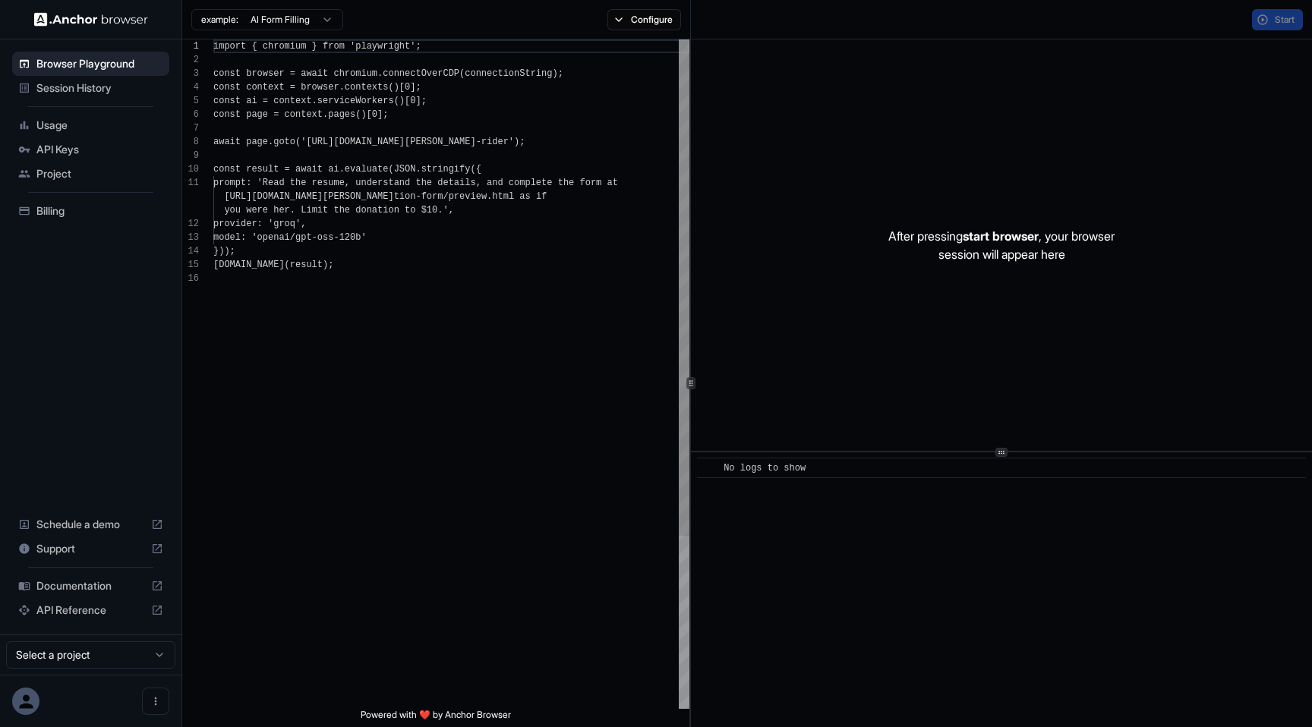
scroll to position [137, 0]
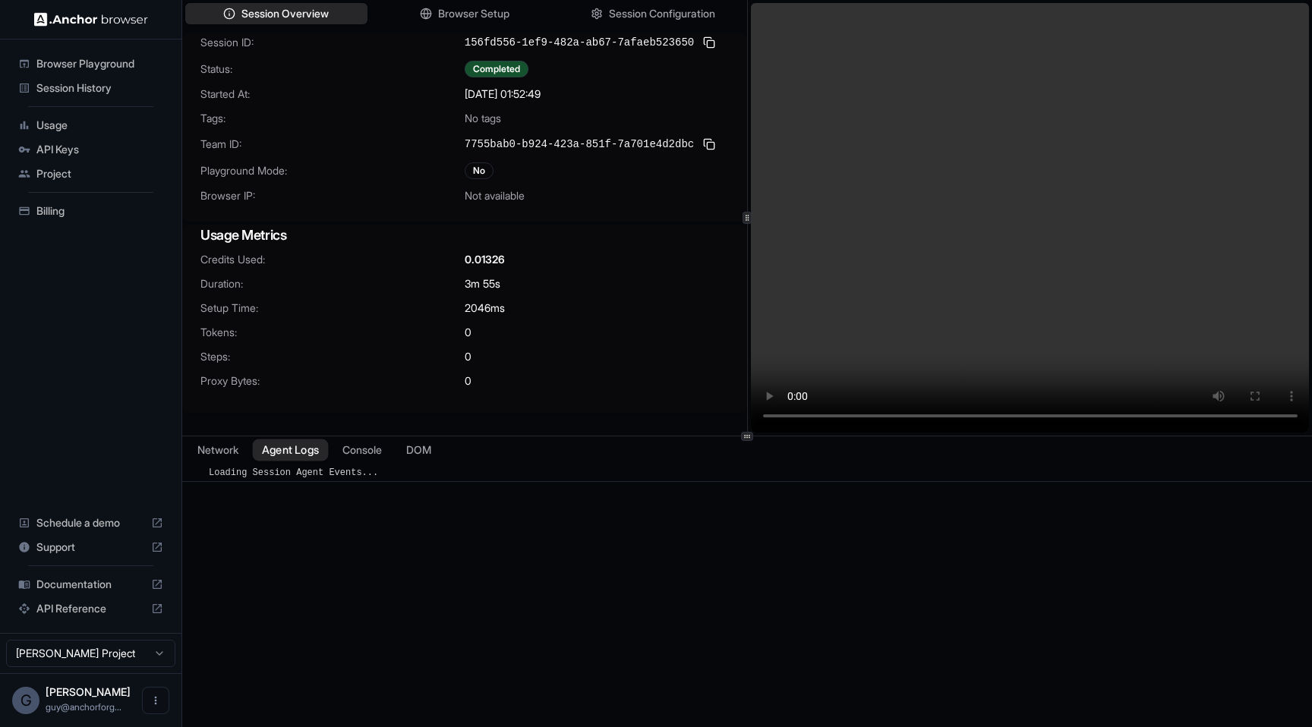
click at [272, 449] on button "Agent Logs" at bounding box center [291, 451] width 76 height 22
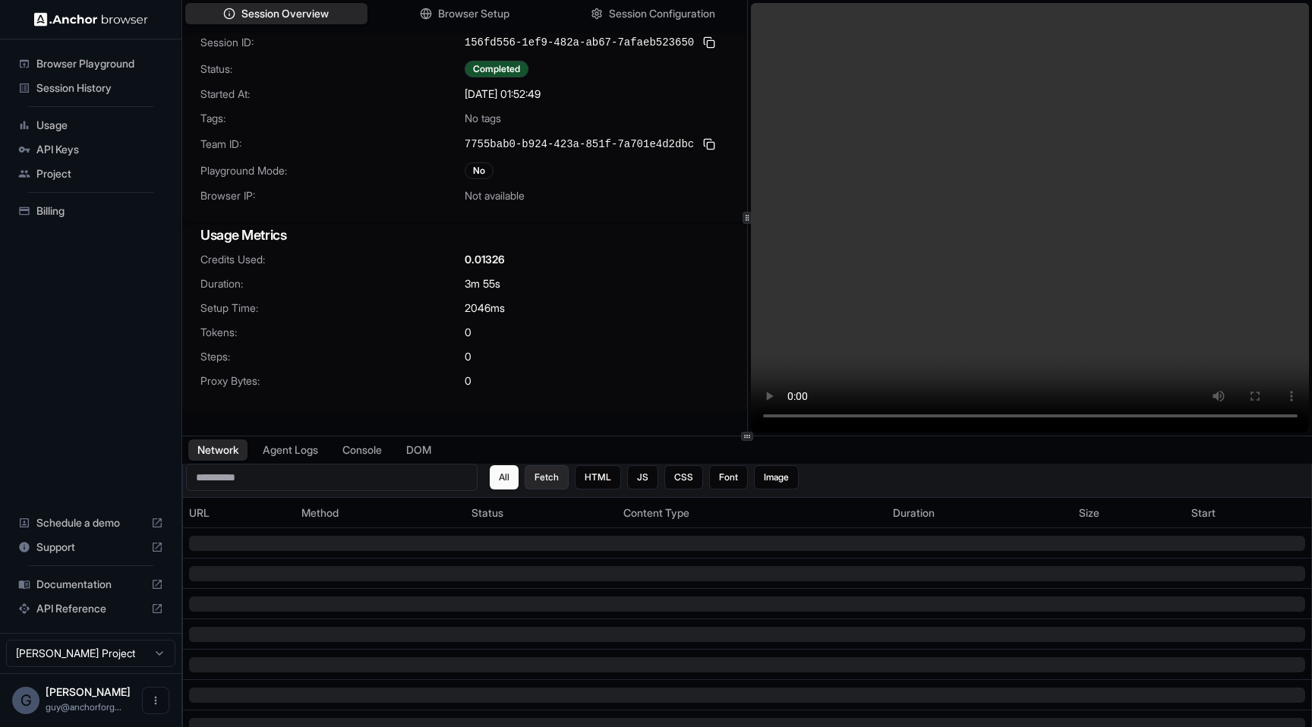
click at [547, 478] on button "Fetch" at bounding box center [547, 477] width 44 height 24
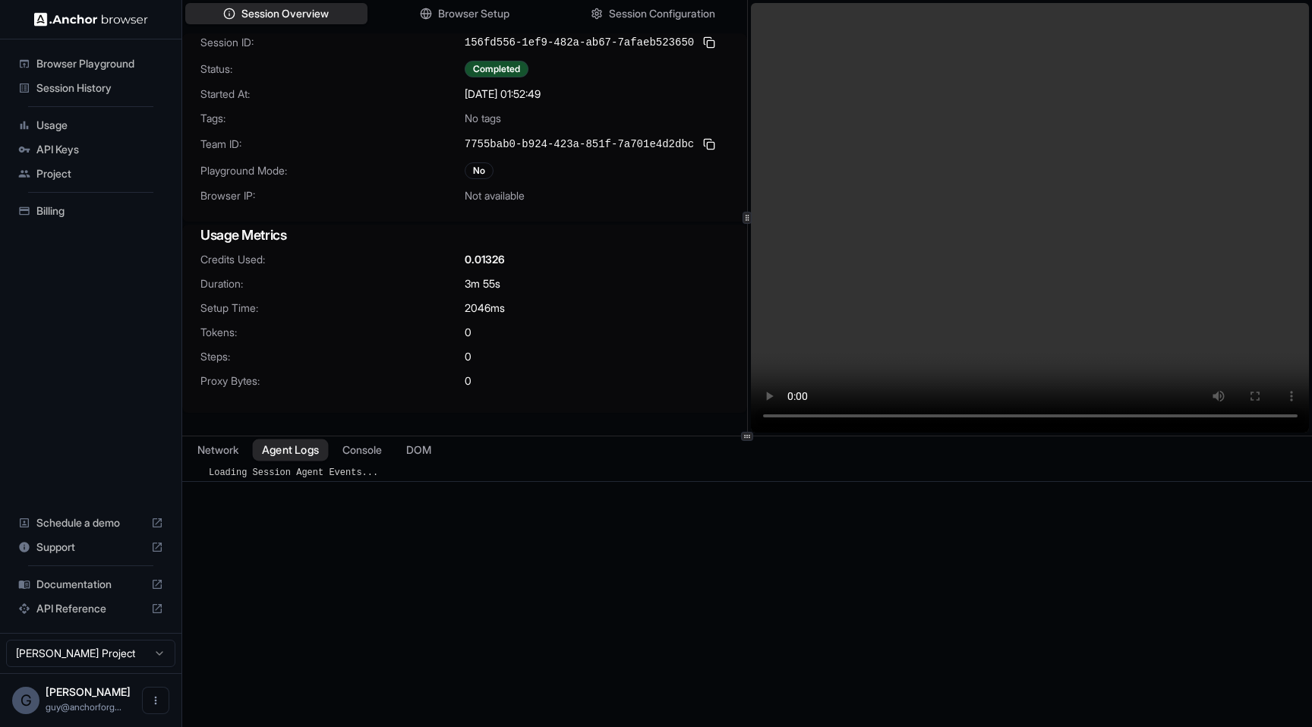
click at [301, 446] on button "Agent Logs" at bounding box center [291, 451] width 76 height 22
click at [418, 458] on button "DOM" at bounding box center [418, 451] width 45 height 22
click at [250, 426] on div "Session ID: 156fd556-1ef9-482a-ab67-7afaeb523650 Status: Completed Started At: …" at bounding box center [464, 251] width 565 height 436
click at [229, 439] on div "Session Overview Browser Setup Session Configuration Session ID: 156fd556-1ef9-…" at bounding box center [747, 363] width 1130 height 727
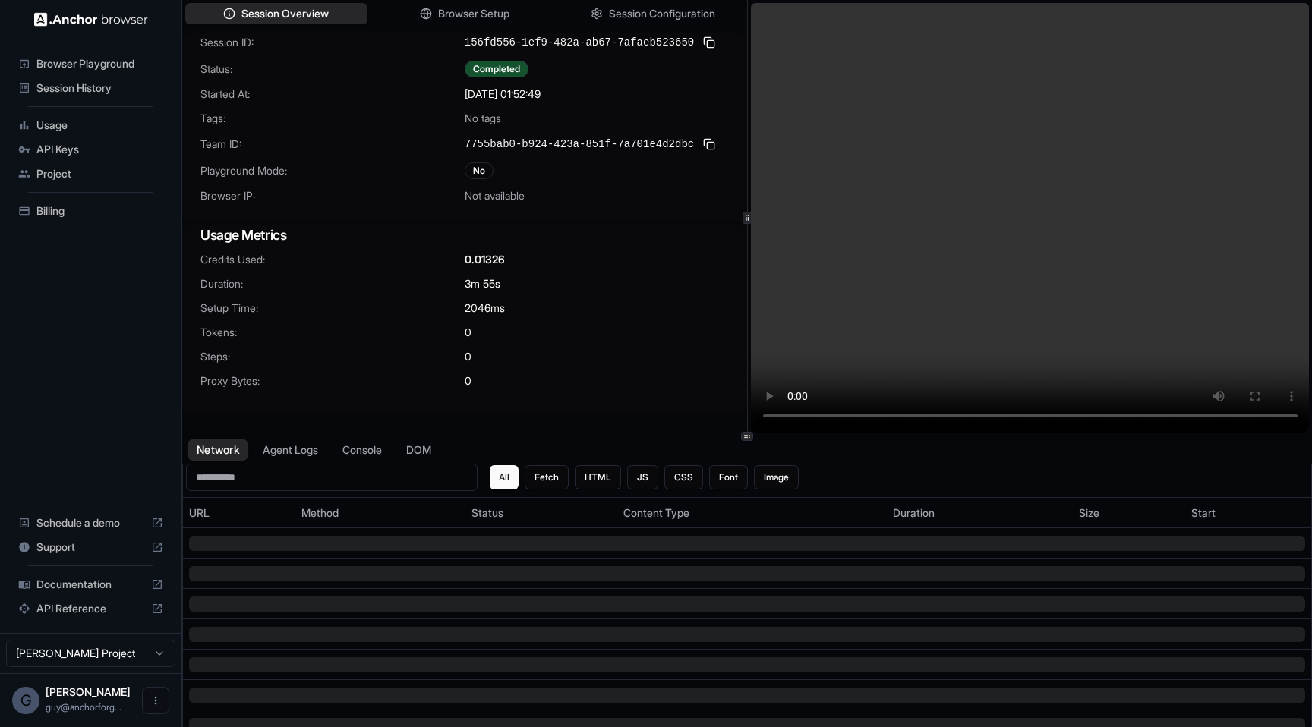
click at [226, 452] on button "Network" at bounding box center [218, 451] width 61 height 22
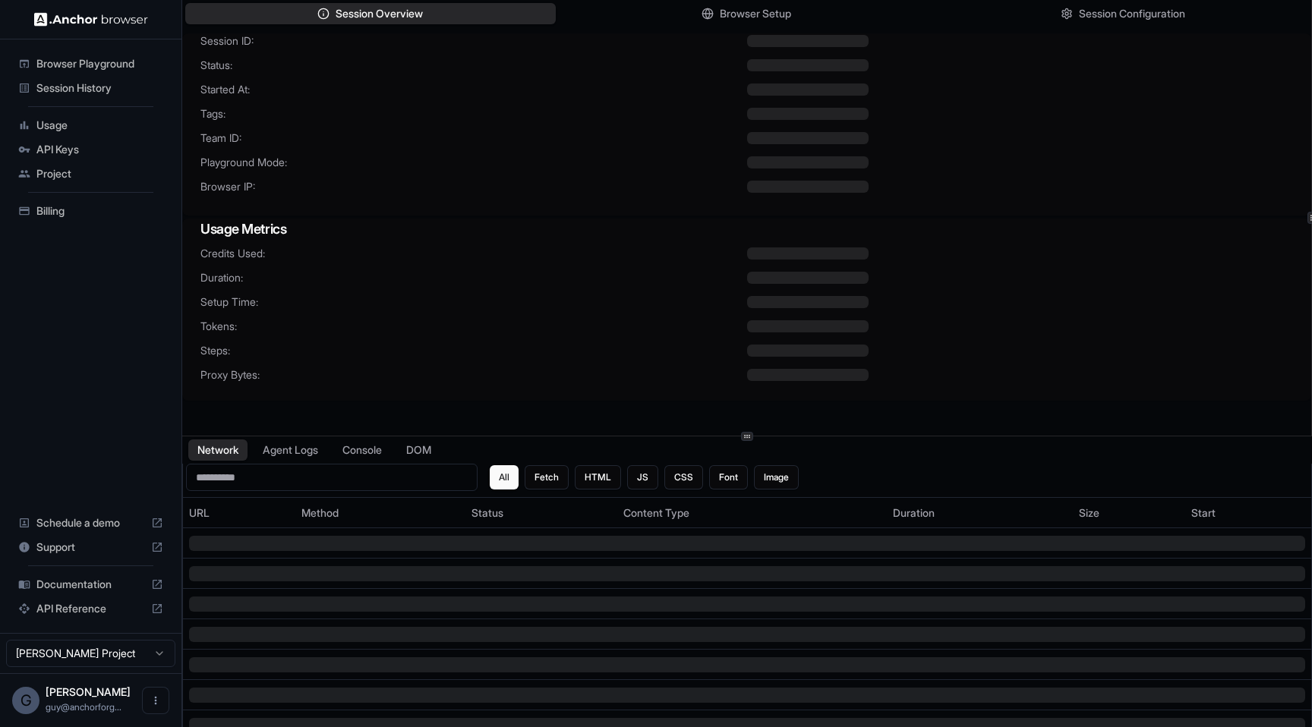
click at [89, 93] on span "Session History" at bounding box center [99, 87] width 127 height 15
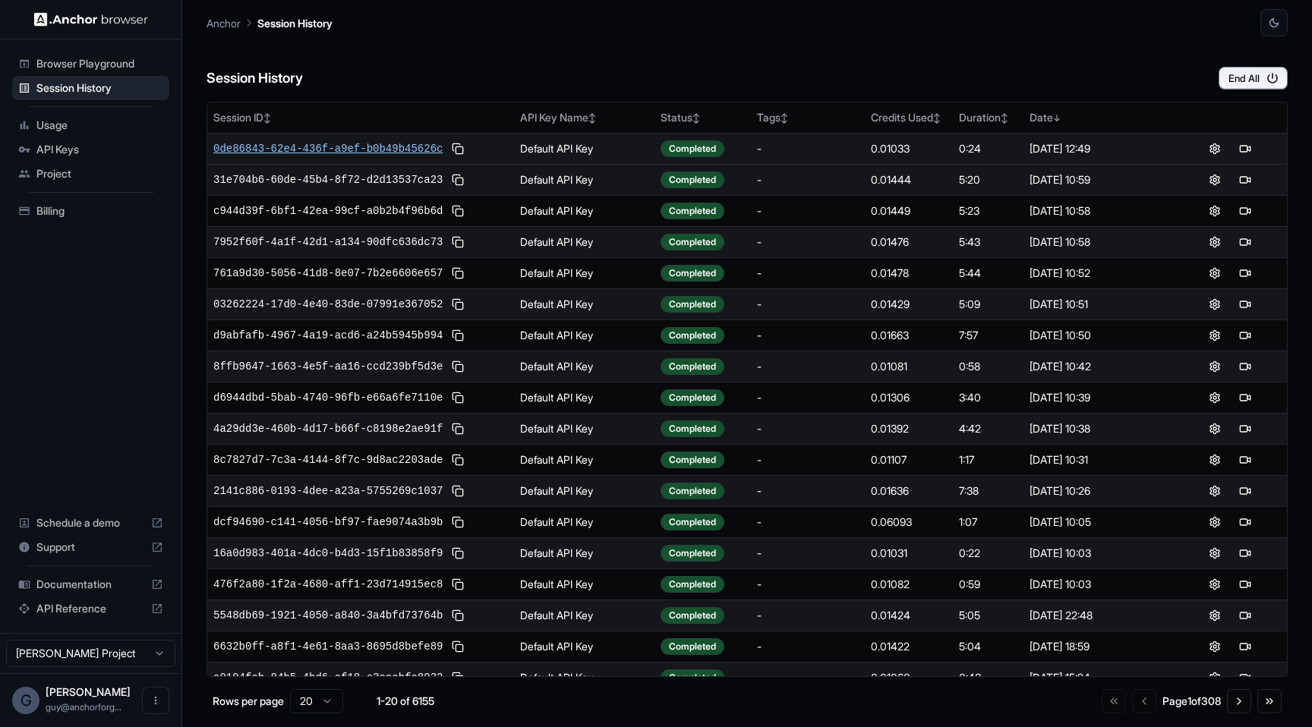
click at [363, 145] on span "0de86843-62e4-436f-a9ef-b0b49b45626c" at bounding box center [327, 148] width 229 height 15
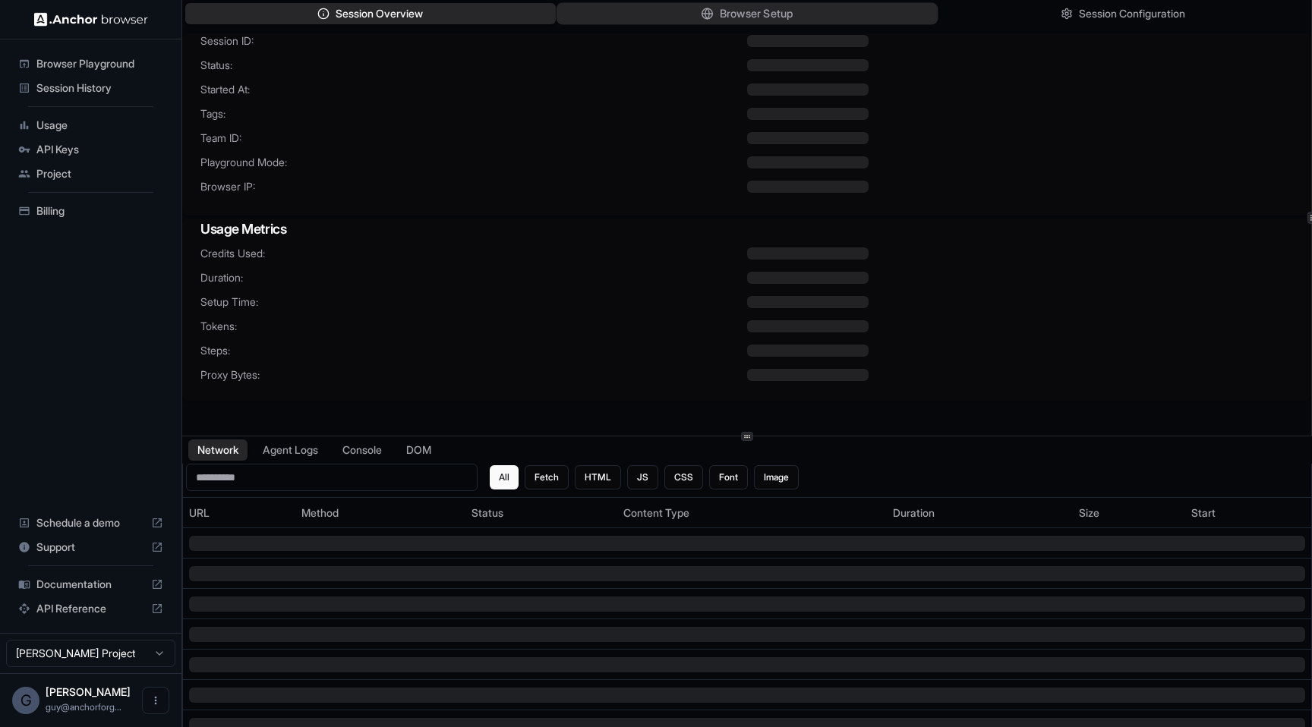
click at [683, 8] on button "Browser Setup" at bounding box center [746, 14] width 381 height 22
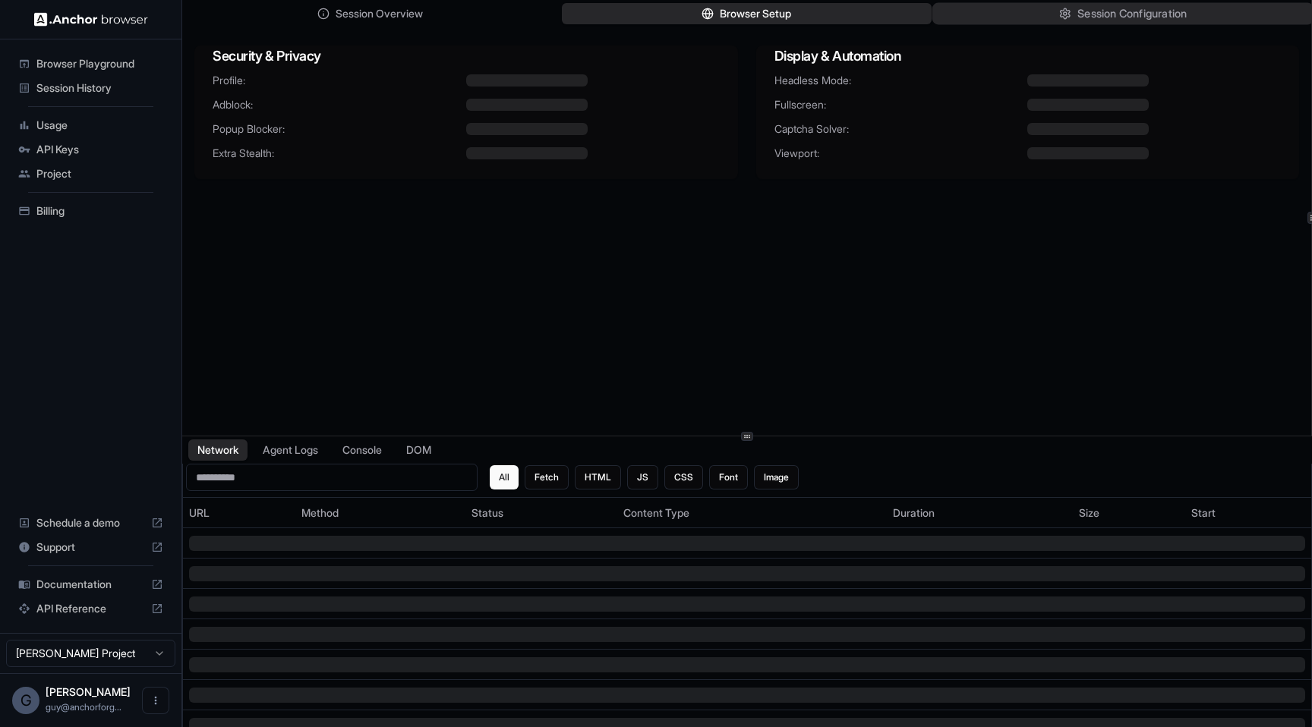
click at [1070, 5] on button "Session Configuration" at bounding box center [1122, 14] width 381 height 22
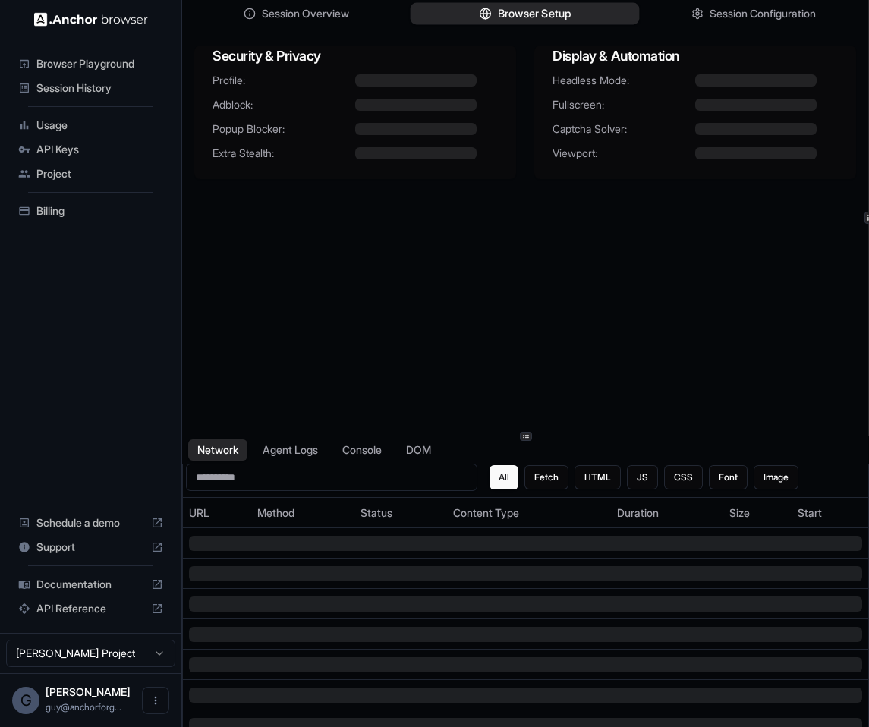
click at [512, 4] on button "Browser Setup" at bounding box center [525, 14] width 229 height 22
click at [744, 17] on span "Session Configuration" at bounding box center [763, 14] width 109 height 16
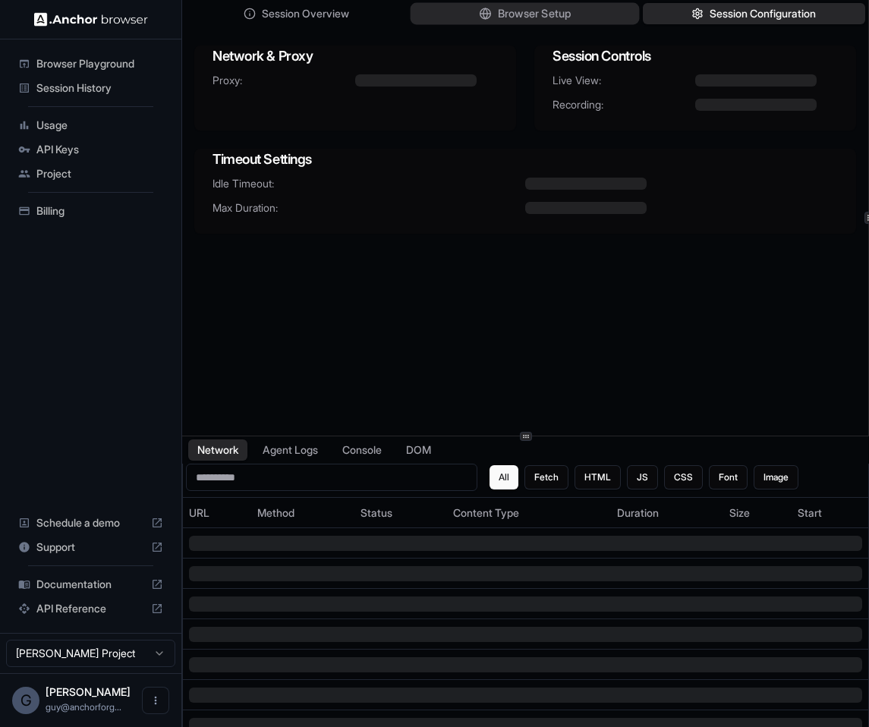
click at [591, 14] on button "Browser Setup" at bounding box center [525, 14] width 229 height 22
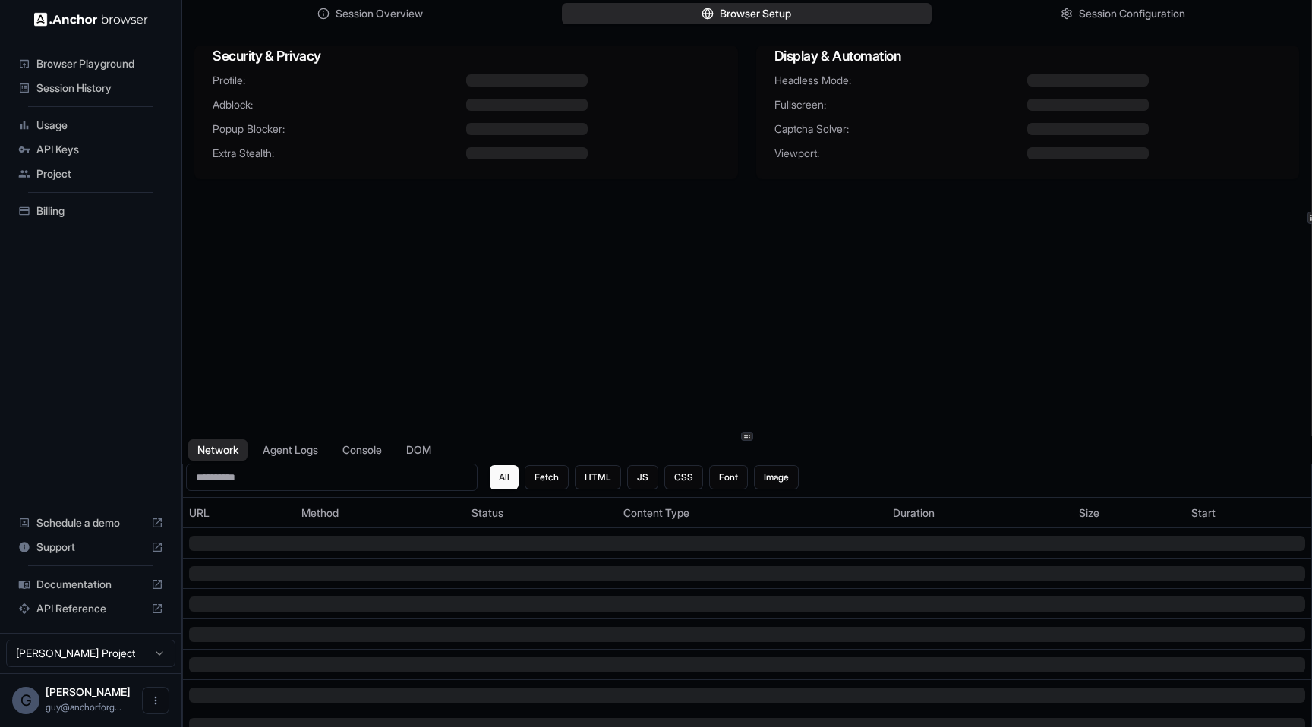
click at [869, 241] on div "Session Overview Browser Setup Session Configuration Security & Privacy Profile…" at bounding box center [746, 218] width 1129 height 436
click at [869, 26] on div "Session Overview Browser Setup Session Configuration" at bounding box center [746, 13] width 1129 height 27
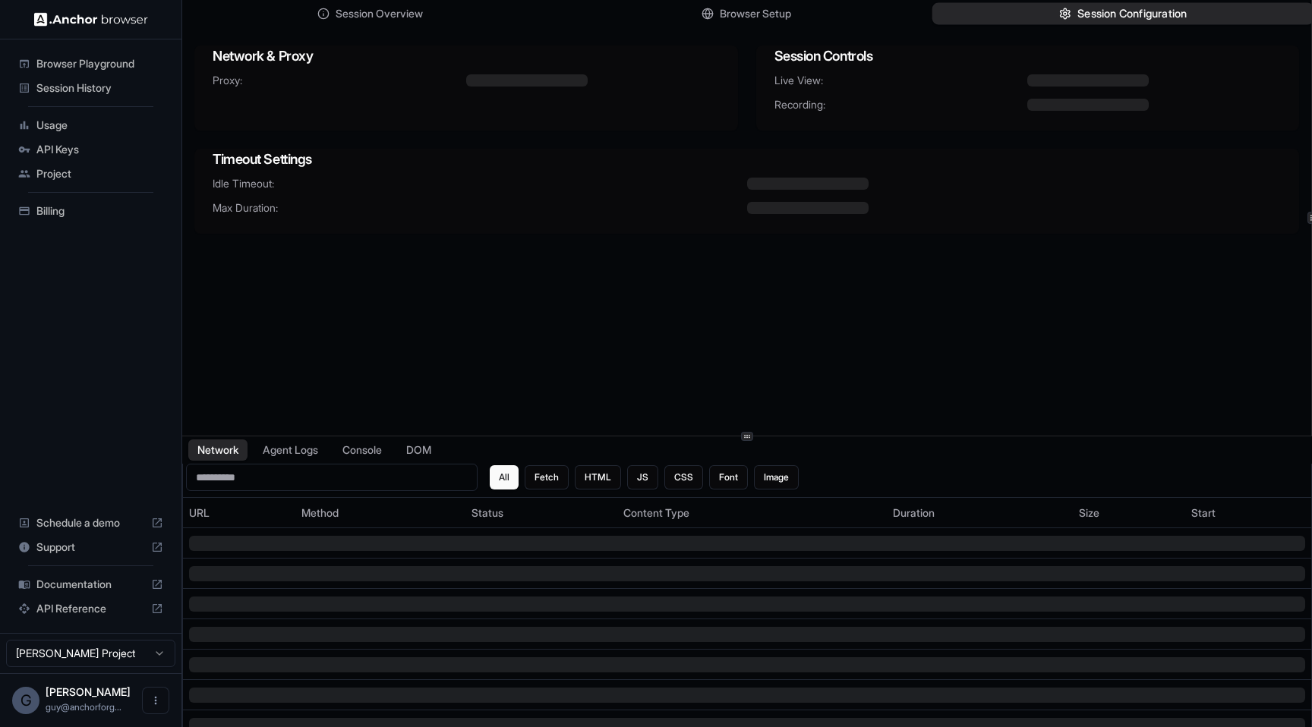
click at [869, 24] on button "Session Configuration" at bounding box center [1122, 14] width 381 height 22
click at [96, 55] on div "Browser Playground" at bounding box center [90, 64] width 157 height 24
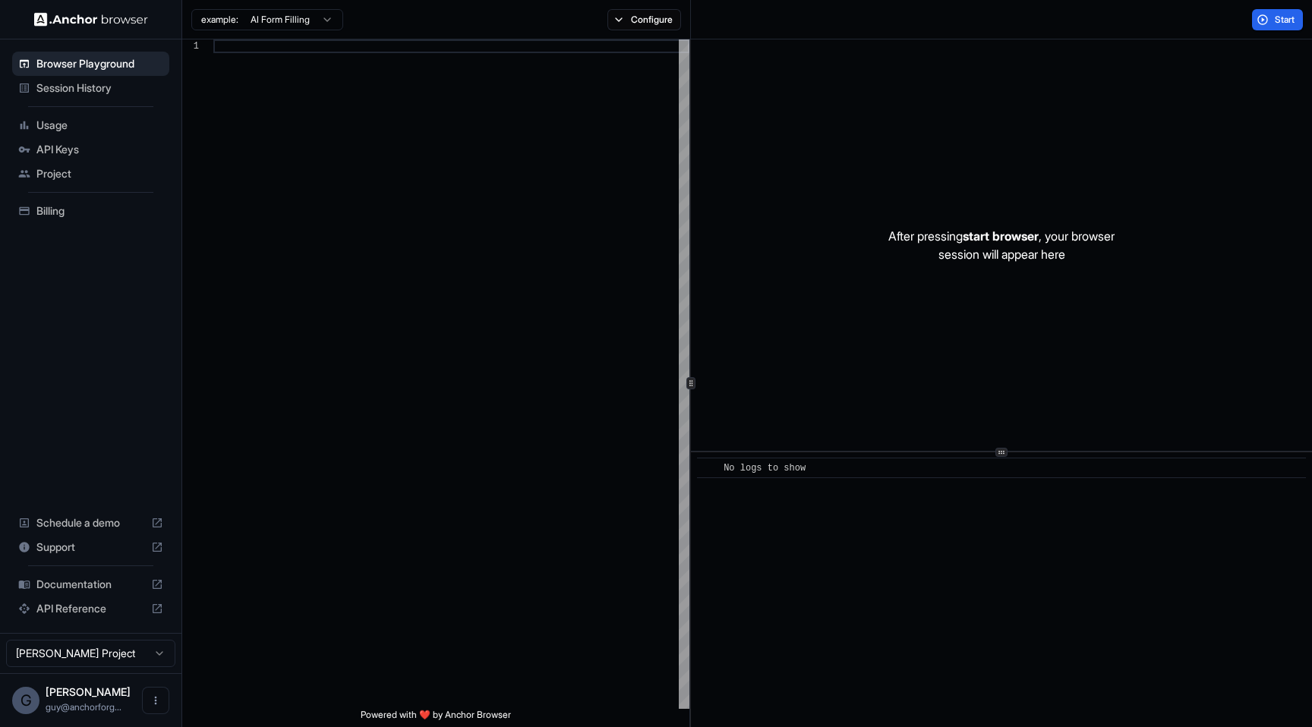
scroll to position [137, 0]
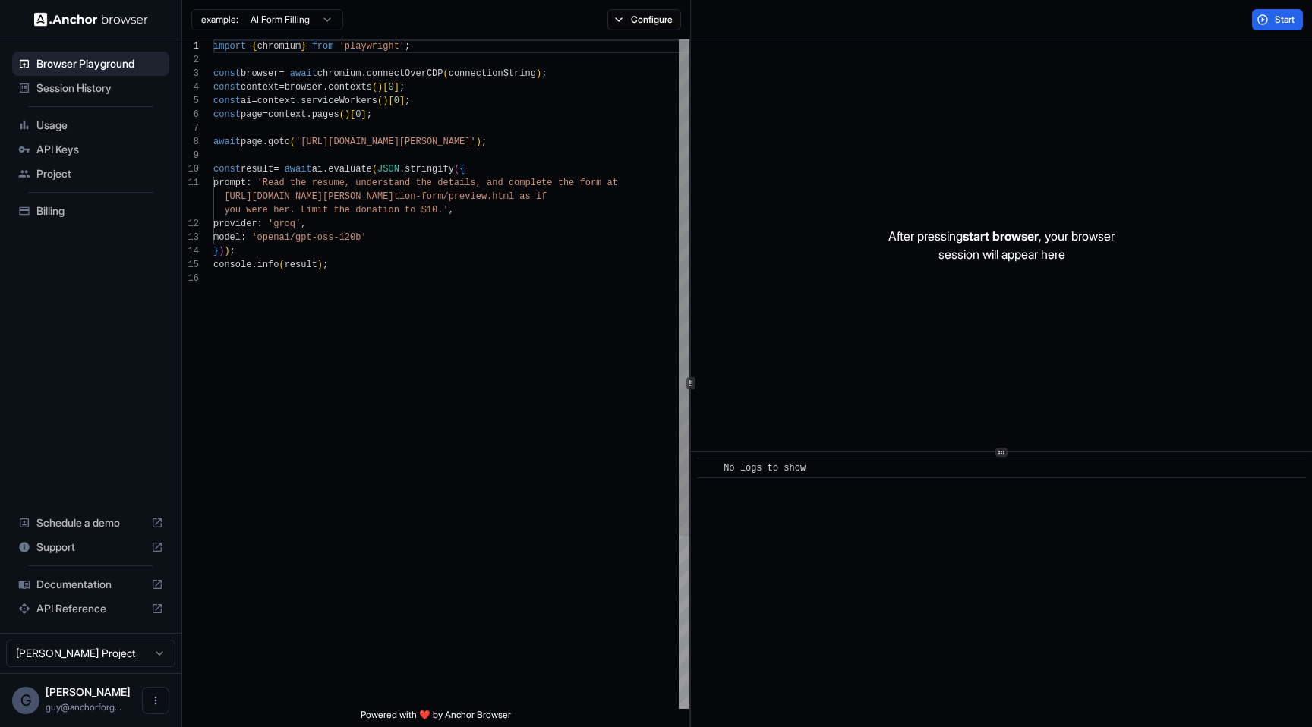
click at [102, 90] on span "Session History" at bounding box center [99, 87] width 127 height 15
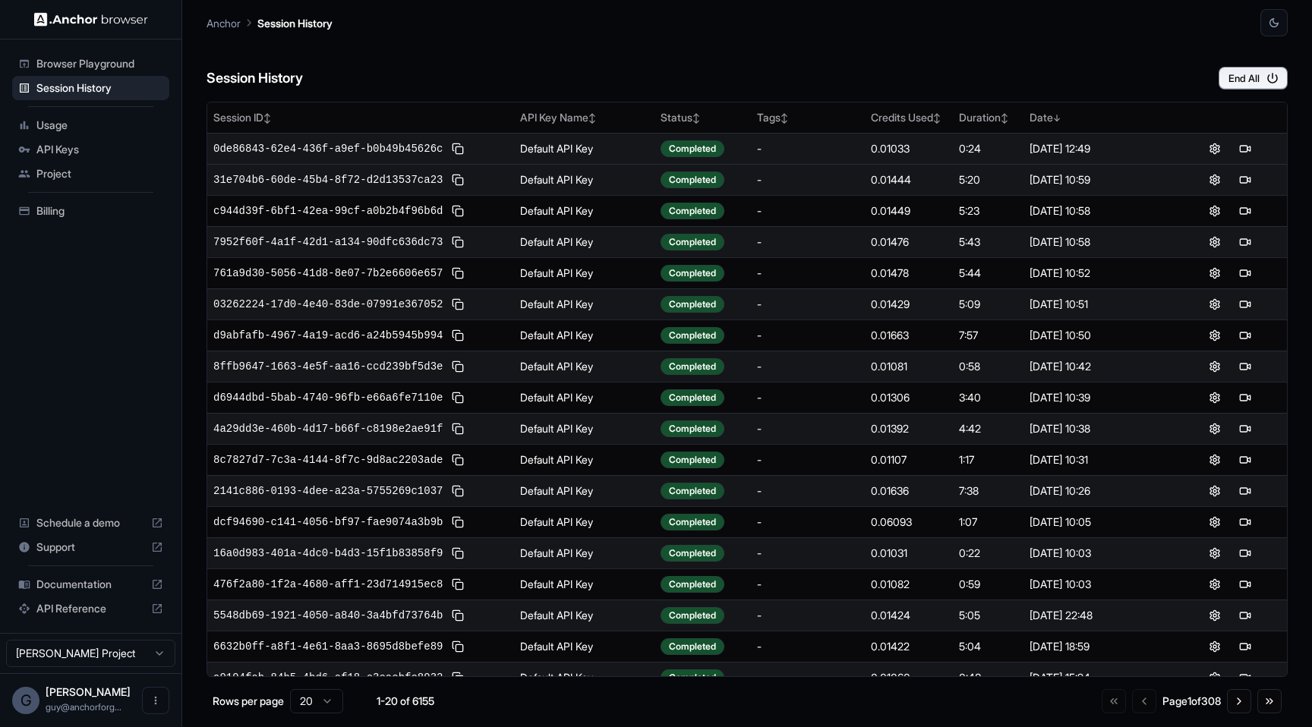
click at [370, 140] on div "0de86843-62e4-436f-a9ef-b0b49b45626c" at bounding box center [360, 149] width 295 height 18
click at [370, 153] on span "0de86843-62e4-436f-a9ef-b0b49b45626c" at bounding box center [327, 148] width 229 height 15
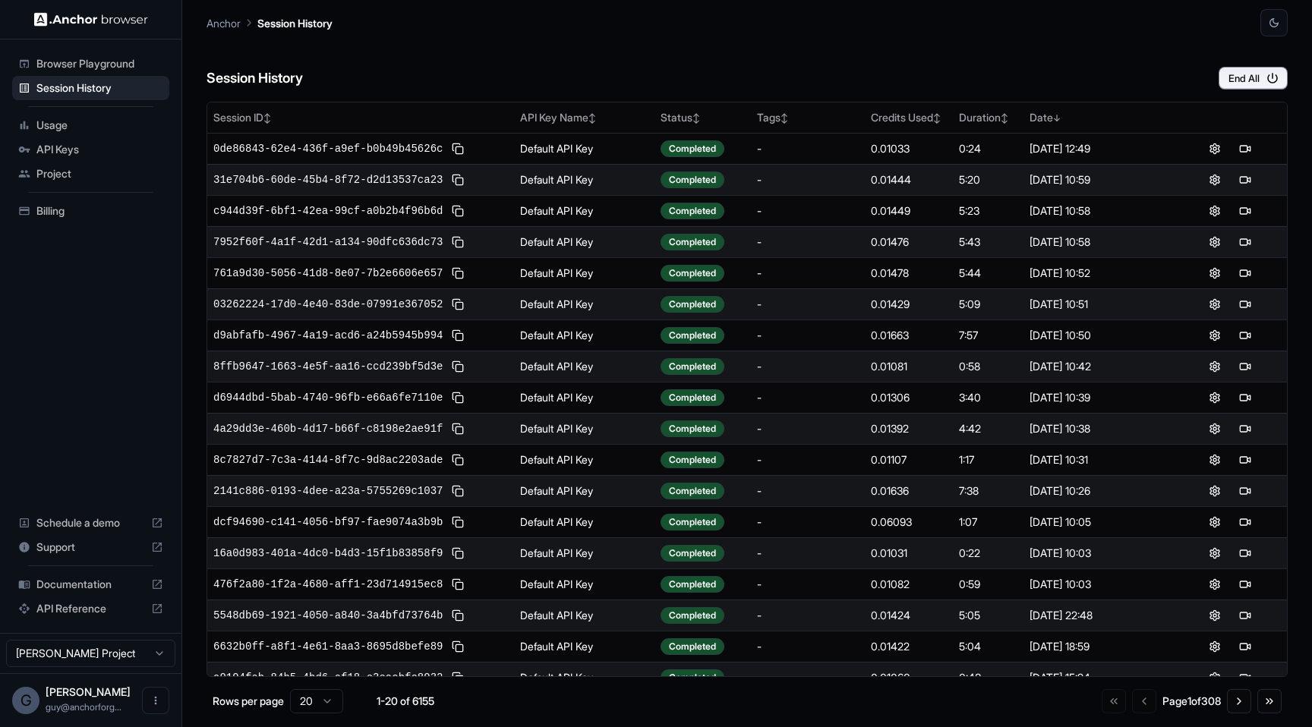
click at [596, 49] on div "Session History End All" at bounding box center [747, 62] width 1081 height 53
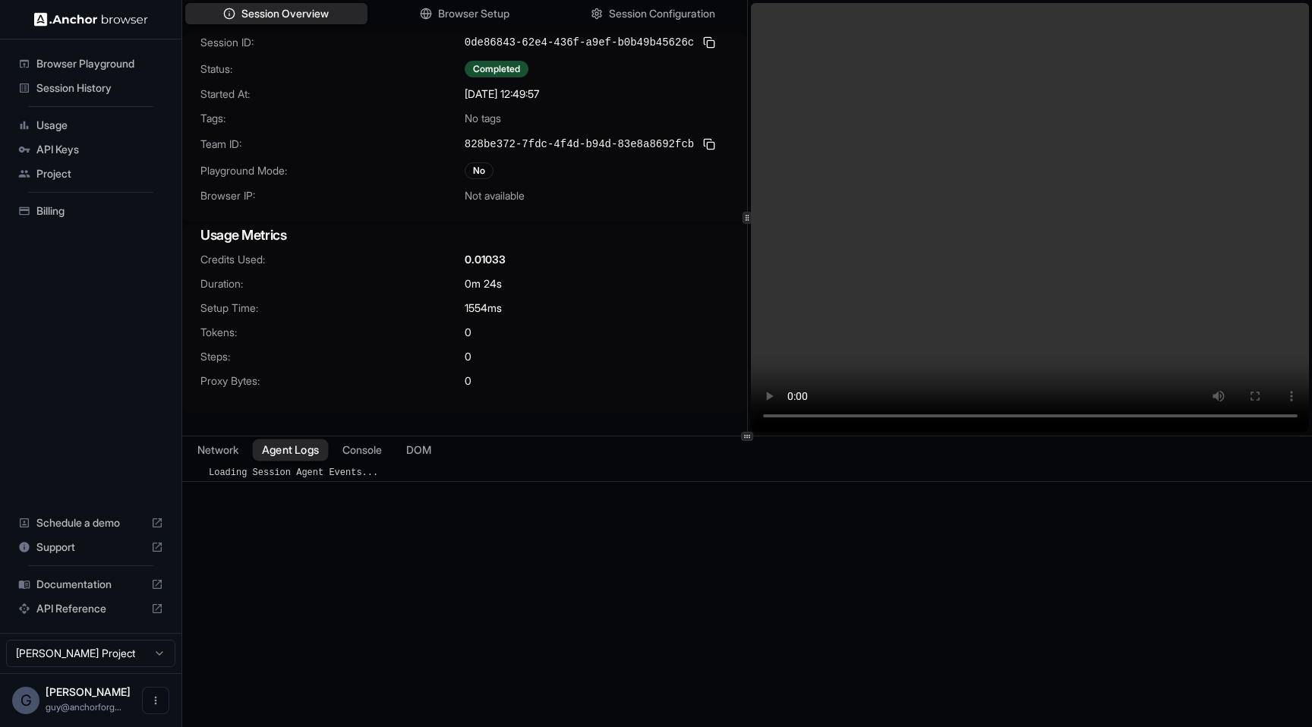
click at [297, 456] on button "Agent Logs" at bounding box center [291, 451] width 76 height 22
click at [210, 466] on div "Loading Session Agent Events..." at bounding box center [296, 473] width 175 height 14
click at [219, 451] on button "Network" at bounding box center [218, 451] width 61 height 22
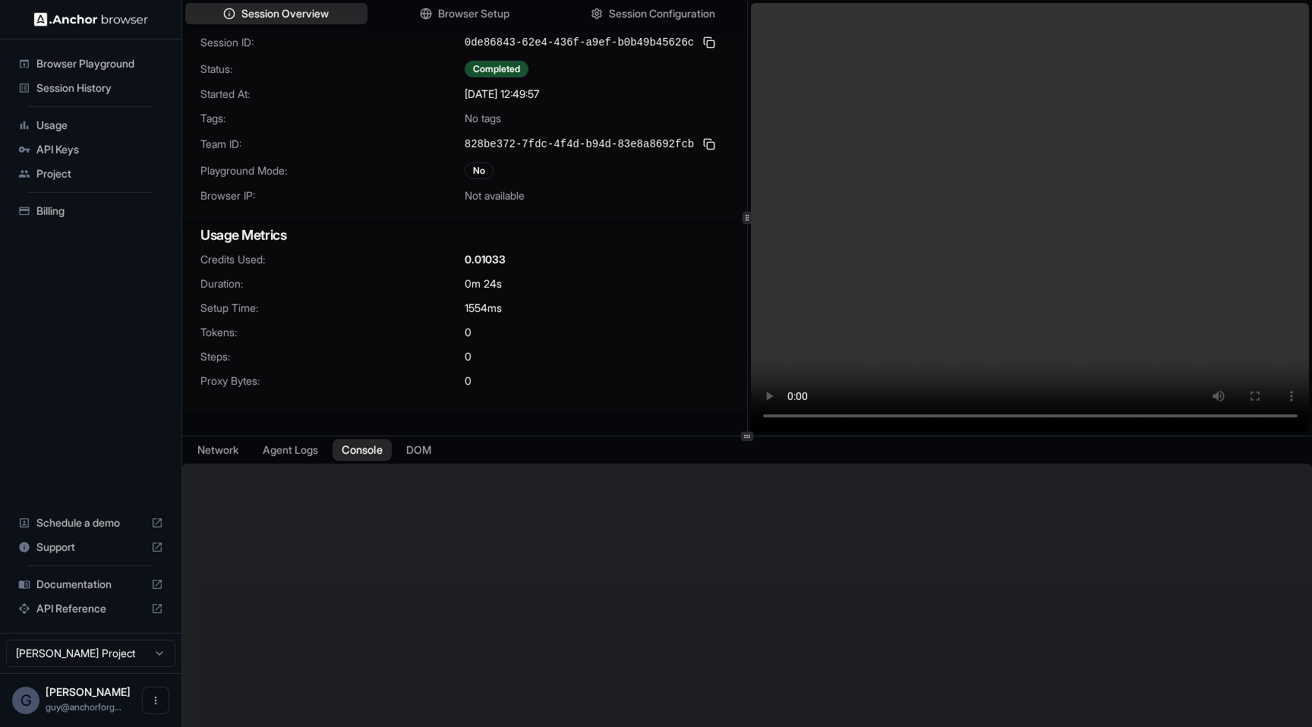
click at [361, 446] on button "Console" at bounding box center [362, 451] width 59 height 22
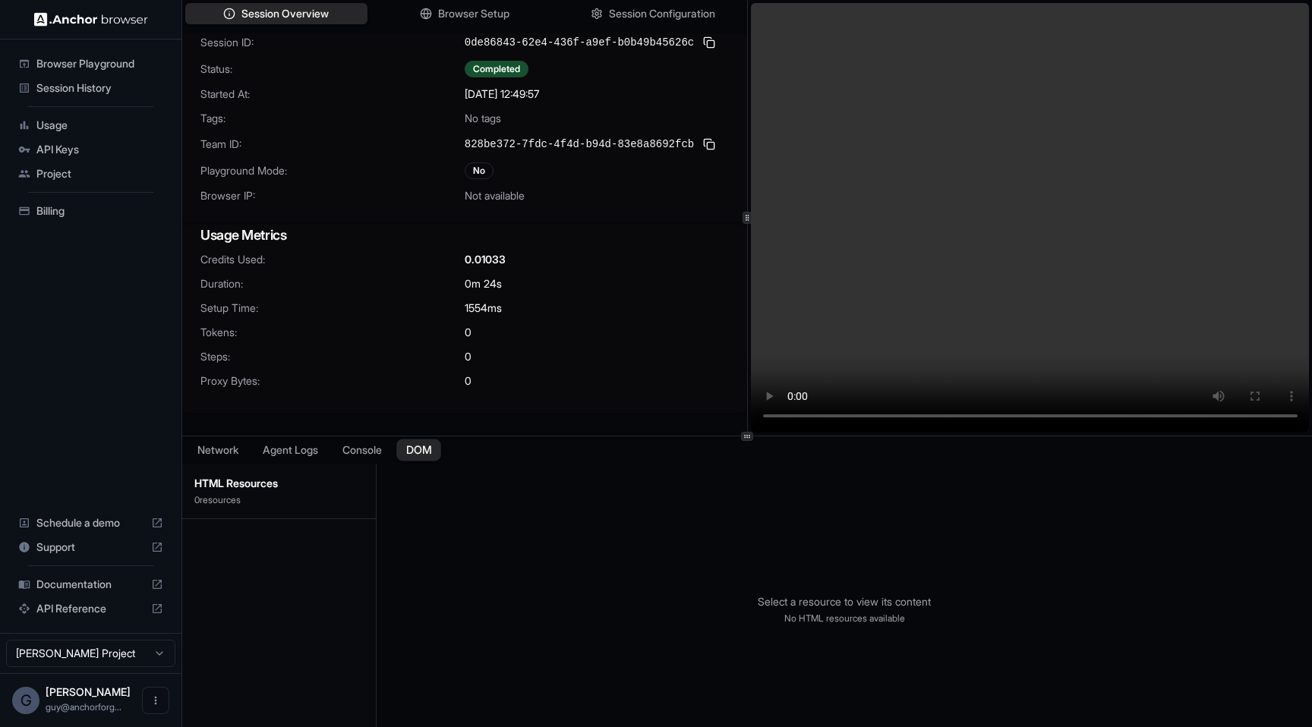
click at [428, 458] on button "DOM" at bounding box center [418, 451] width 45 height 22
click at [235, 456] on button "Network" at bounding box center [218, 451] width 61 height 22
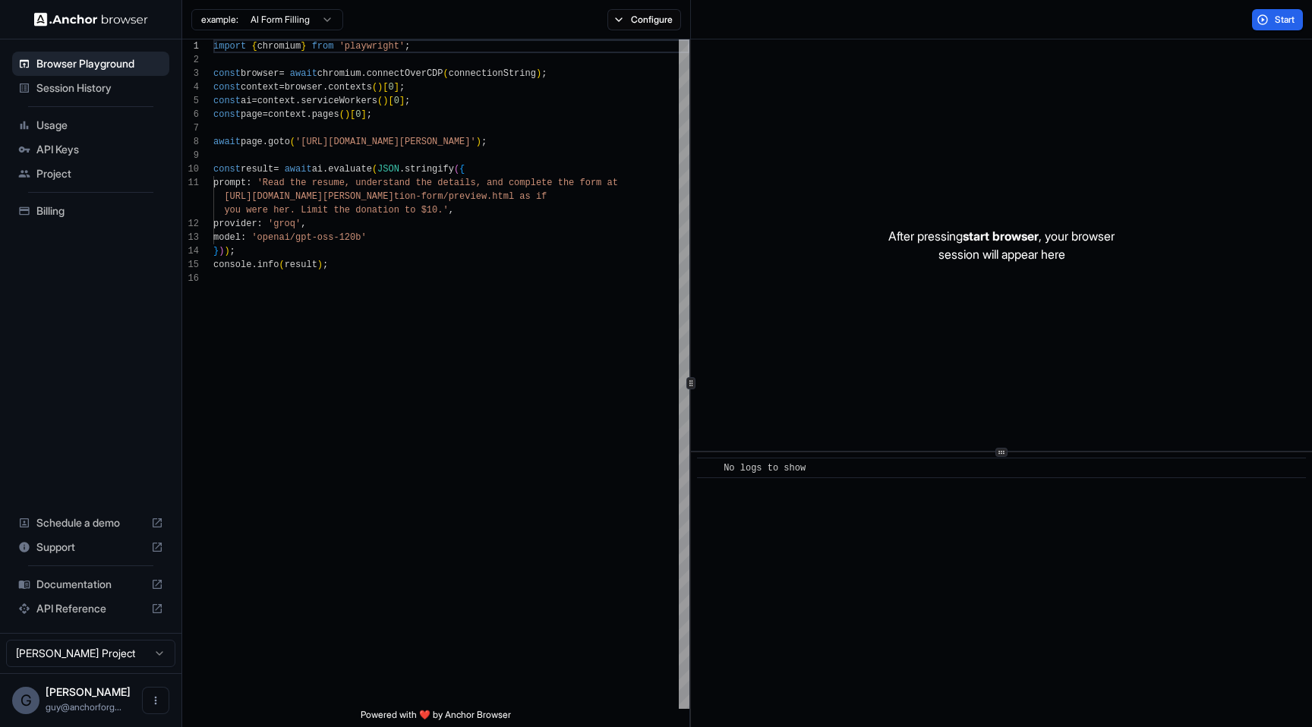
scroll to position [137, 0]
click at [108, 83] on span "Session History" at bounding box center [99, 87] width 127 height 15
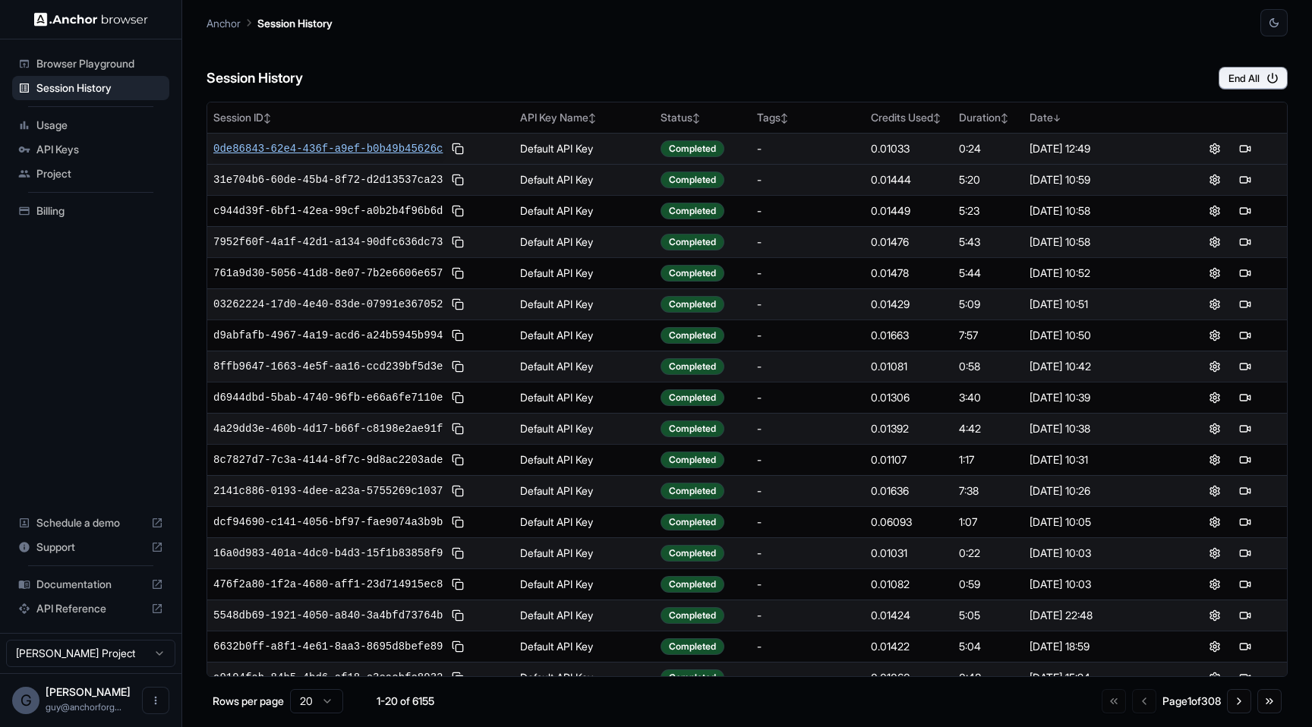
click at [386, 151] on span "0de86843-62e4-436f-a9ef-b0b49b45626c" at bounding box center [327, 148] width 229 height 15
click at [370, 135] on td "0de86843-62e4-436f-a9ef-b0b49b45626c" at bounding box center [360, 148] width 307 height 31
click at [369, 146] on span "0de86843-62e4-436f-a9ef-b0b49b45626c" at bounding box center [327, 148] width 229 height 15
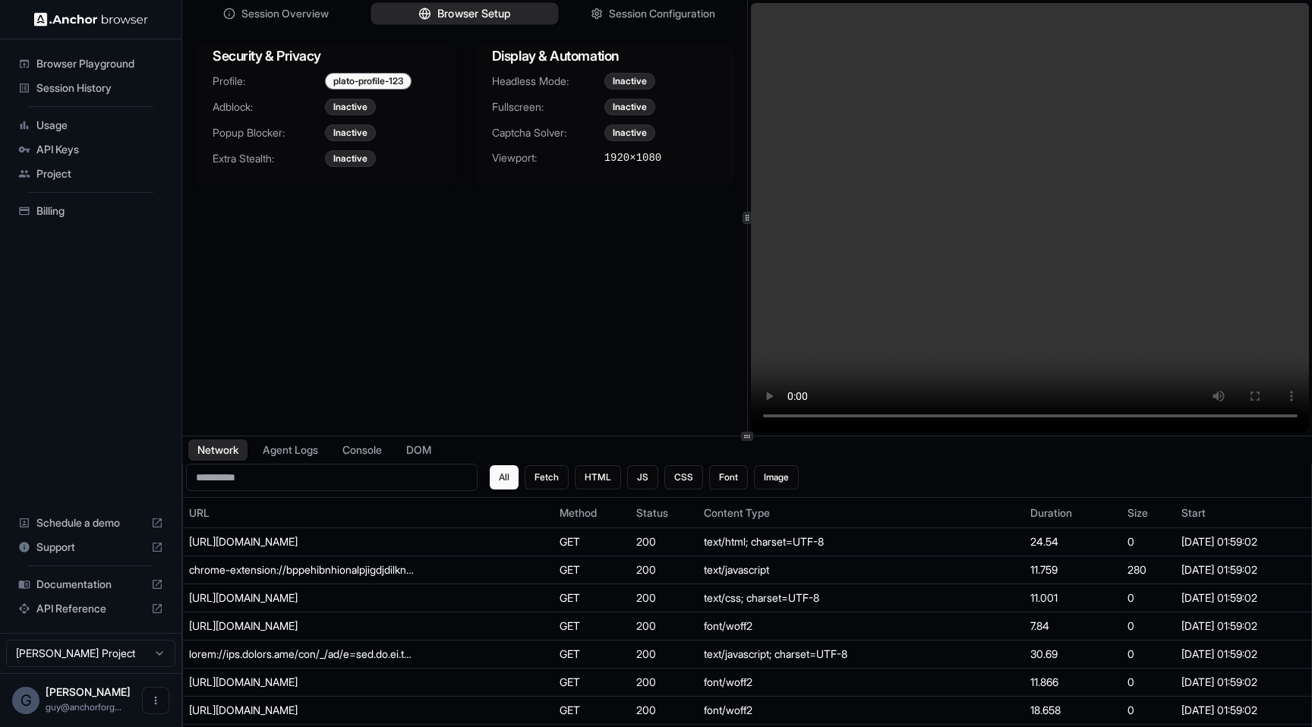
click at [514, 17] on button "Browser Setup" at bounding box center [464, 14] width 188 height 22
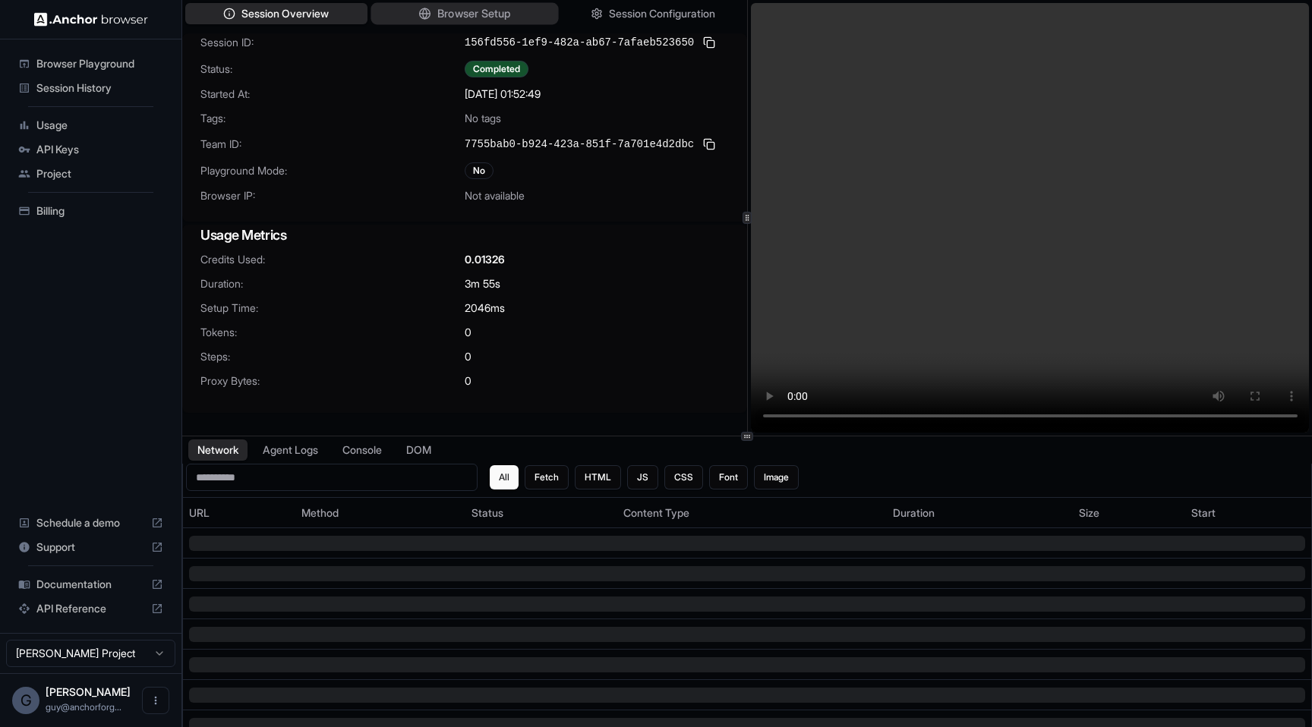
click at [491, 19] on span "Browser Setup" at bounding box center [474, 14] width 74 height 16
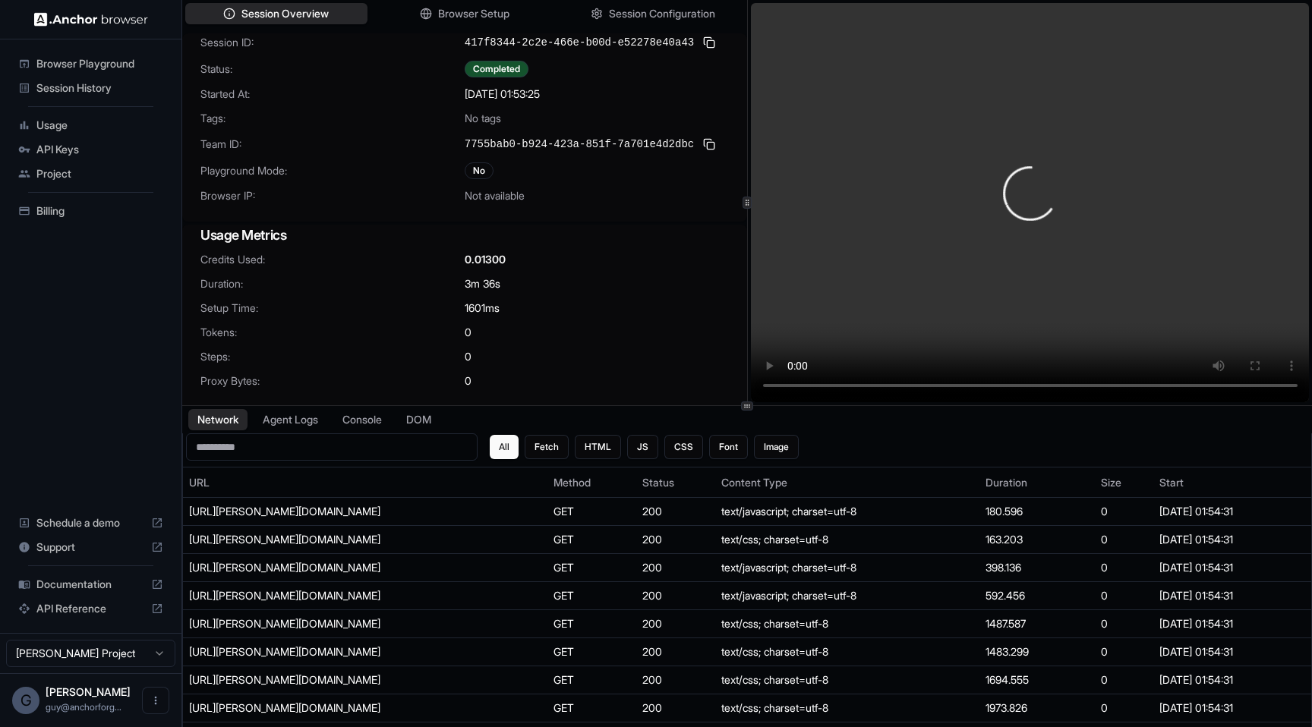
click at [714, 405] on div at bounding box center [747, 405] width 1130 height 1
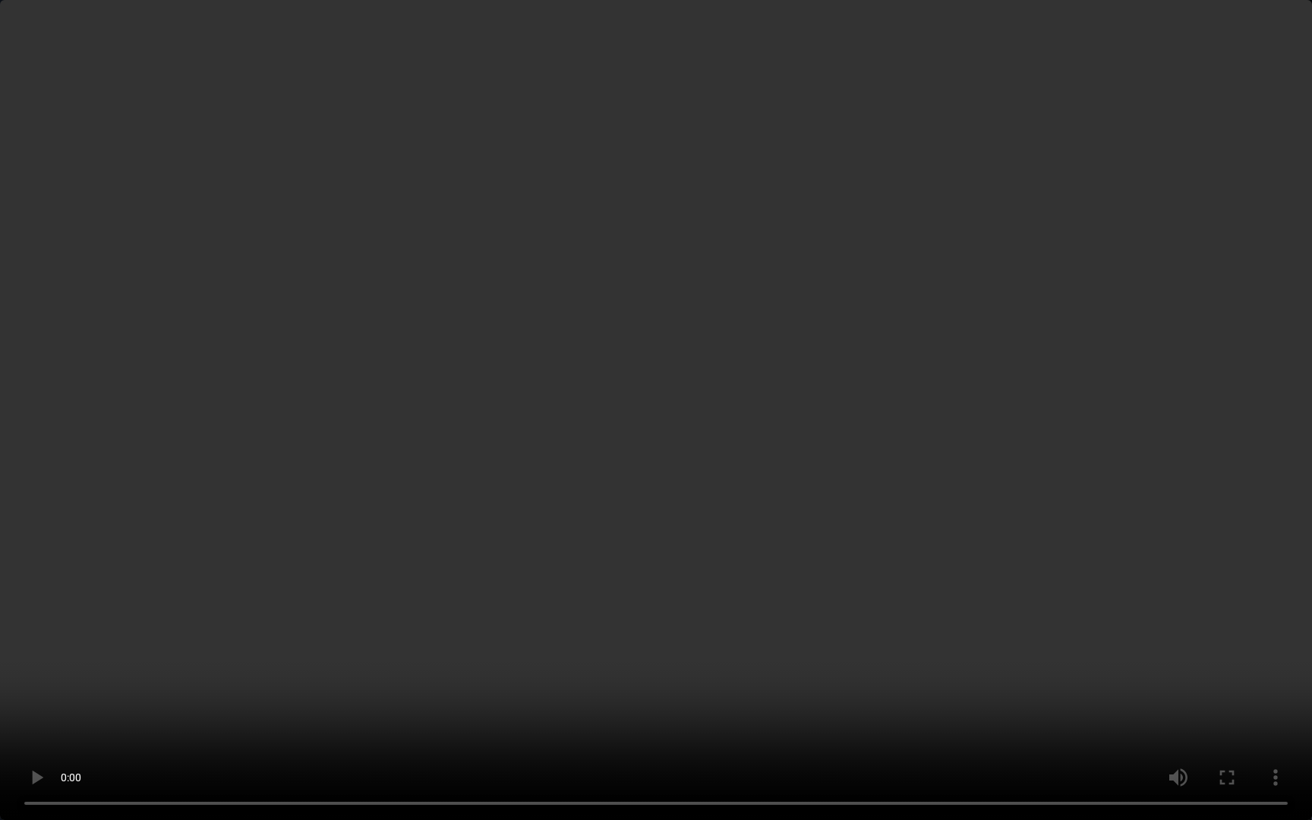
click at [1092, 649] on video at bounding box center [656, 410] width 1312 height 820
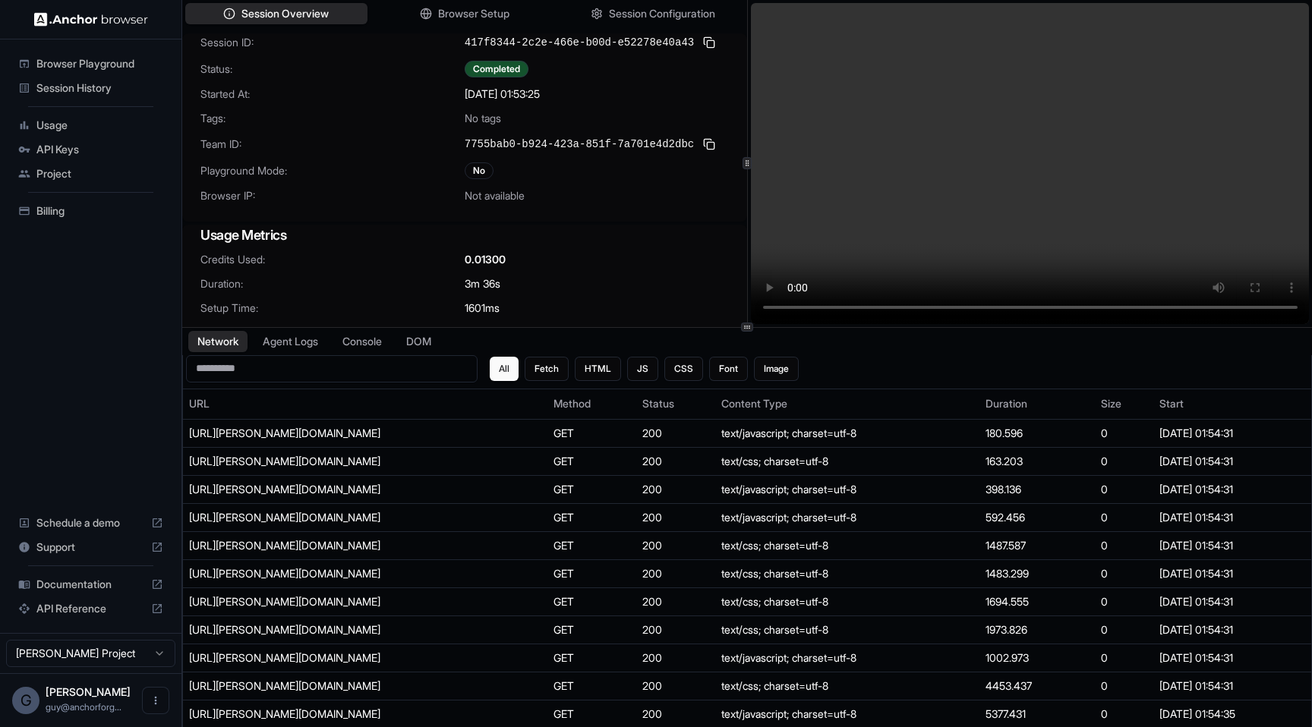
click at [477, 206] on div "Session ID: 417f8344-2c2e-466e-b00d-e52278e40a43 Status: Completed Started At: …" at bounding box center [464, 127] width 565 height 188
click at [237, 339] on button "Network" at bounding box center [218, 341] width 61 height 22
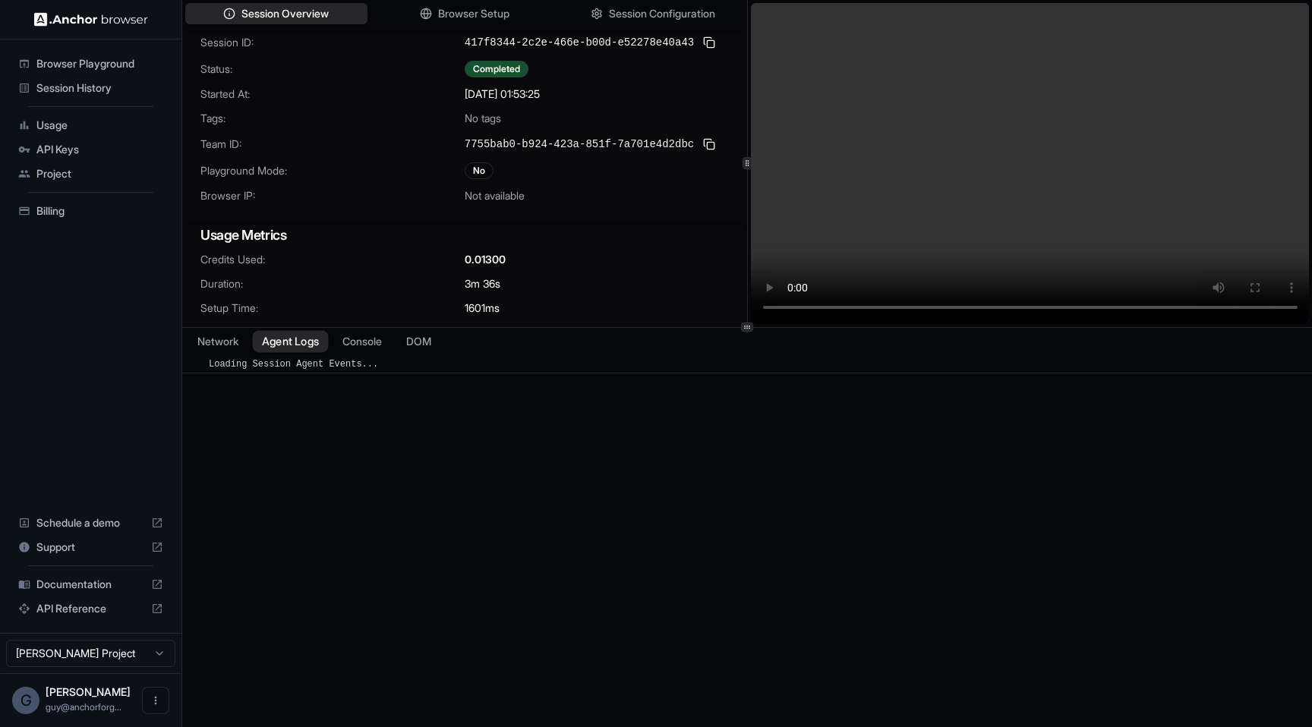
click at [289, 338] on button "Agent Logs" at bounding box center [291, 341] width 76 height 22
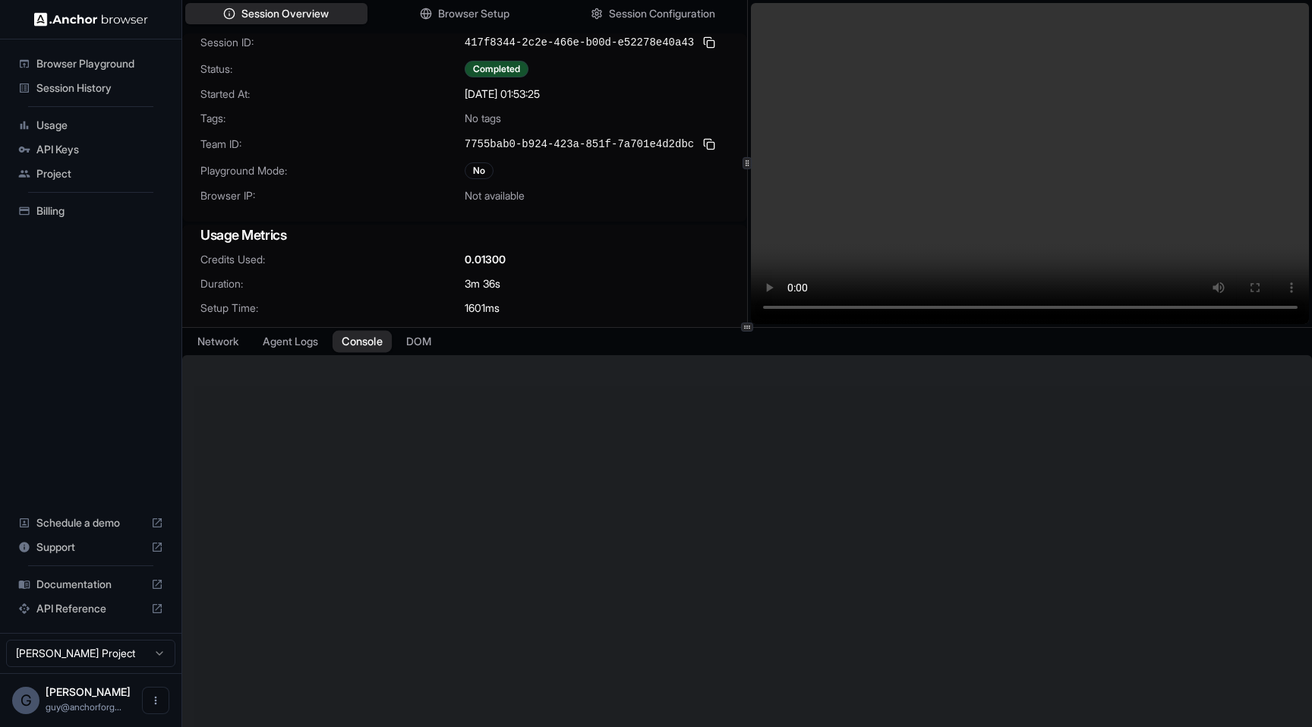
click at [347, 338] on button "Console" at bounding box center [362, 341] width 59 height 22
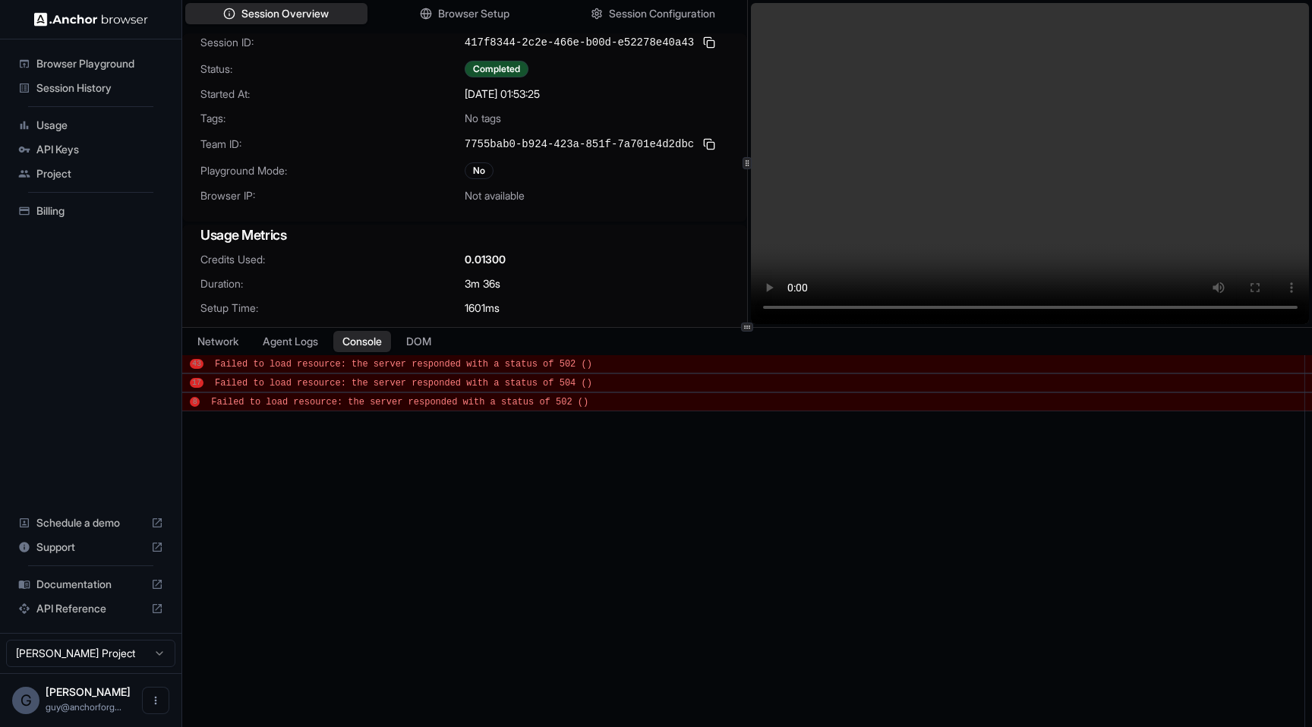
click at [560, 404] on span "Failed to load resource: the server responded with a status of 502 ()" at bounding box center [399, 402] width 377 height 11
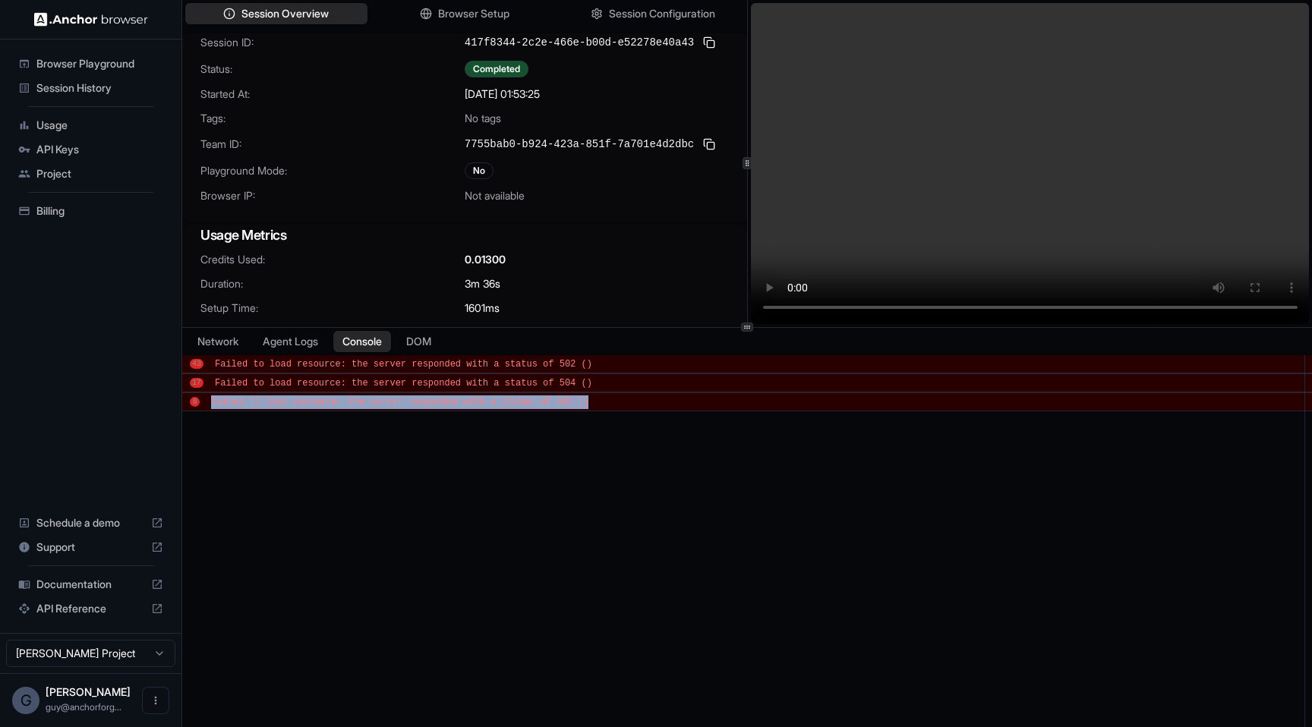
click at [560, 404] on span "Failed to load resource: the server responded with a status of 502 ()" at bounding box center [399, 402] width 377 height 11
copy span "Failed to load resource: the server responded with a status of 502 ()"
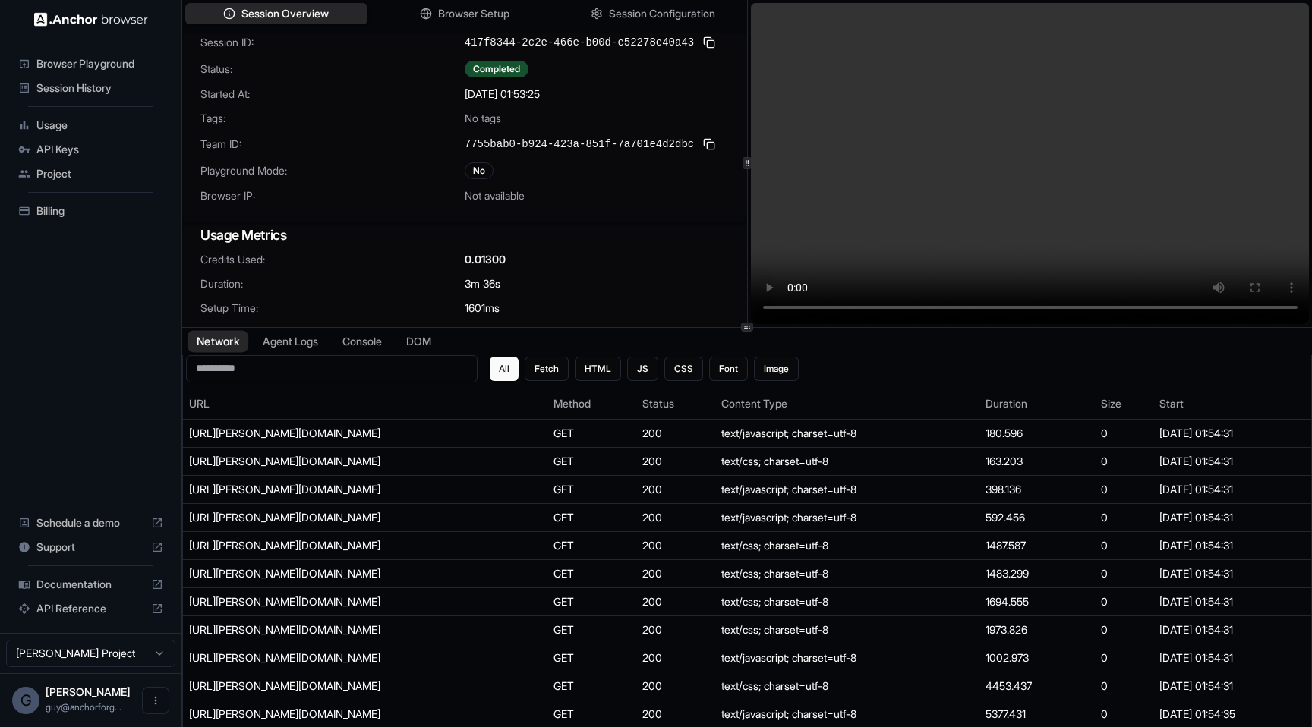
click at [230, 337] on button "Network" at bounding box center [218, 341] width 61 height 22
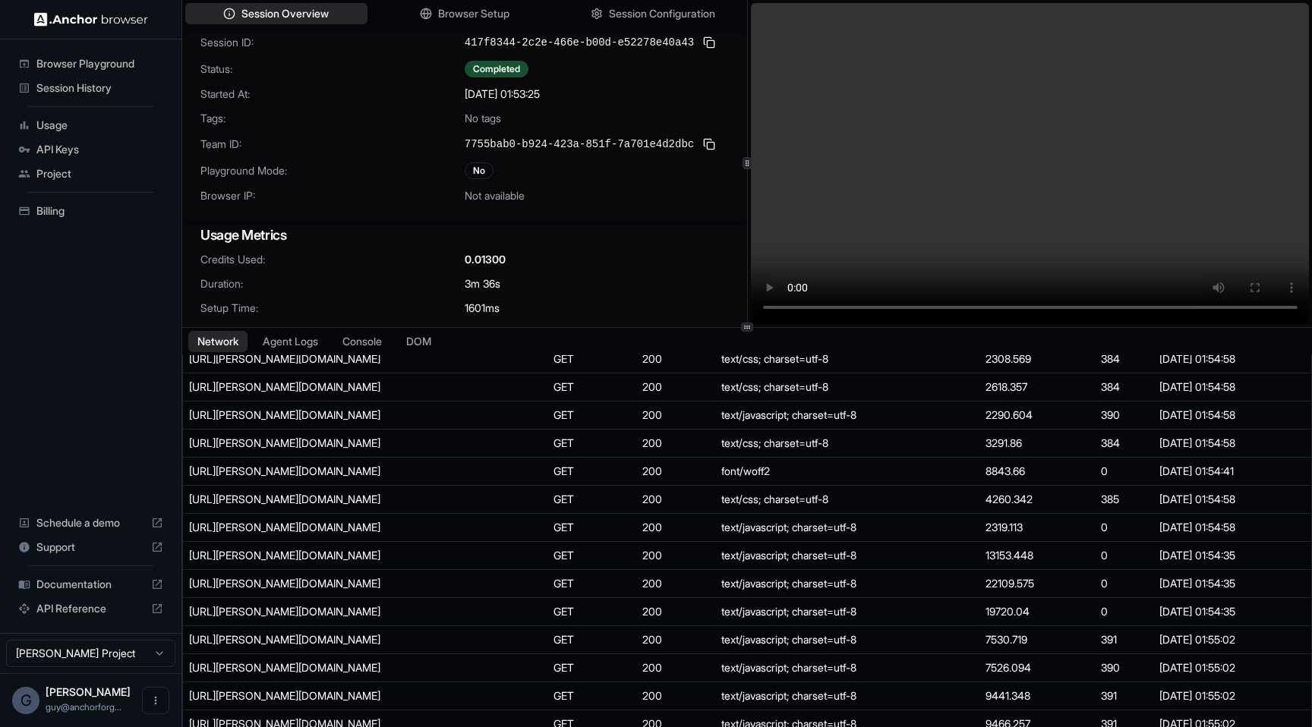
scroll to position [871, 0]
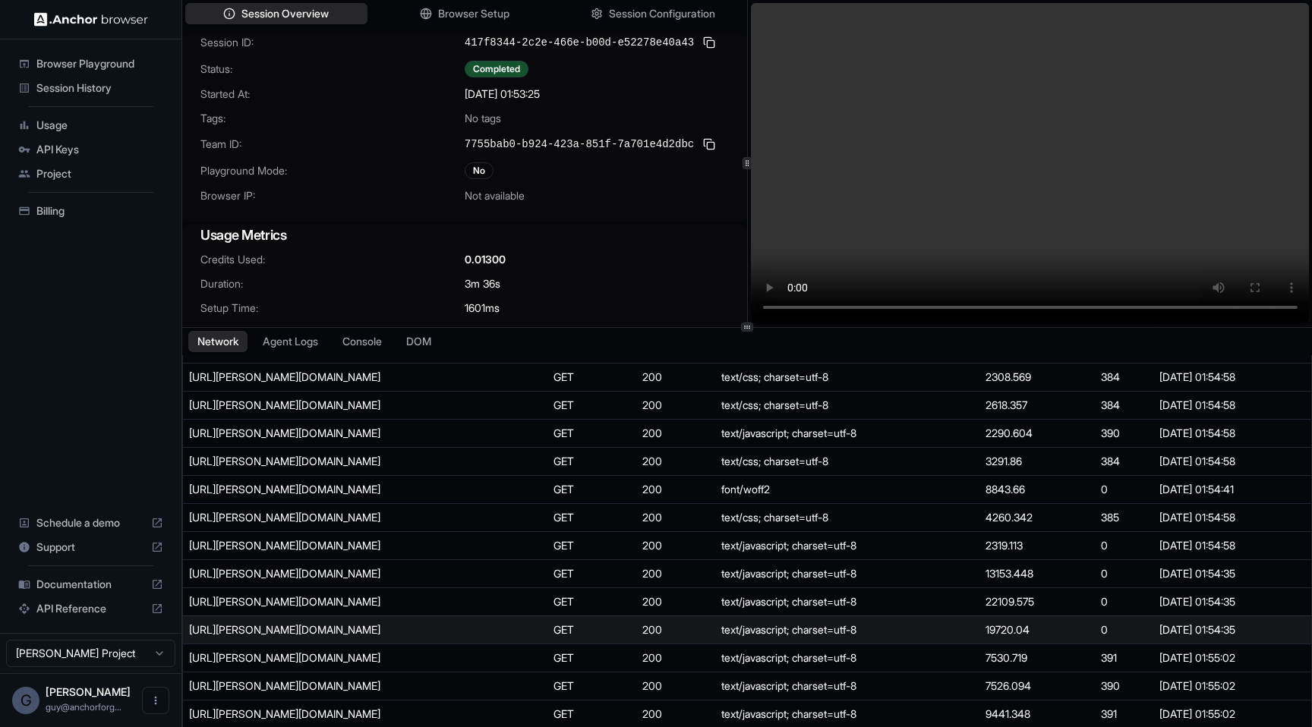
click at [434, 624] on td "[URL][PERSON_NAME][DOMAIN_NAME]" at bounding box center [365, 630] width 364 height 28
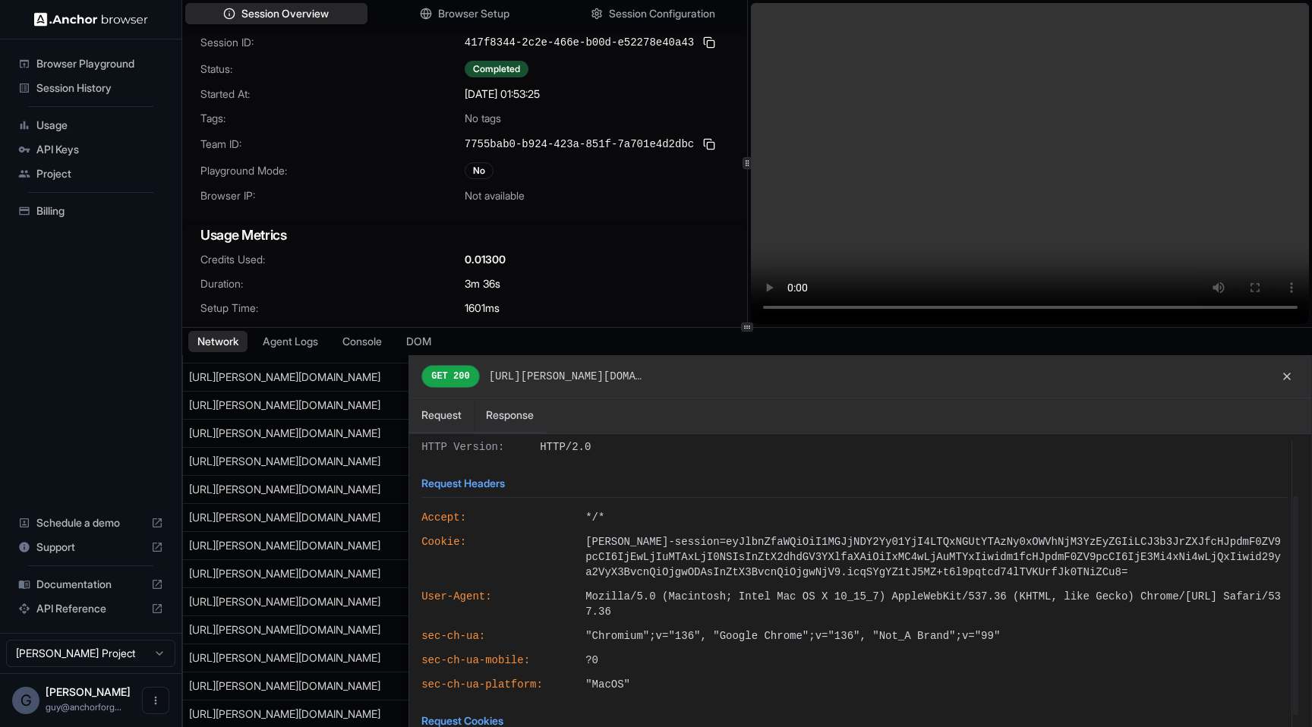
scroll to position [79, 0]
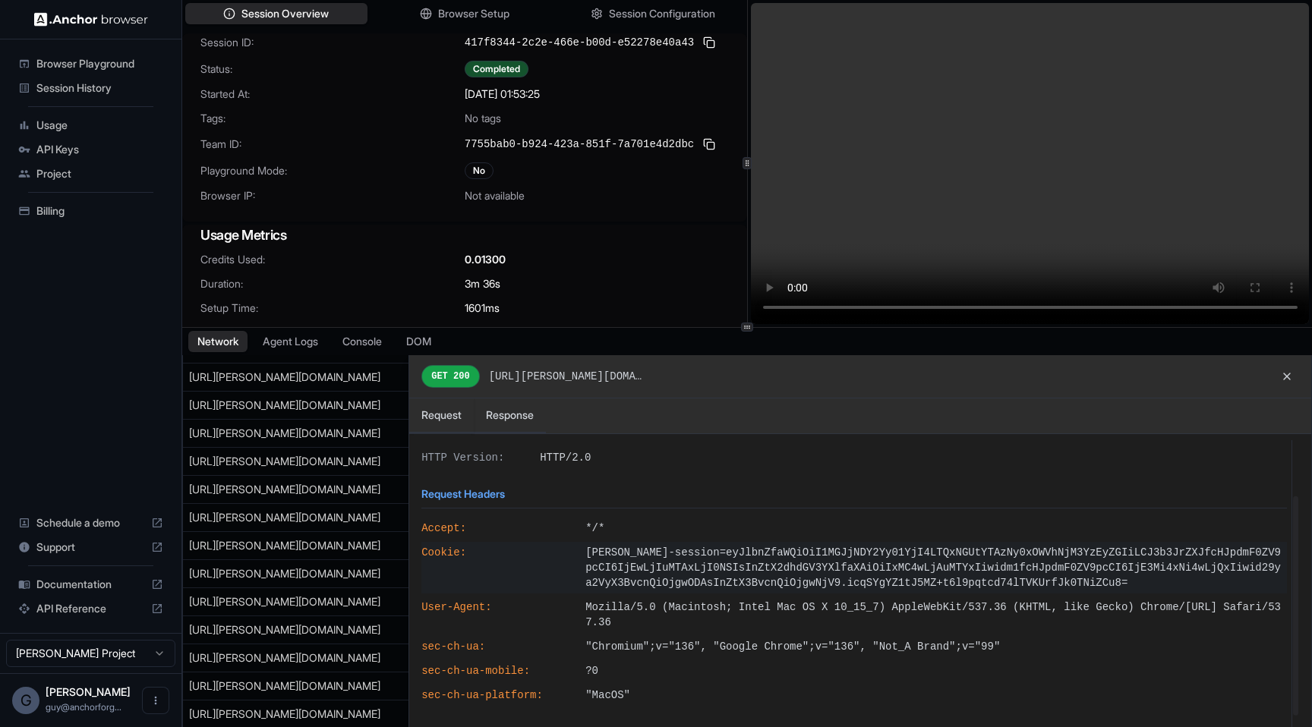
click at [728, 554] on span "plato-sims-session=eyJlbnZfaWQiOiI1MGJjNDY2Yy01YjI4LTQxNGUtYTAzNy0xOWVhNjM3YzEy…" at bounding box center [935, 568] width 701 height 46
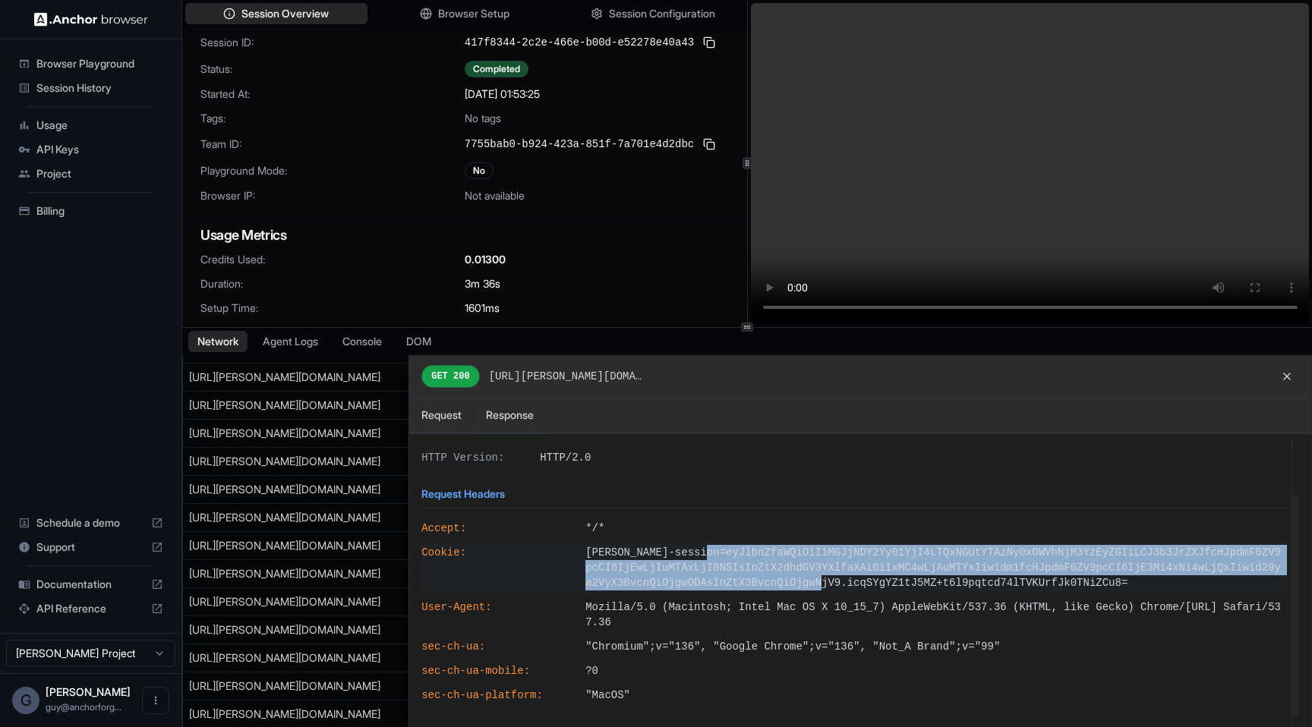
click at [728, 554] on span "plato-sims-session=eyJlbnZfaWQiOiI1MGJjNDY2Yy01YjI4LTQxNGUtYTAzNy0xOWVhNjM3YzEy…" at bounding box center [935, 568] width 701 height 46
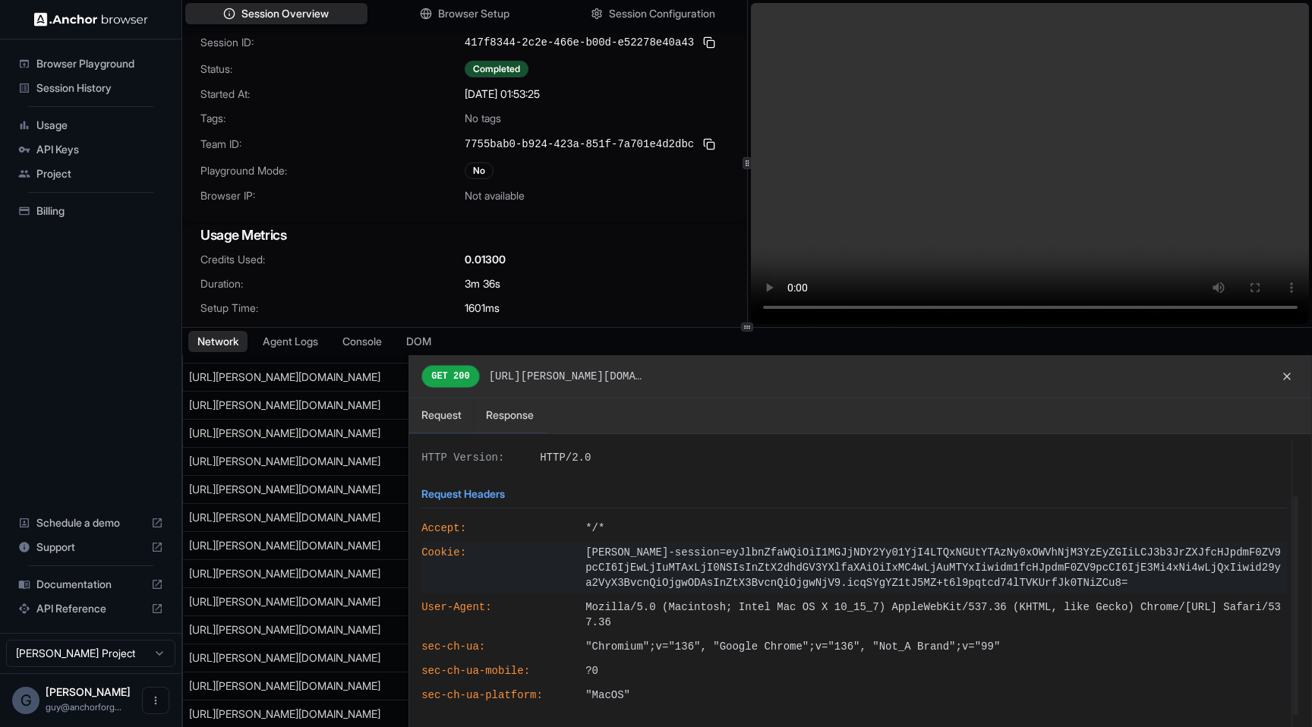
click at [728, 554] on span "plato-sims-session=eyJlbnZfaWQiOiI1MGJjNDY2Yy01YjI4LTQxNGUtYTAzNy0xOWVhNjM3YzEy…" at bounding box center [935, 568] width 701 height 46
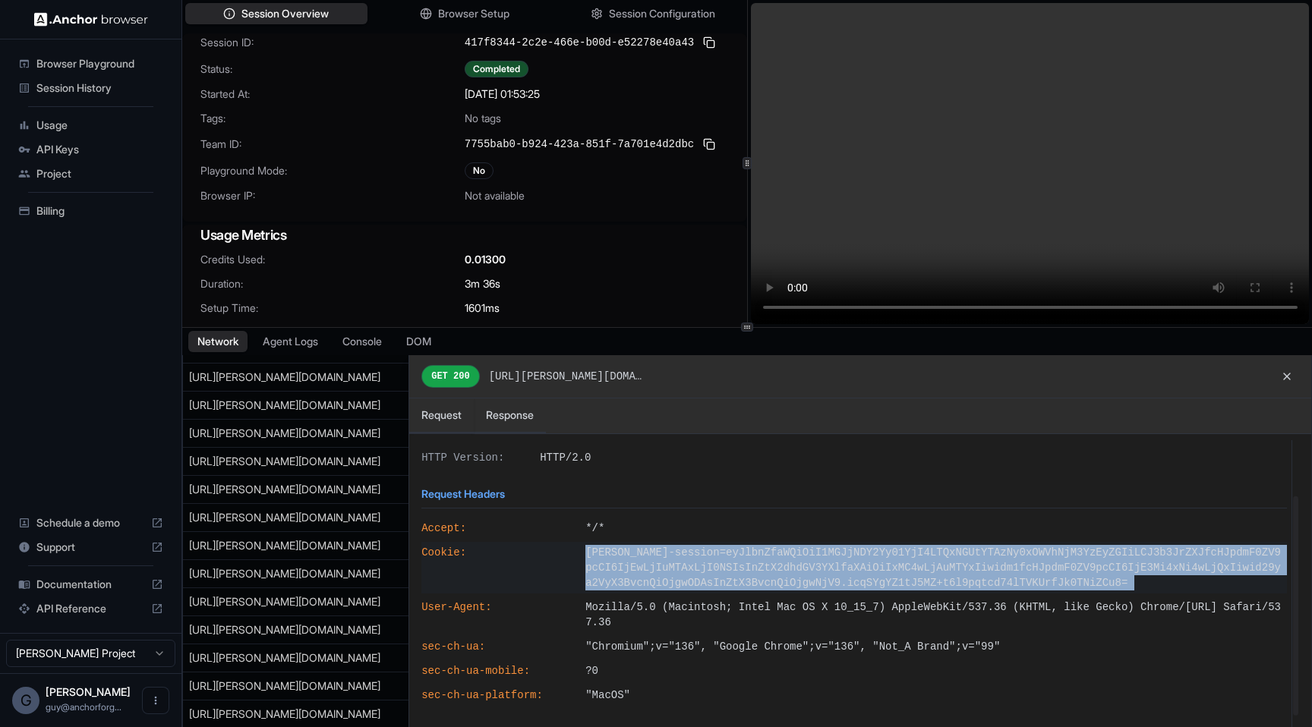
drag, startPoint x: 728, startPoint y: 554, endPoint x: 886, endPoint y: 584, distance: 160.7
click at [886, 584] on span "plato-sims-session=eyJlbnZfaWQiOiI1MGJjNDY2Yy01YjI4LTQxNGUtYTAzNy0xOWVhNjM3YzEy…" at bounding box center [935, 568] width 701 height 46
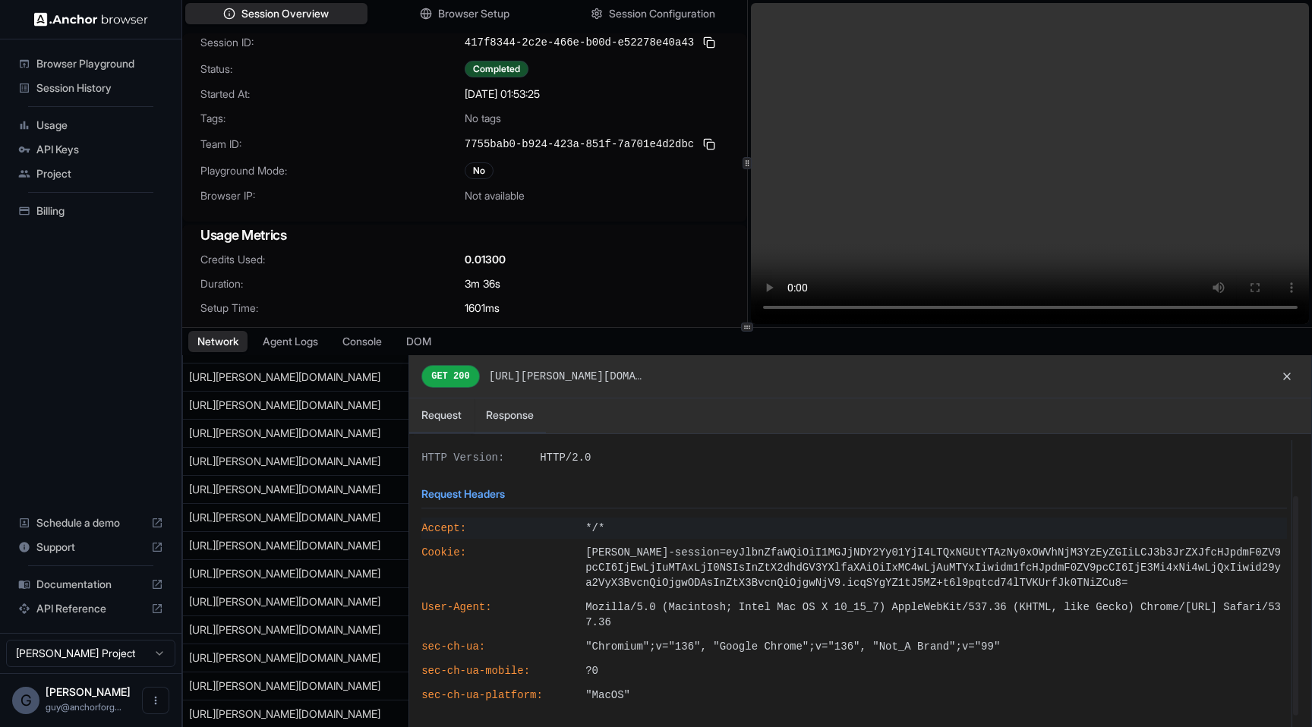
click at [755, 538] on div "Accept : */*" at bounding box center [854, 528] width 878 height 21
click at [739, 547] on span "plato-sims-session=eyJlbnZfaWQiOiI1MGJjNDY2Yy01YjI4LTQxNGUtYTAzNy0xOWVhNjM3YzEy…" at bounding box center [935, 568] width 701 height 46
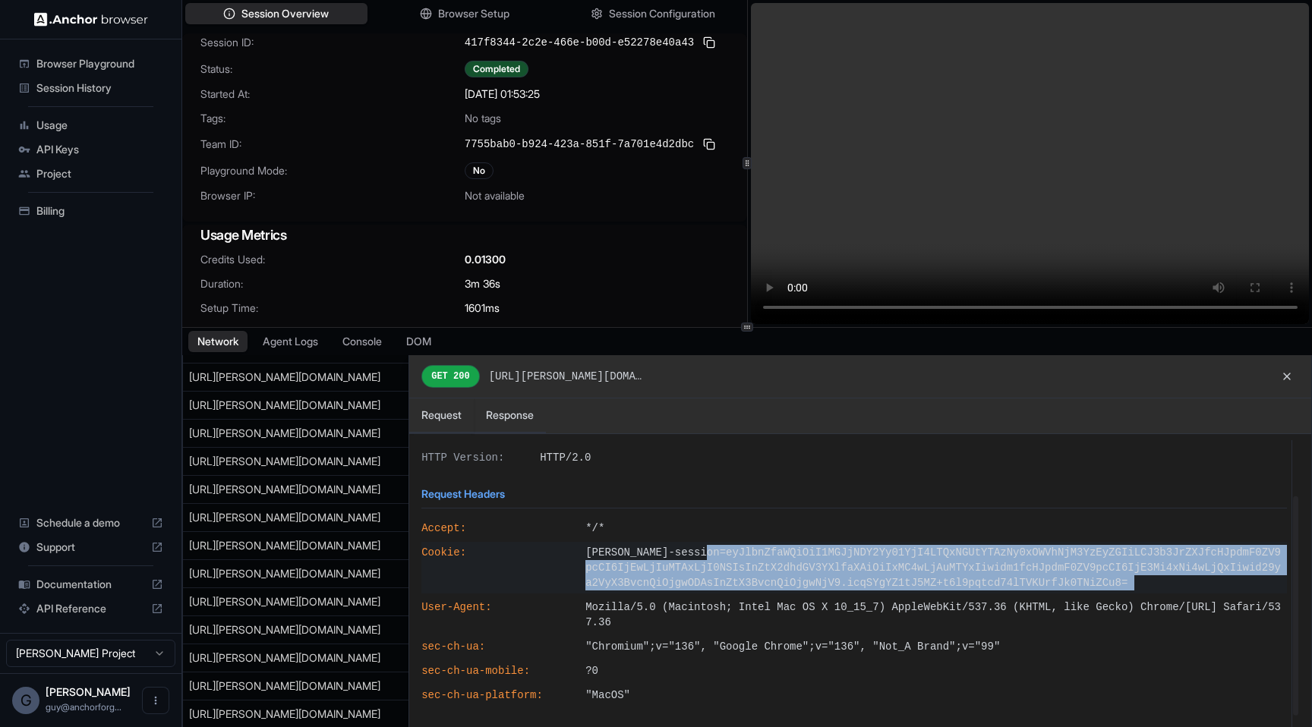
drag, startPoint x: 739, startPoint y: 547, endPoint x: 1116, endPoint y: 583, distance: 379.1
click at [1116, 583] on span "plato-sims-session=eyJlbnZfaWQiOiI1MGJjNDY2Yy01YjI4LTQxNGUtYTAzNy0xOWVhNjM3YzEy…" at bounding box center [935, 568] width 701 height 46
copy span "eyJlbnZfaWQiOiI1MGJjNDY2Yy01YjI4LTQxNGUtYTAzNy0xOWVhNjM3YzEyZGIiLCJ3b3JrZXJfcHJ…"
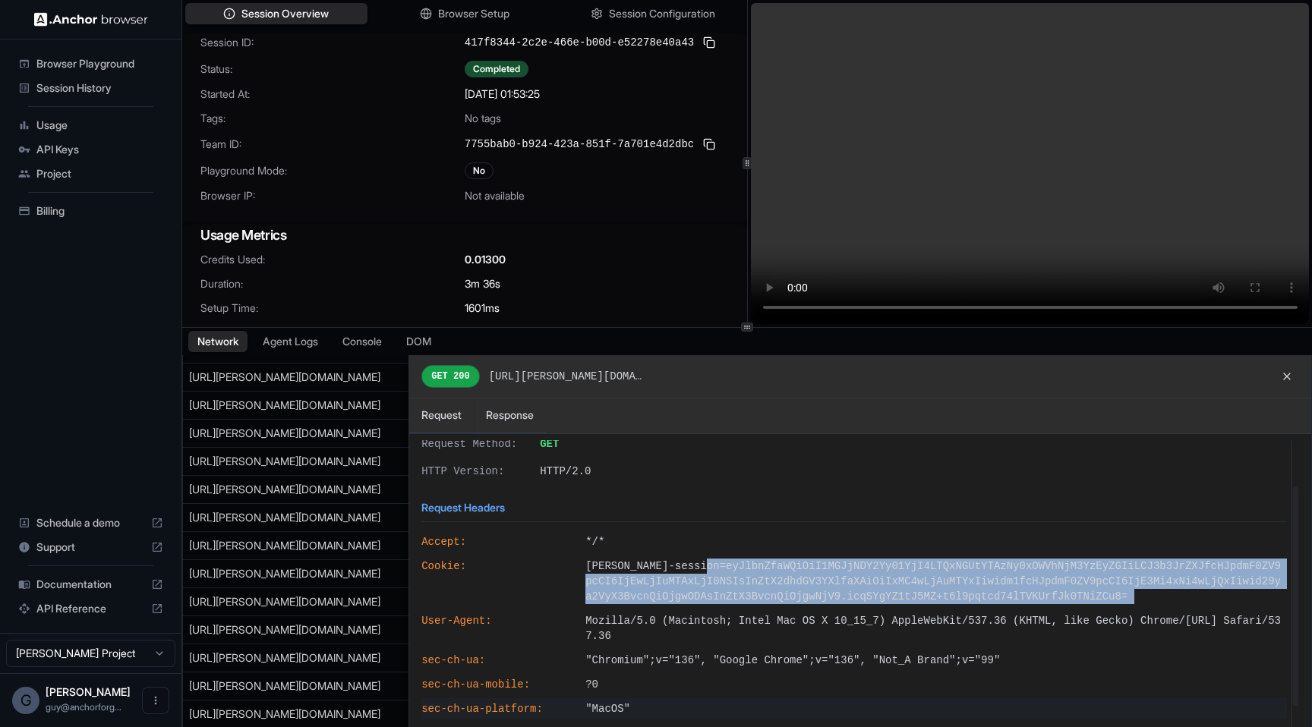
scroll to position [131, 0]
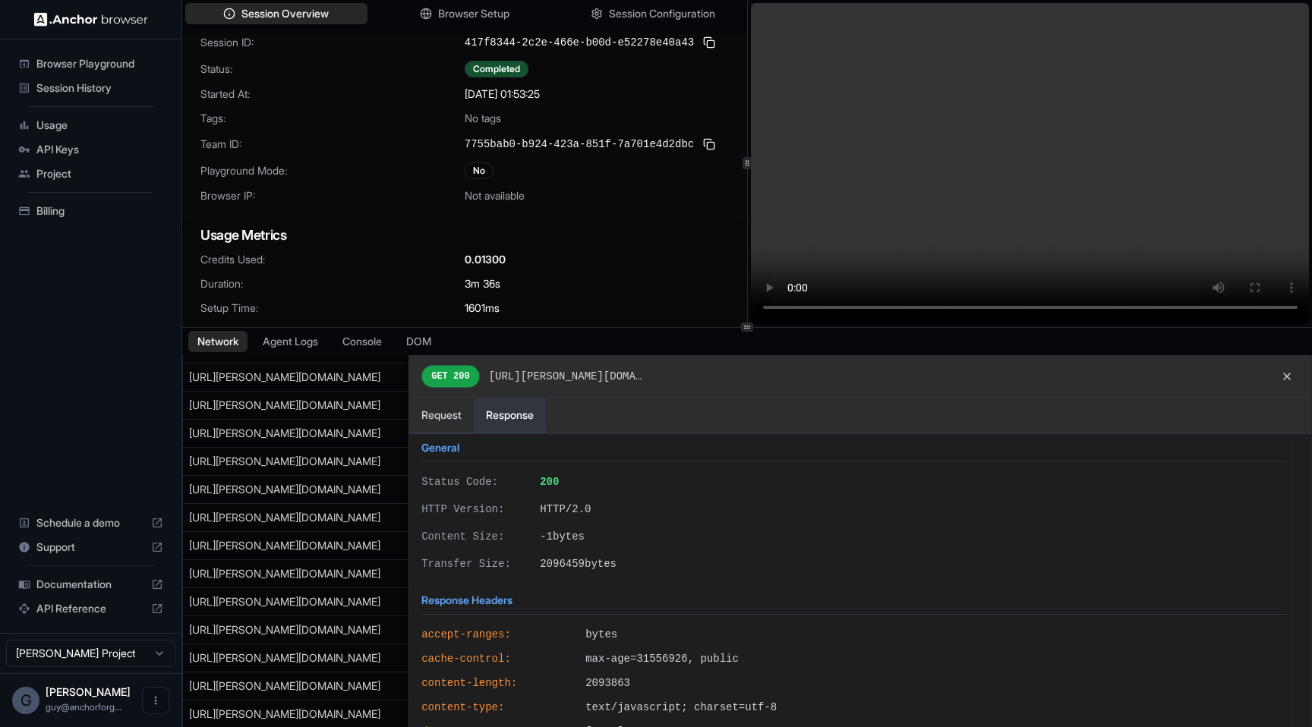
click at [531, 424] on button "Response" at bounding box center [510, 416] width 72 height 35
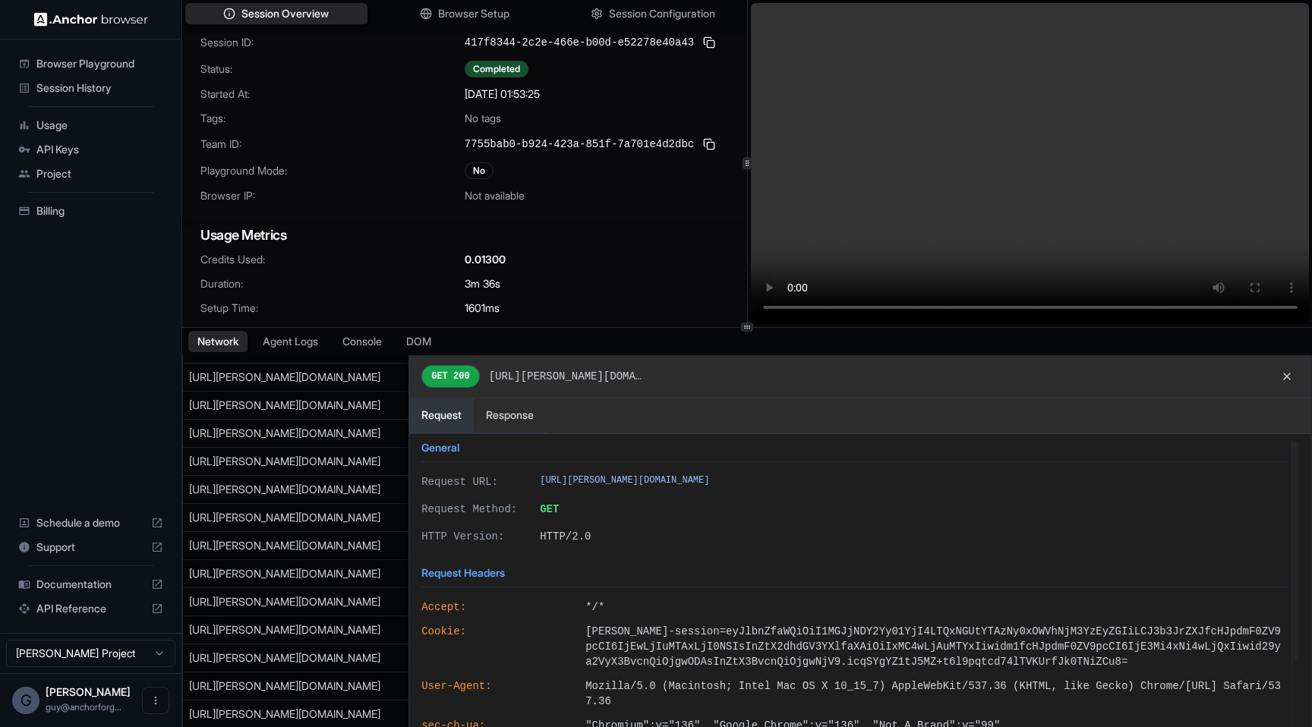
click at [450, 424] on button "Request" at bounding box center [441, 416] width 65 height 35
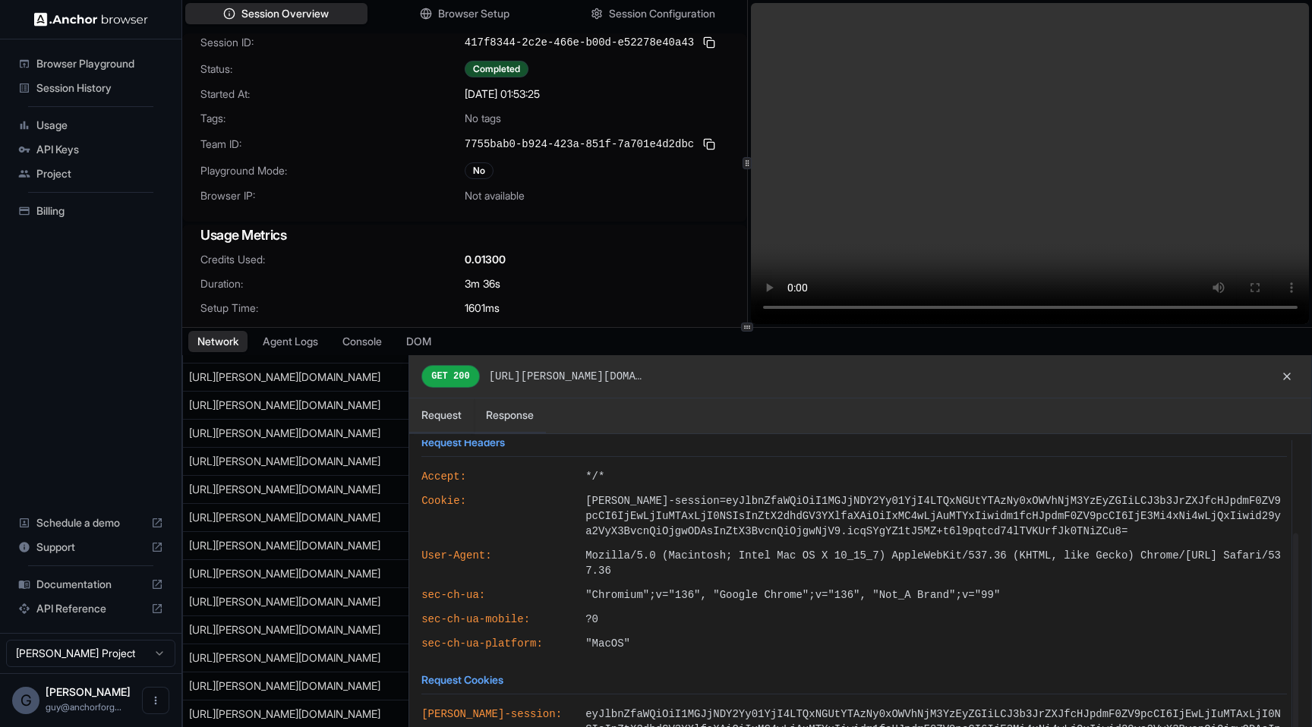
scroll to position [131, 0]
click at [642, 711] on span "eyJlbnZfaWQiOiI1MGJjNDY2Yy01YjI4LTQxNGUtYTAzNy0xOWVhNjM3YzEyZGIiLCJ3b3JrZXJfcHJ…" at bounding box center [935, 729] width 701 height 46
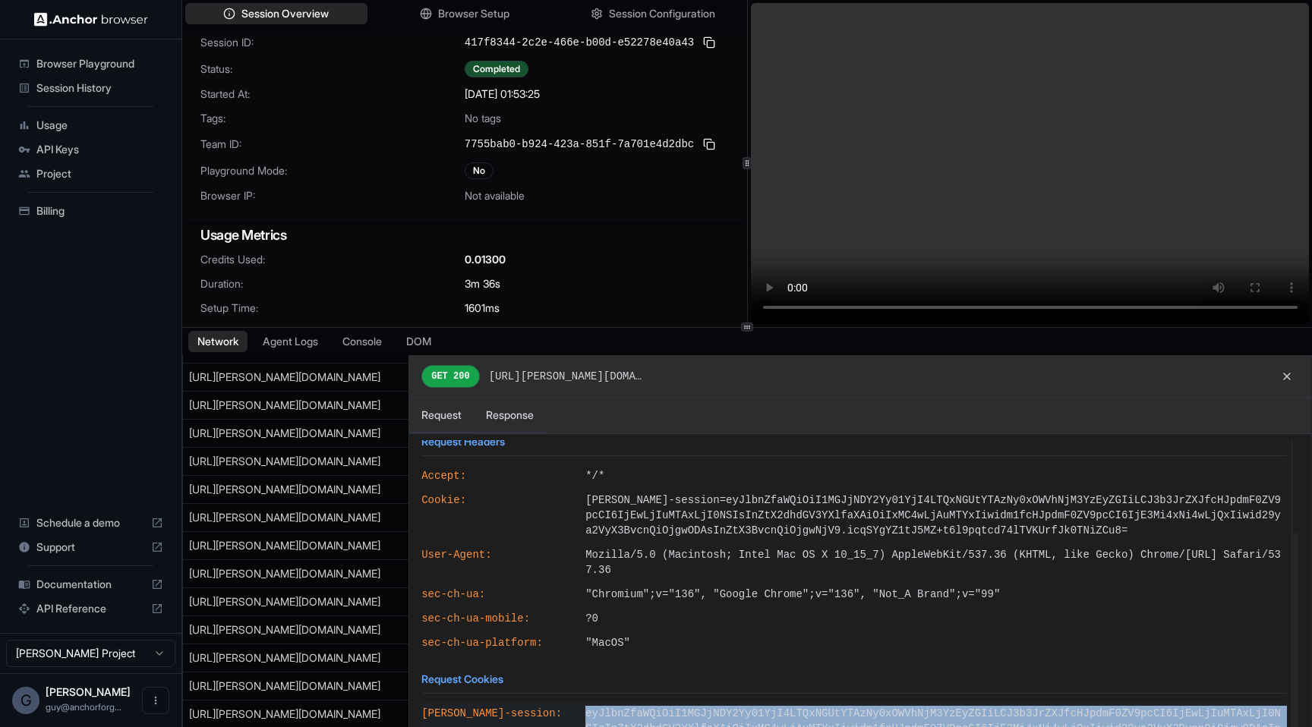
click at [642, 711] on span "eyJlbnZfaWQiOiI1MGJjNDY2Yy01YjI4LTQxNGUtYTAzNy0xOWVhNjM3YzEyZGIiLCJ3b3JrZXJfcHJ…" at bounding box center [935, 729] width 701 height 46
copy span "eyJlbnZfaWQiOiI1MGJjNDY2Yy01YjI4LTQxNGUtYTAzNy0xOWVhNjM3YzEyZGIiLCJ3b3JrZXJfcHJ…"
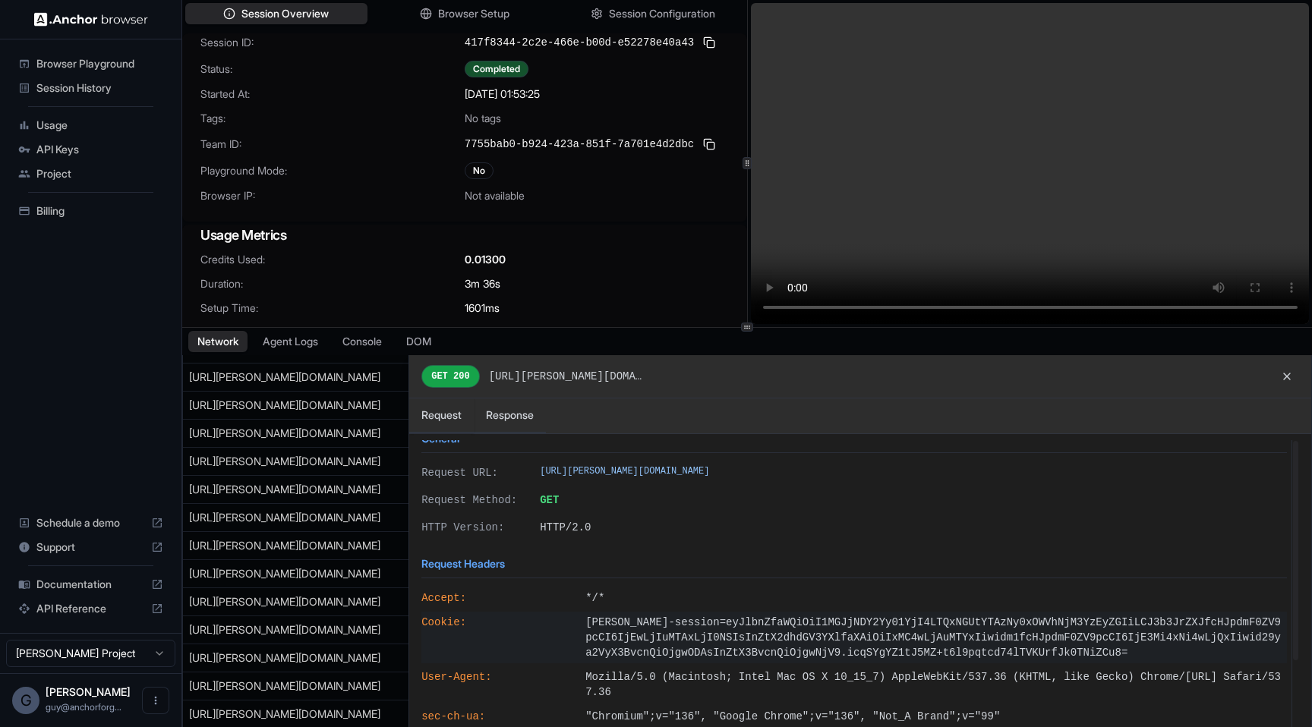
scroll to position [0, 0]
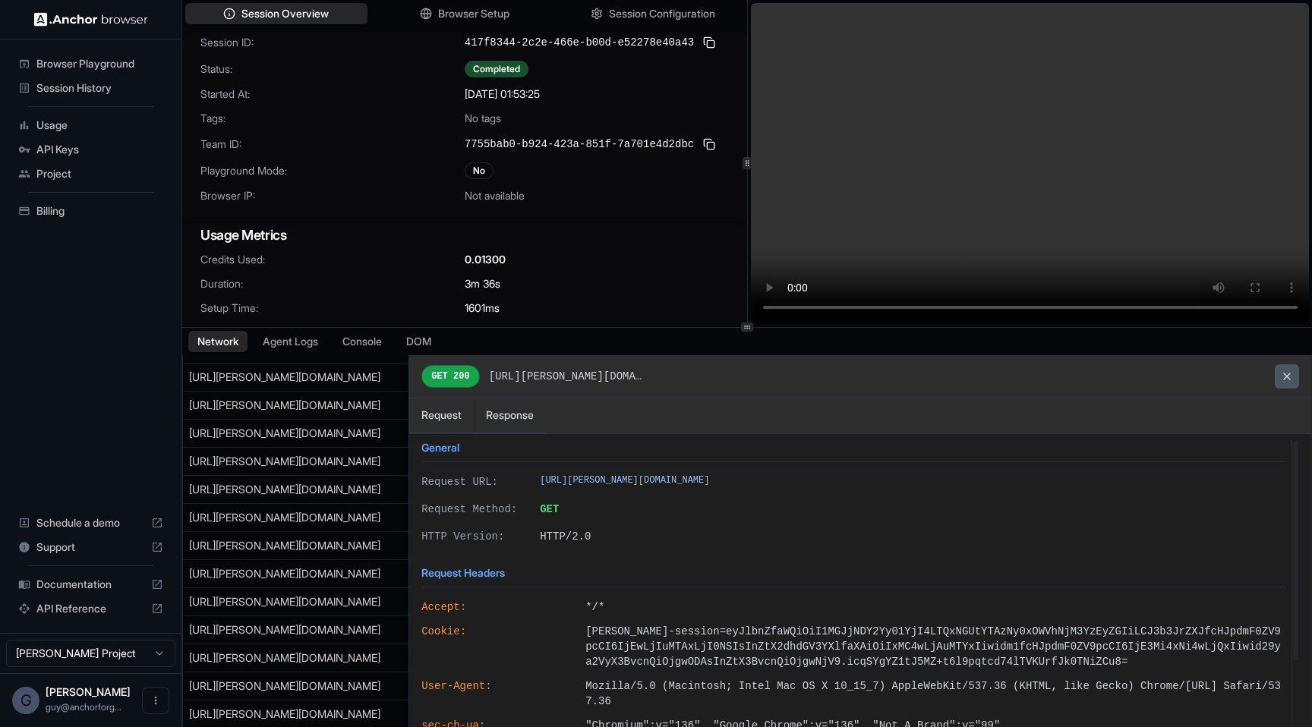
click at [1291, 386] on button at bounding box center [1287, 376] width 24 height 24
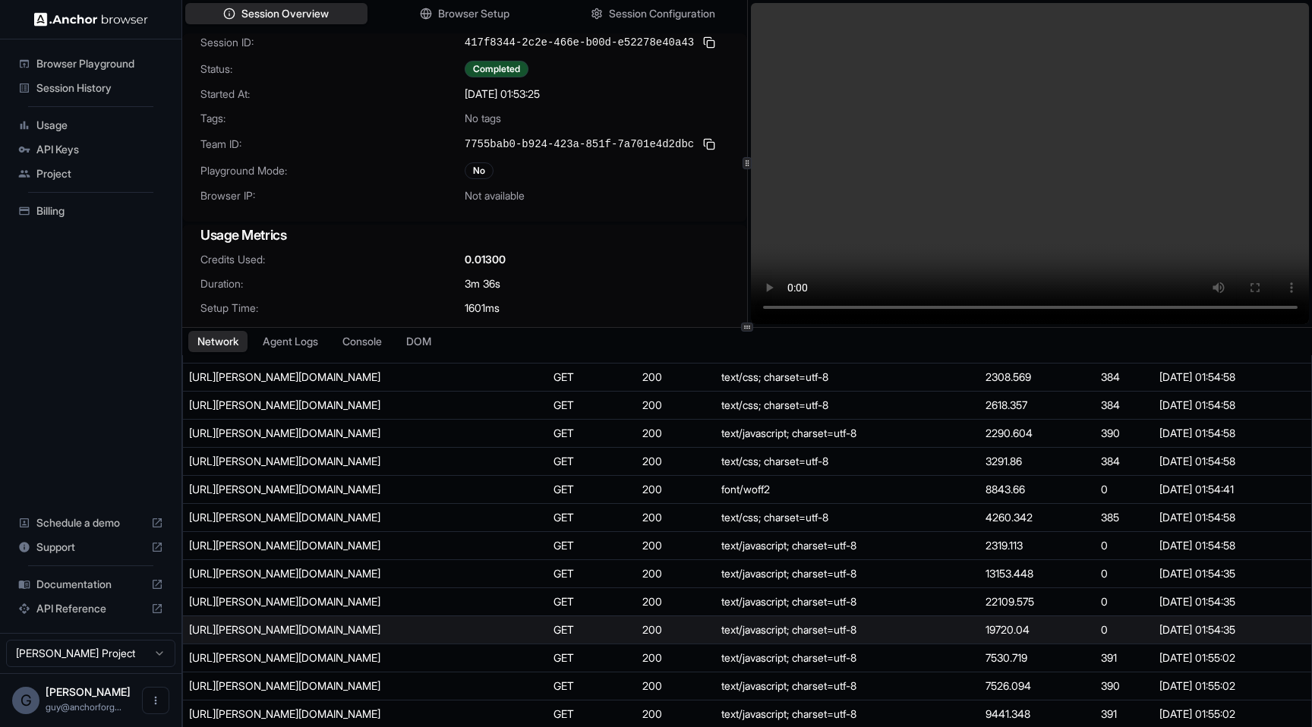
click at [284, 631] on div "[URL][PERSON_NAME][DOMAIN_NAME]" at bounding box center [303, 630] width 228 height 15
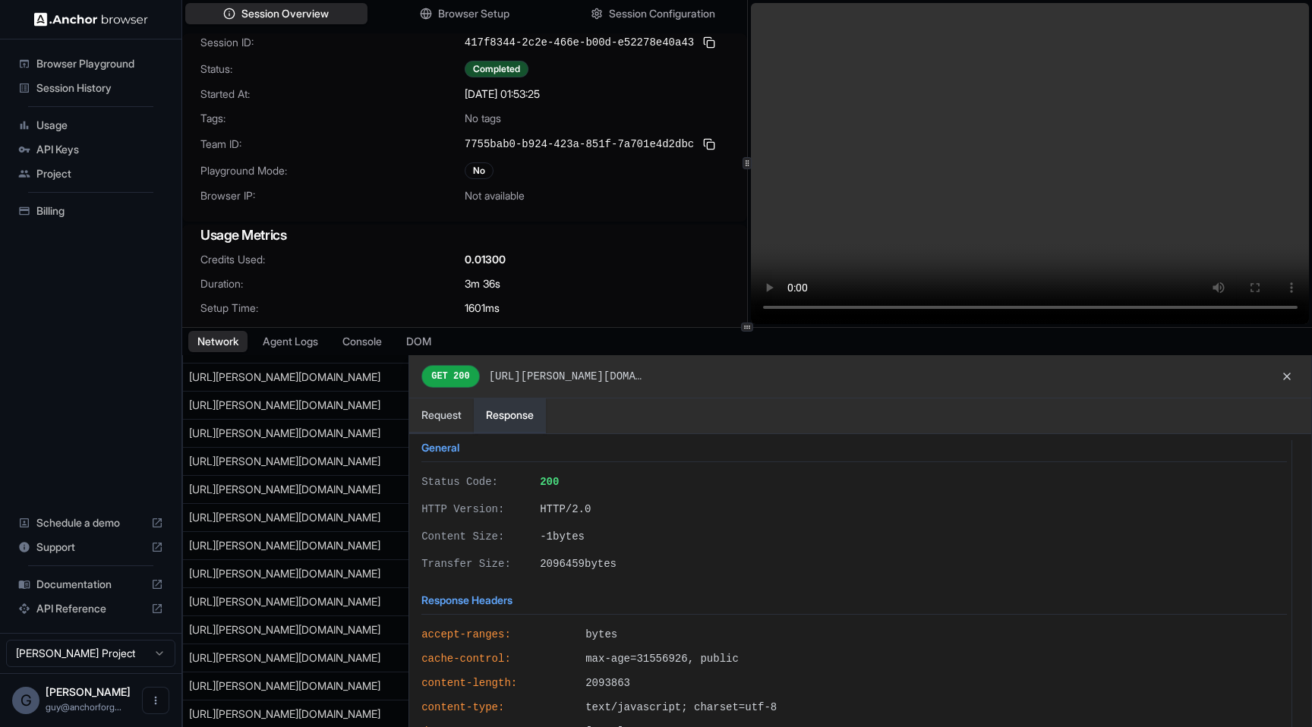
click at [501, 407] on button "Response" at bounding box center [510, 416] width 72 height 35
click at [441, 402] on button "Request" at bounding box center [441, 416] width 65 height 35
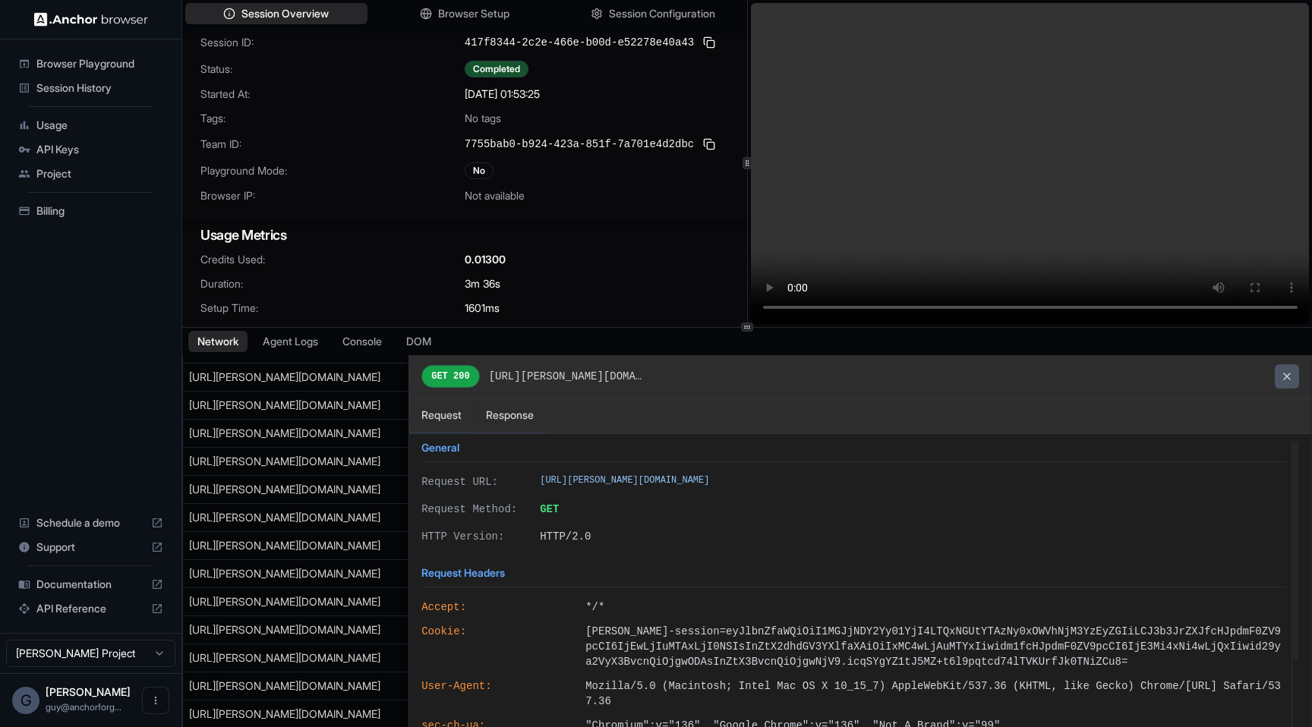
click at [1287, 380] on button at bounding box center [1287, 376] width 24 height 24
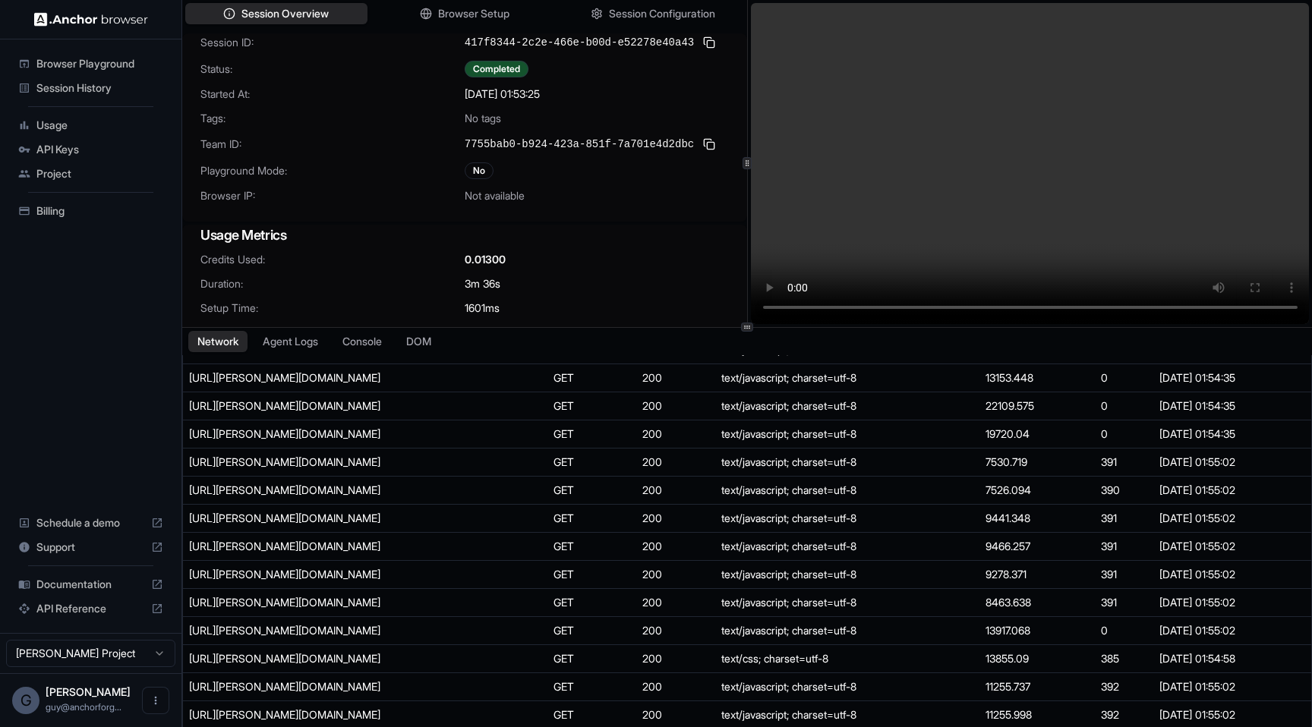
scroll to position [1067, 0]
click at [442, 266] on span "Credits Used:" at bounding box center [332, 259] width 264 height 15
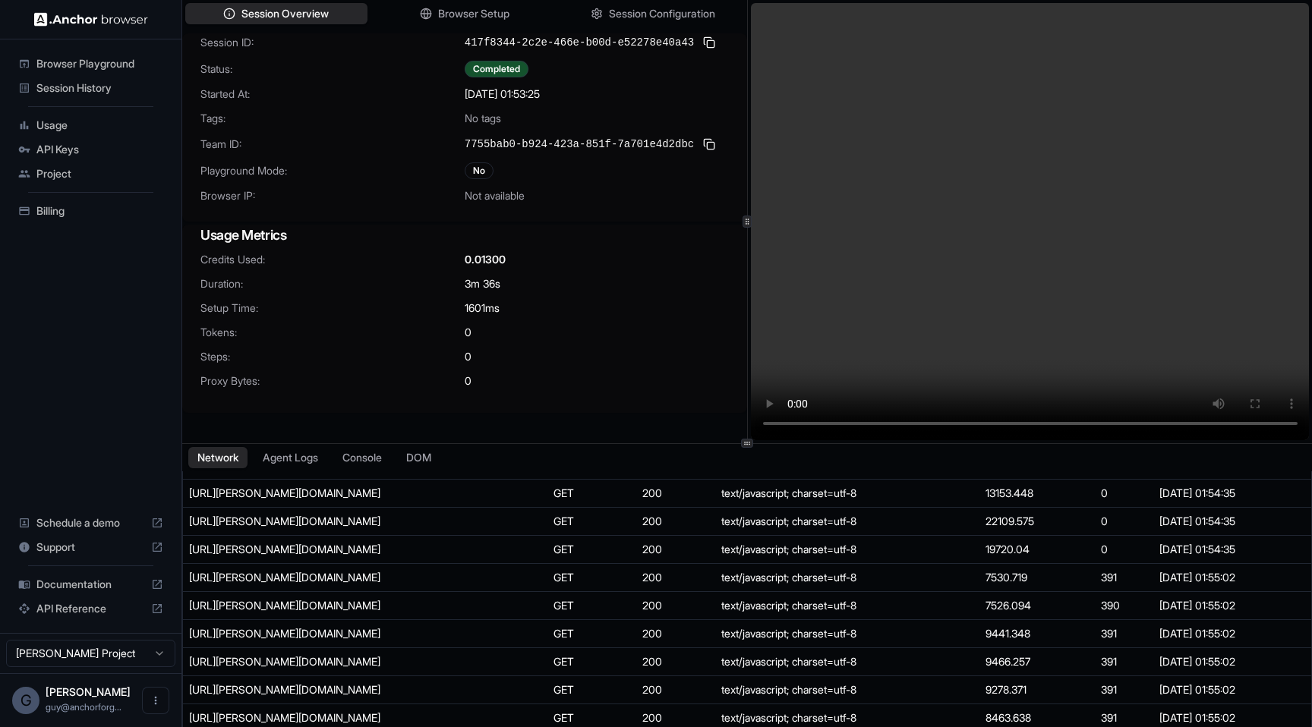
scroll to position [0, 0]
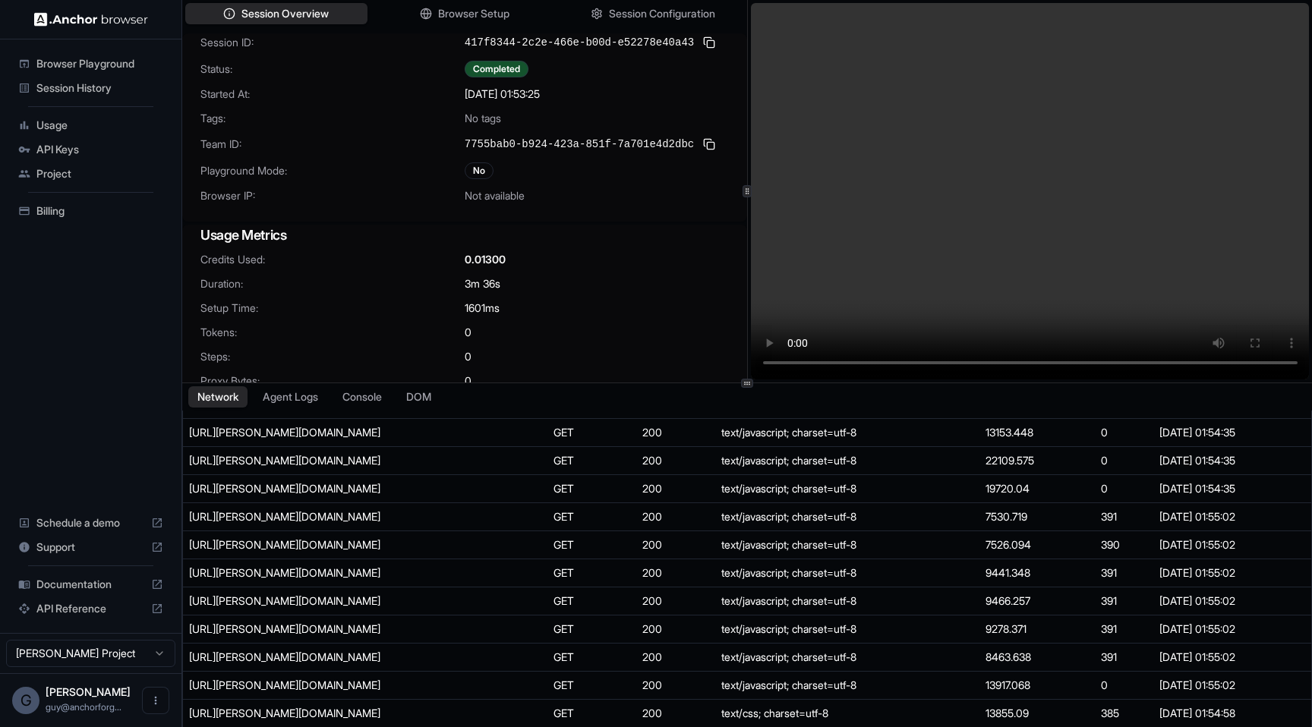
click at [499, 383] on div at bounding box center [747, 383] width 1130 height 1
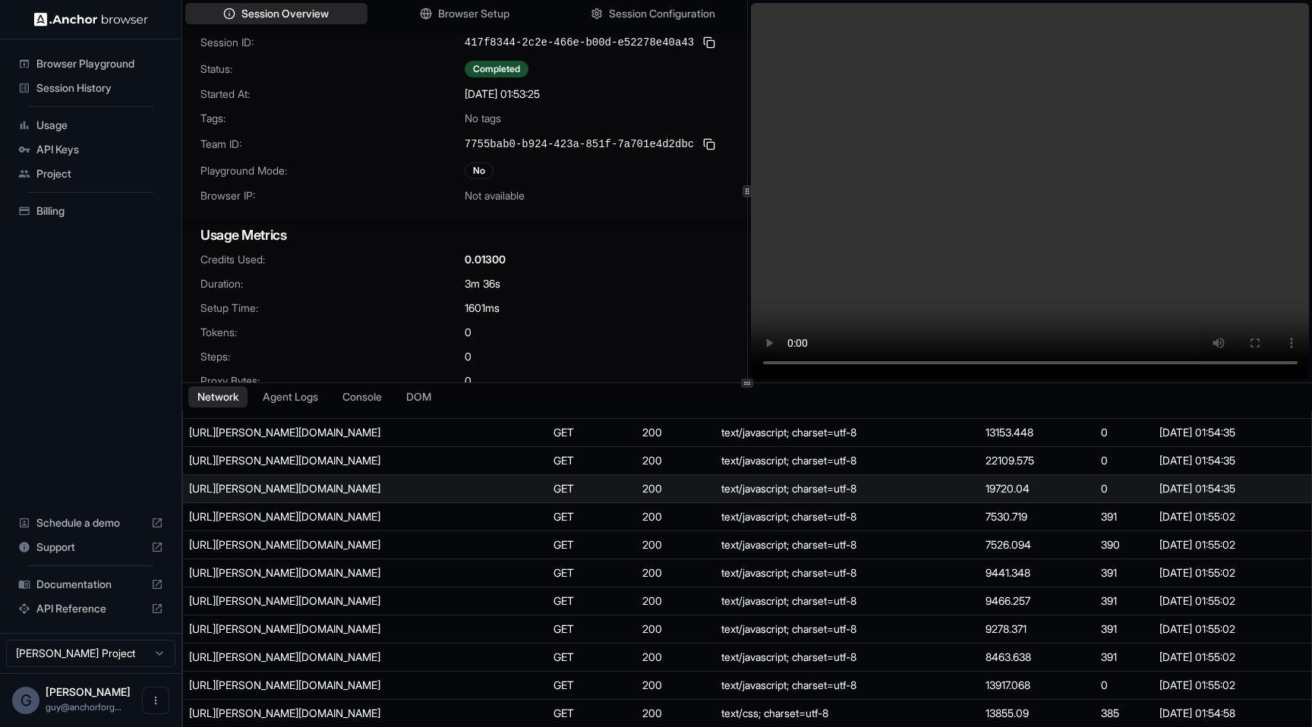
click at [418, 499] on td "[URL][PERSON_NAME][DOMAIN_NAME]" at bounding box center [365, 489] width 364 height 28
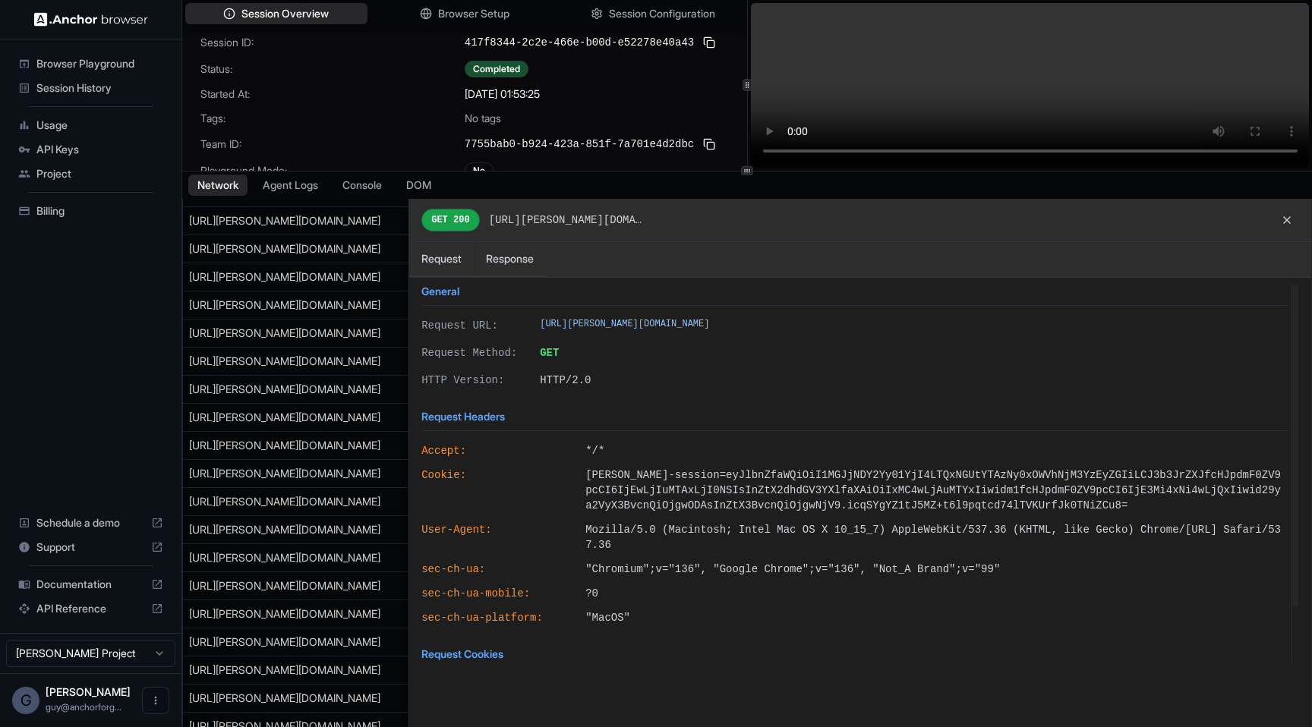
click at [765, 171] on div at bounding box center [747, 171] width 1130 height 1
click at [493, 661] on h4 "Request Cookies" at bounding box center [853, 659] width 865 height 22
click at [493, 656] on h4 "Request Cookies" at bounding box center [853, 659] width 865 height 22
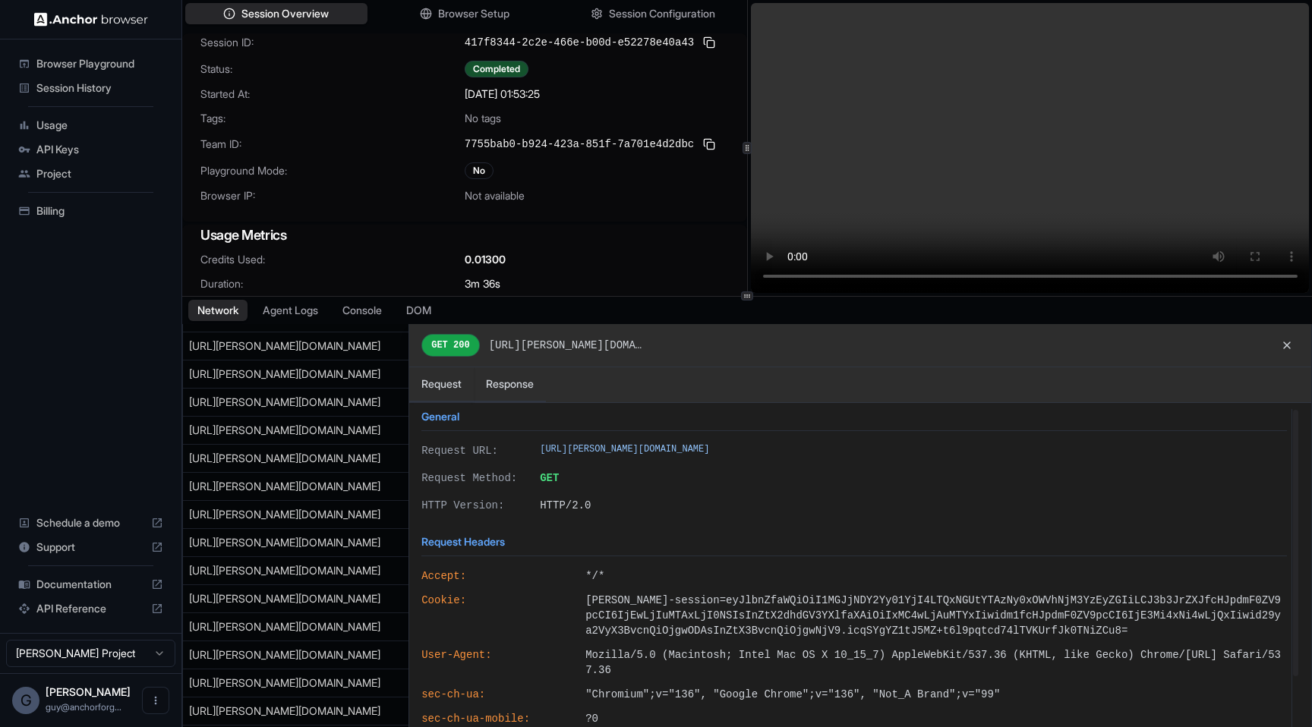
click at [760, 299] on div "Session Overview Browser Setup Session Configuration Session ID: 417f8344-2c2e-…" at bounding box center [747, 363] width 1130 height 727
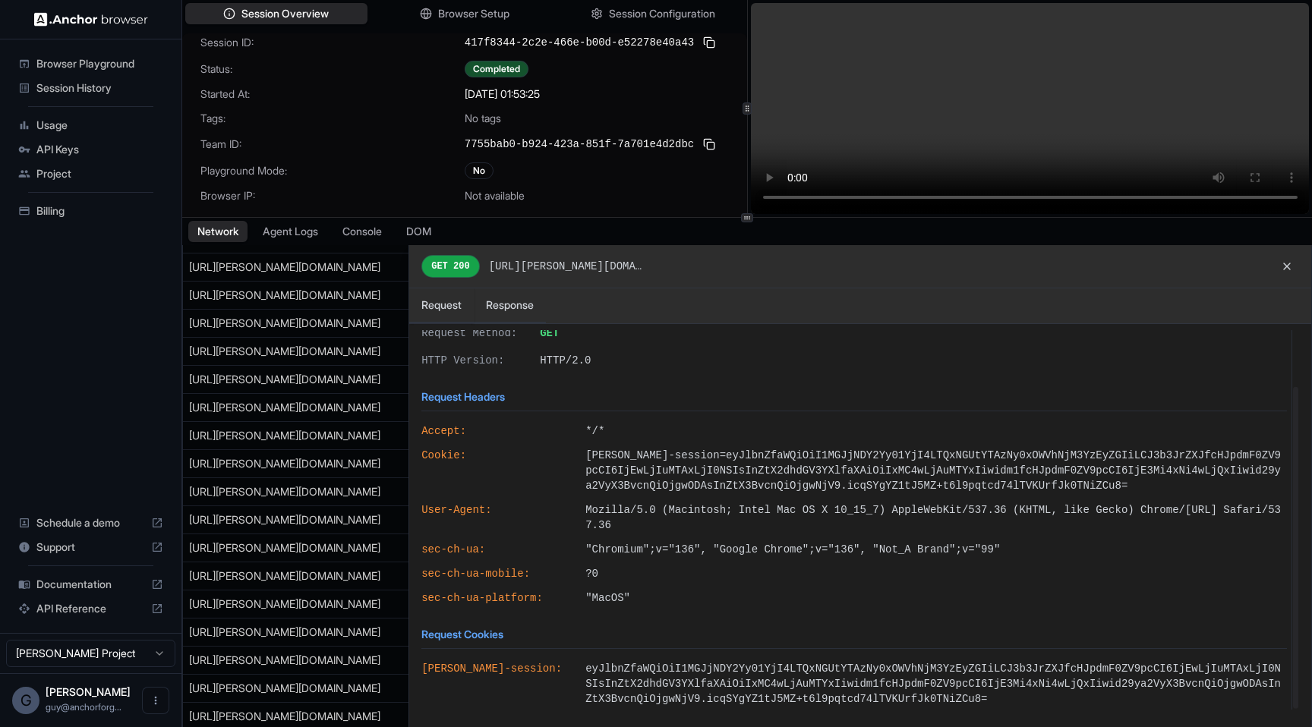
scroll to position [100, 0]
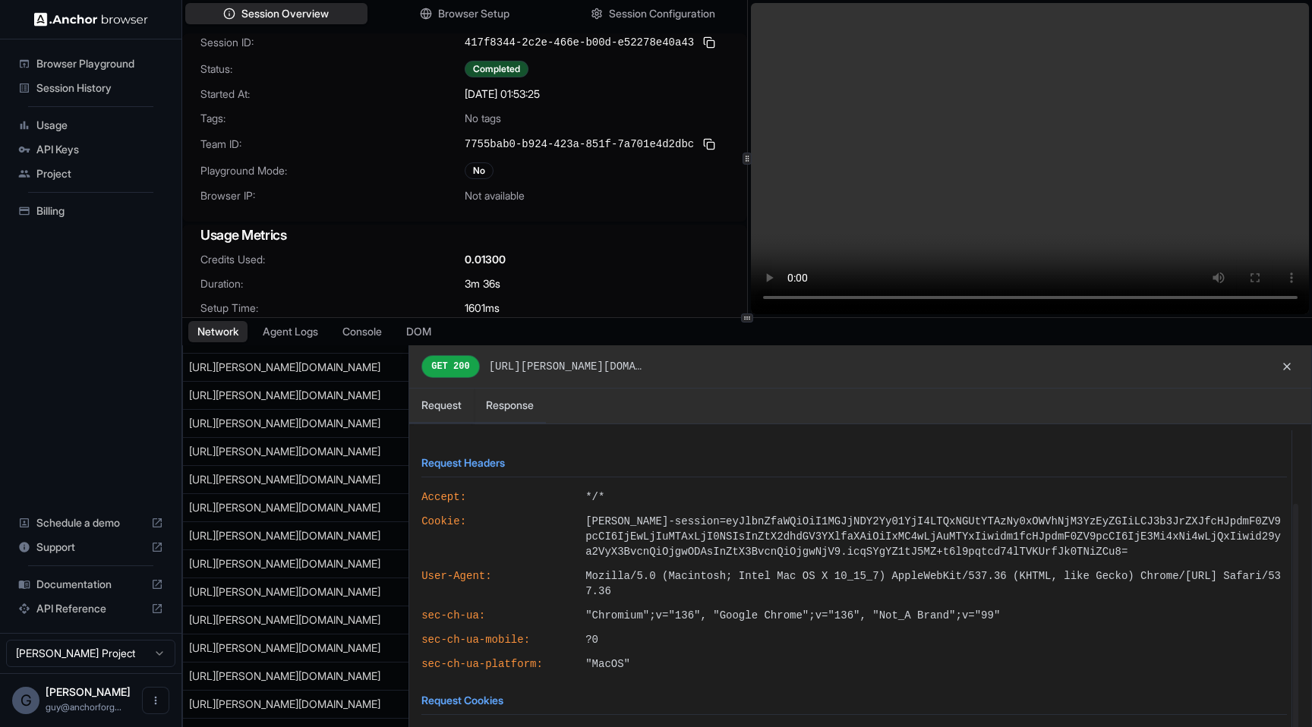
click at [742, 315] on div at bounding box center [747, 318] width 12 height 9
click at [1289, 364] on button at bounding box center [1287, 367] width 24 height 24
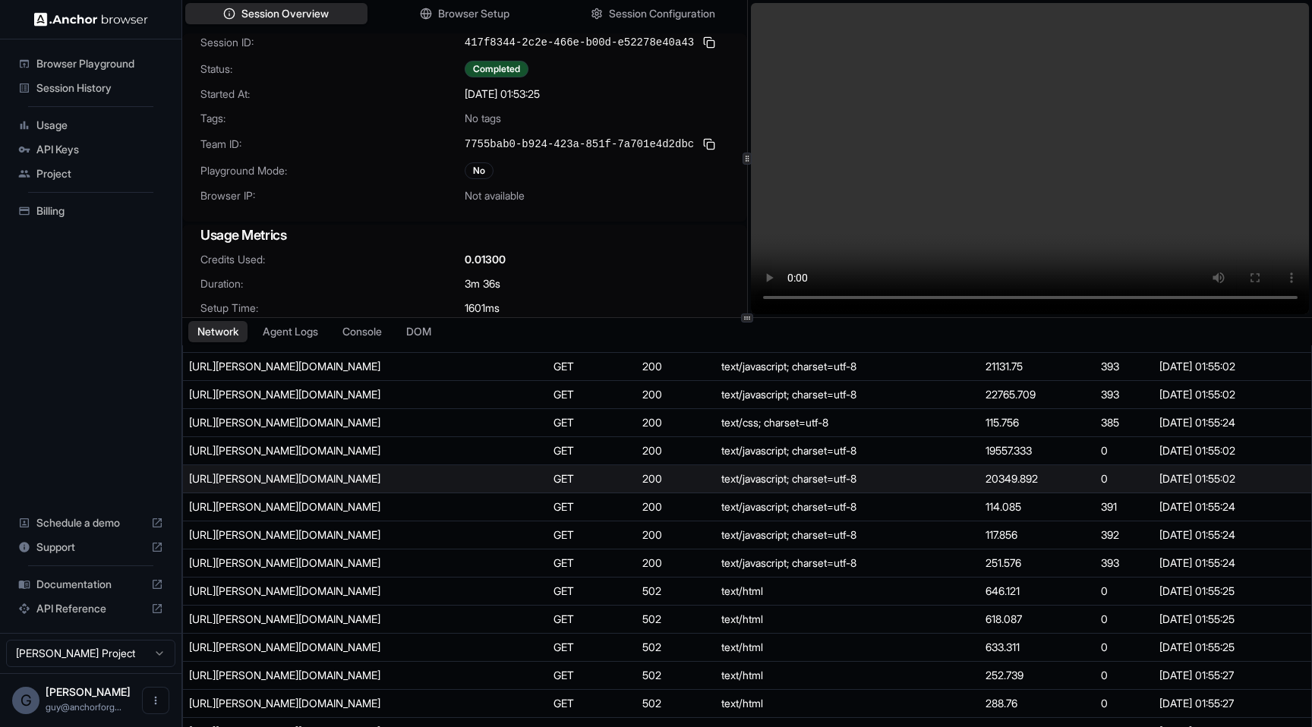
scroll to position [1751, 0]
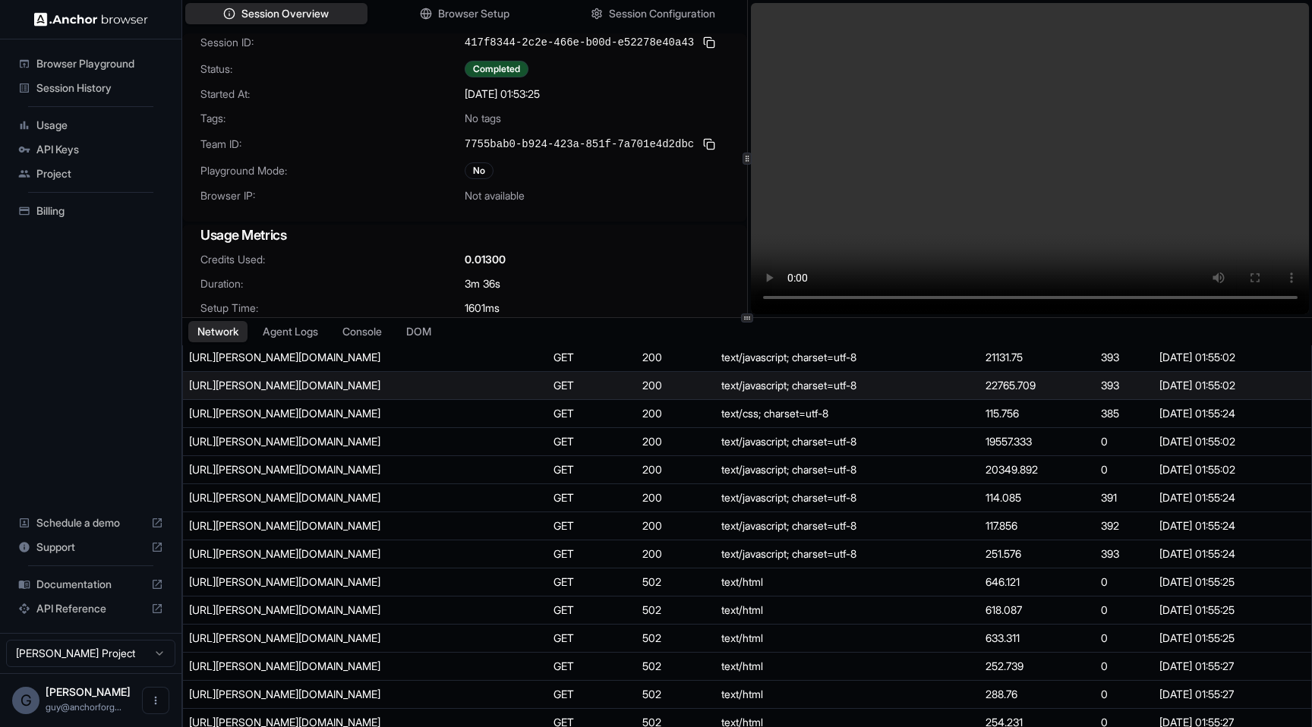
click at [437, 374] on td "[URL][PERSON_NAME][DOMAIN_NAME]" at bounding box center [365, 386] width 364 height 28
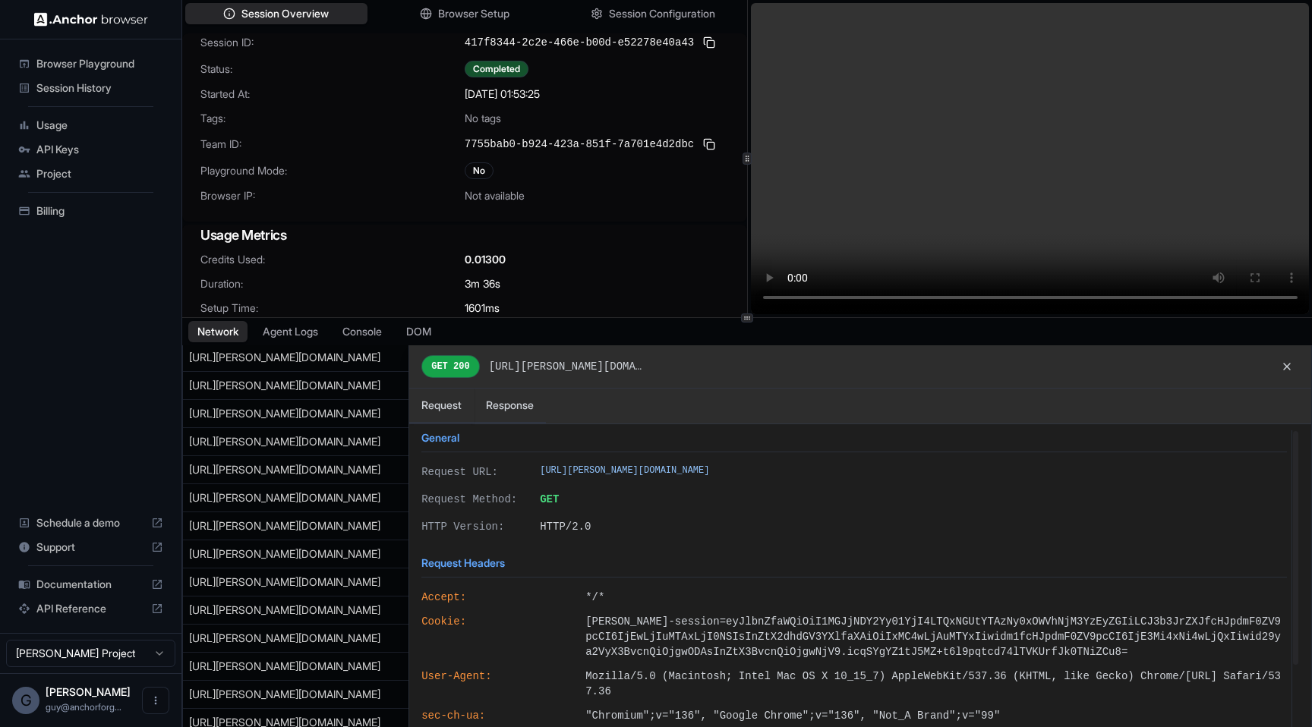
scroll to position [122, 0]
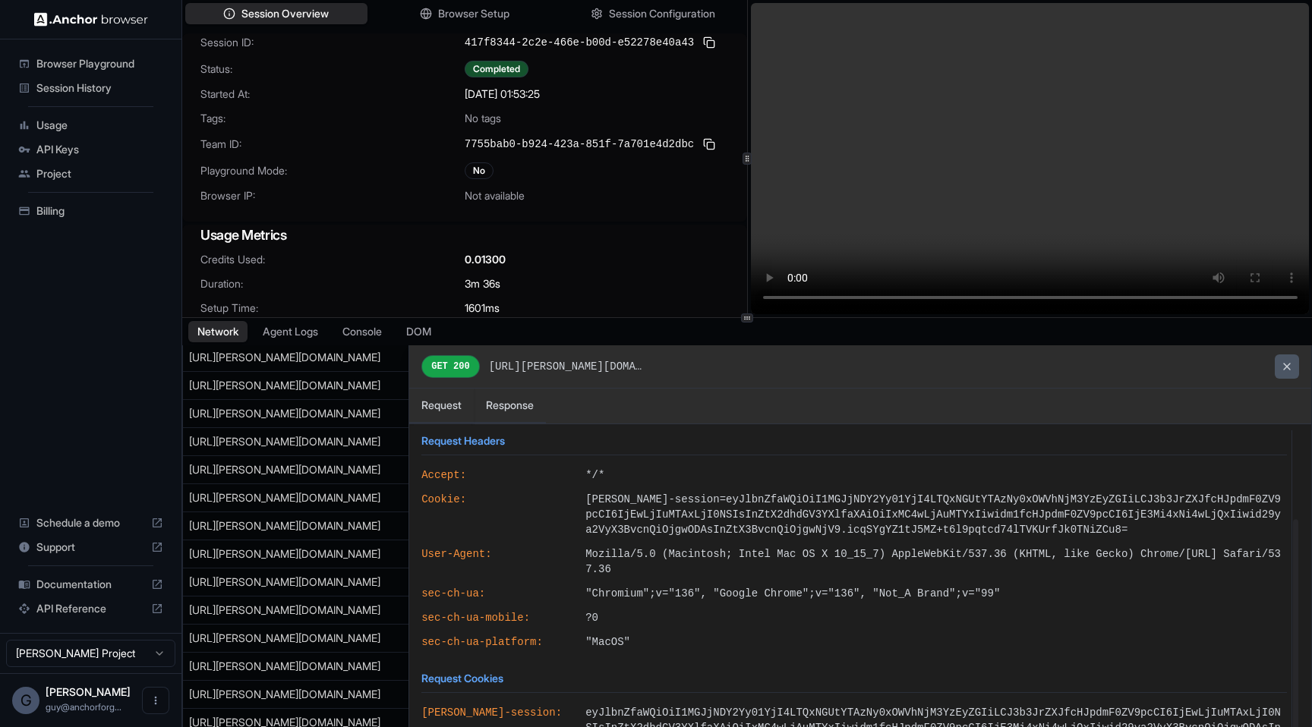
click at [1292, 368] on button at bounding box center [1287, 367] width 24 height 24
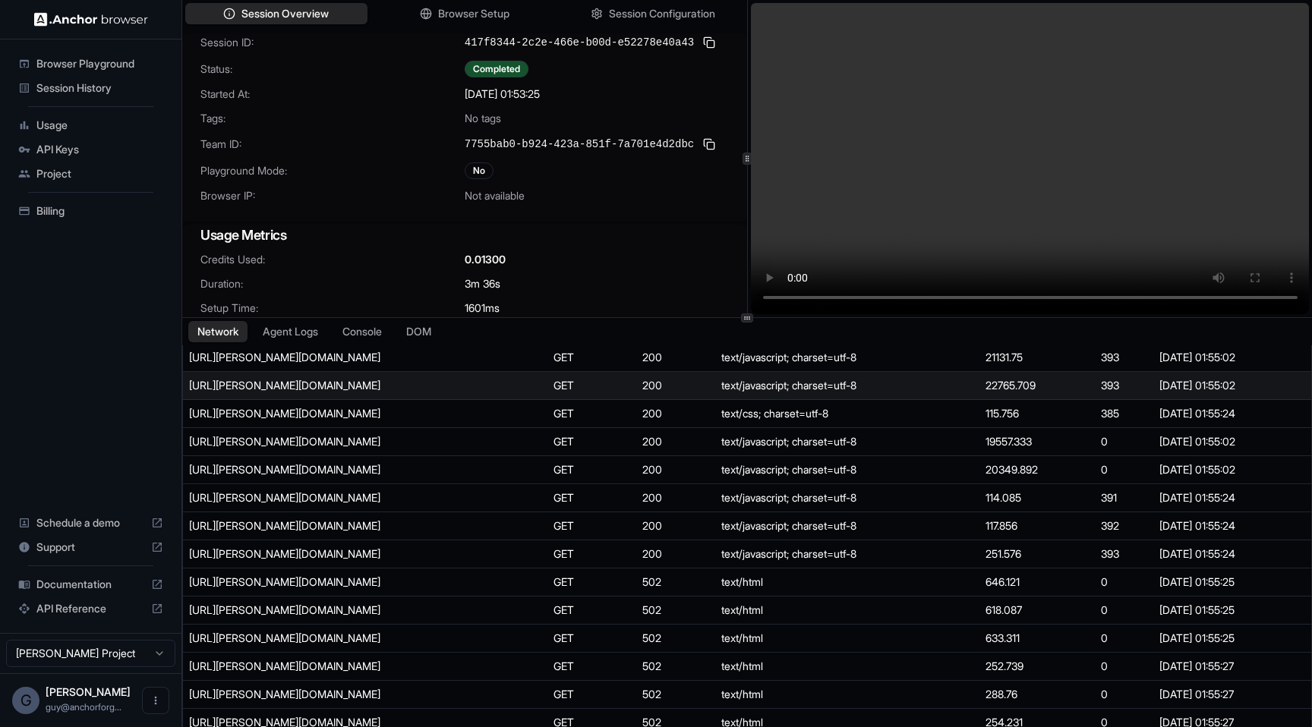
click at [1040, 383] on td "22765.709" at bounding box center [1036, 386] width 115 height 28
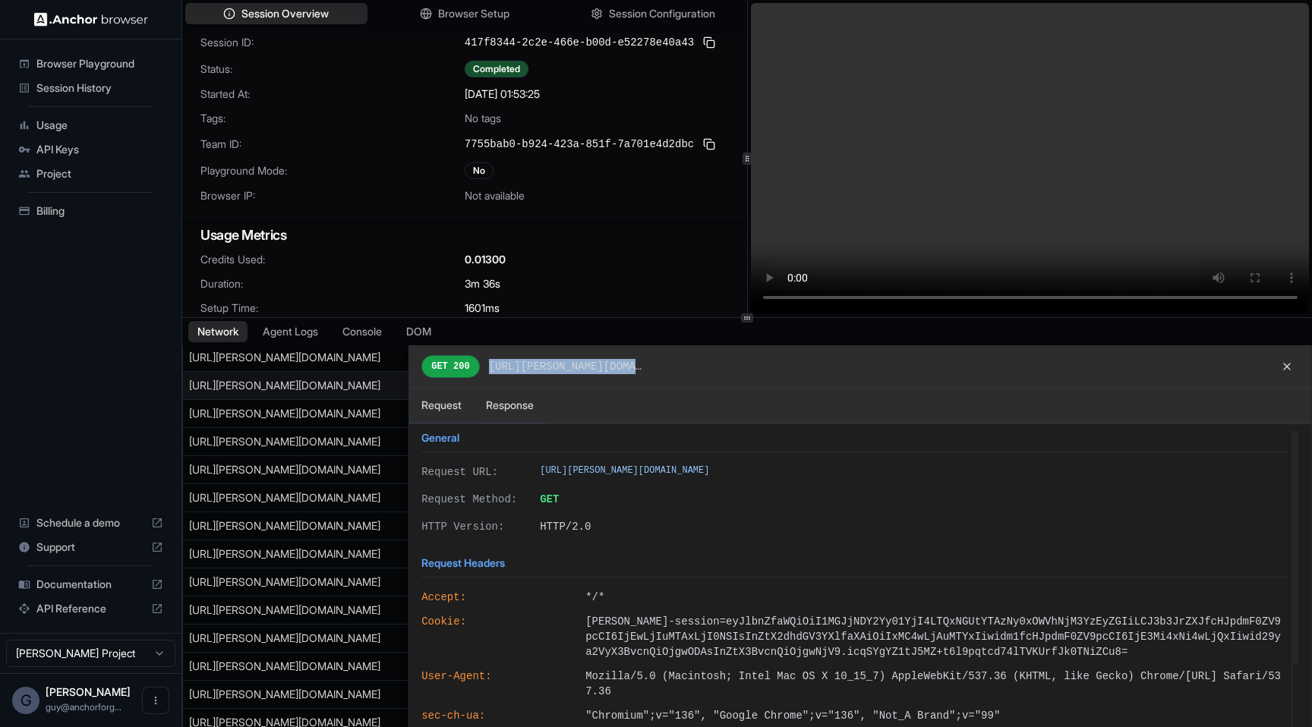
click at [1040, 383] on div "GET 200 https://sims.plato.so/static/5899.2f4fd5f148dfca928de1.js" at bounding box center [860, 366] width 902 height 43
click at [1295, 368] on button at bounding box center [1287, 367] width 24 height 24
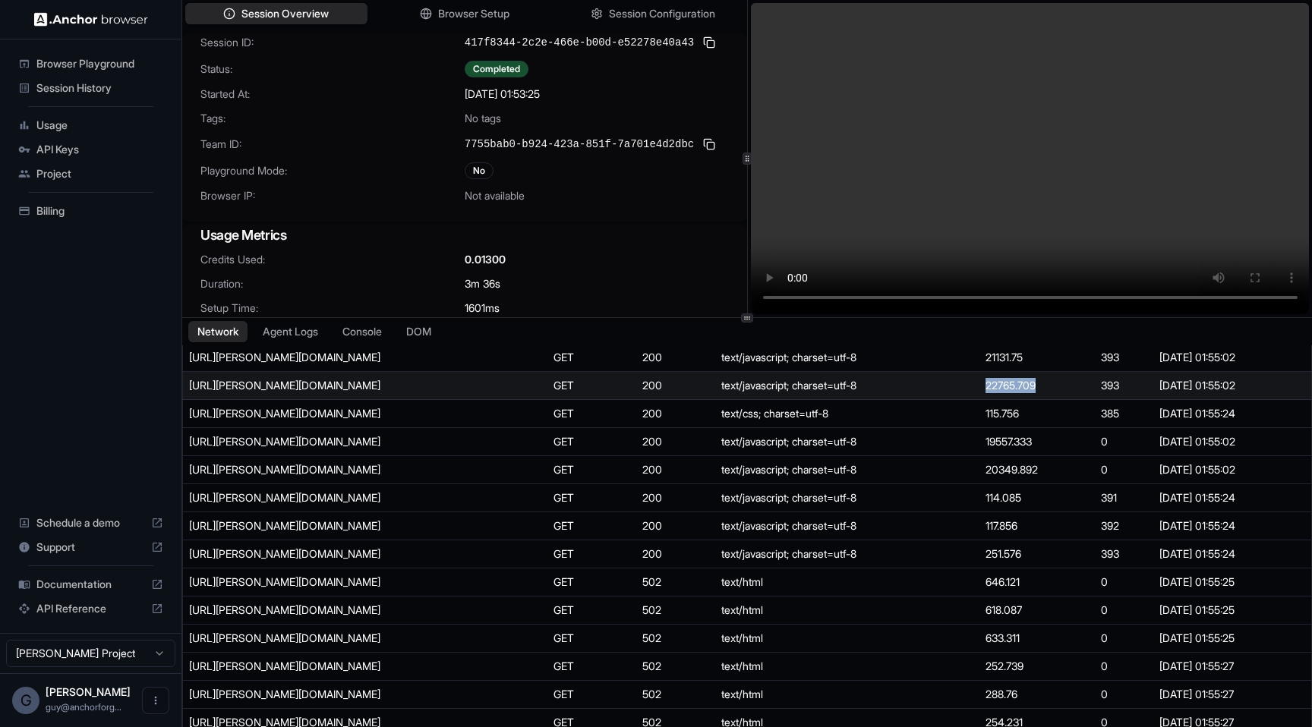
drag, startPoint x: 998, startPoint y: 390, endPoint x: 1052, endPoint y: 390, distance: 54.7
click at [1052, 390] on td "22765.709" at bounding box center [1036, 386] width 115 height 28
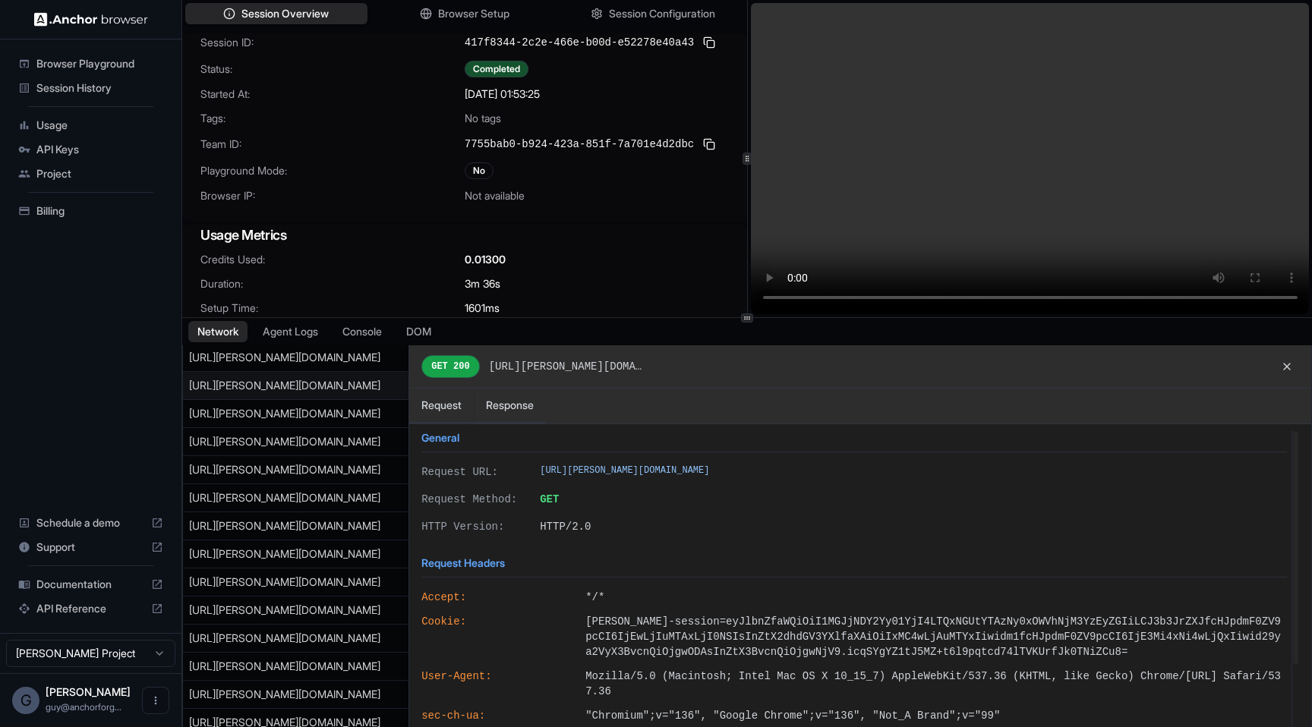
copy td "22765.709"
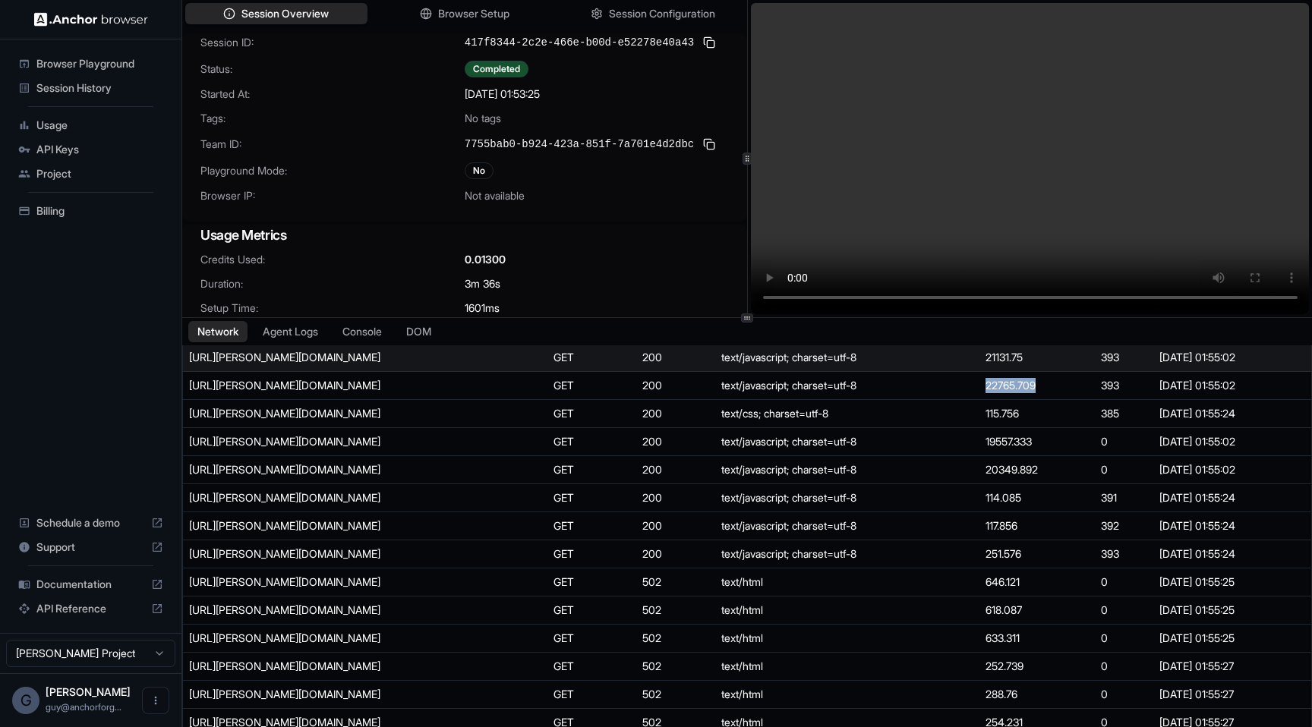
copy td "22765.709"
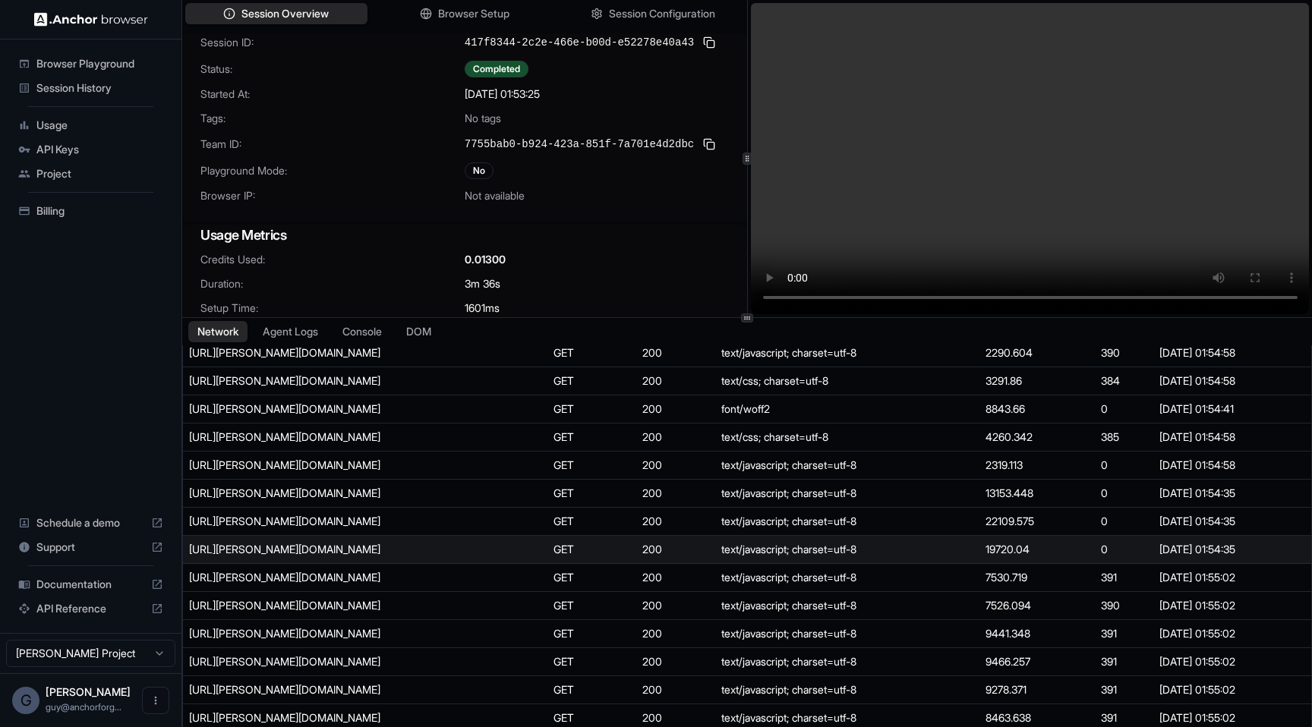
scroll to position [1587, 0]
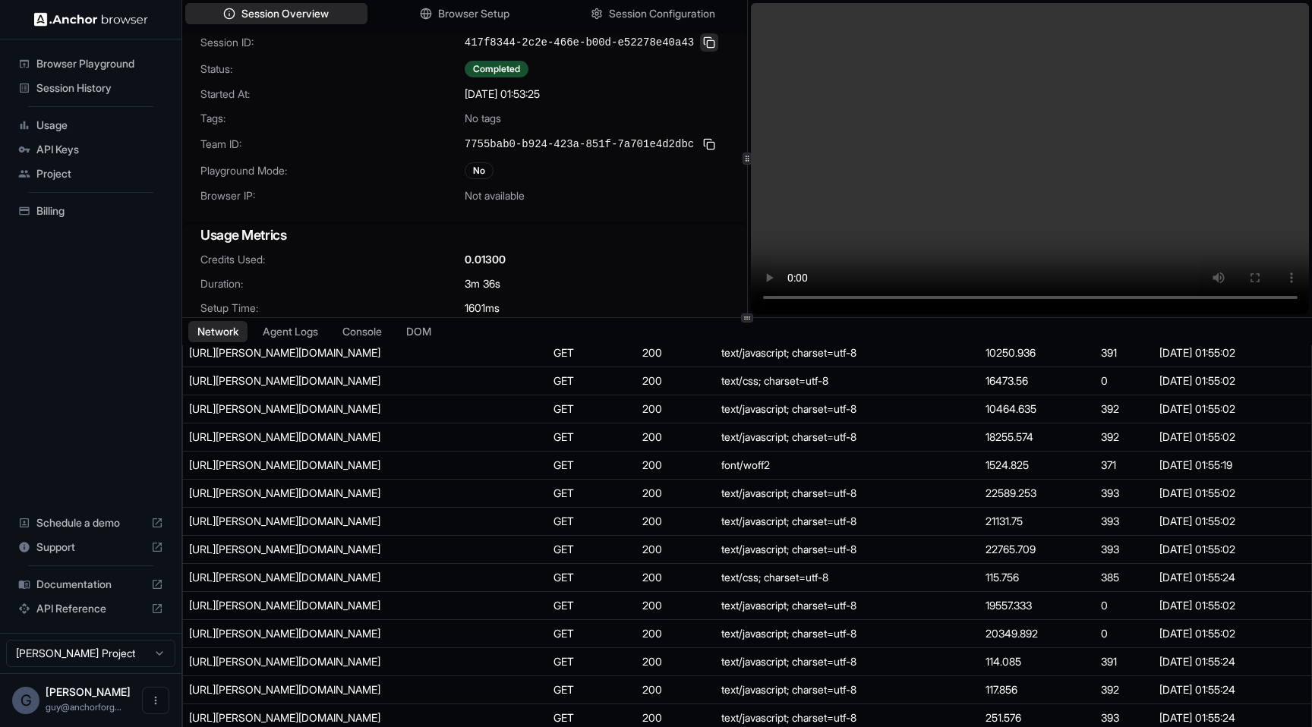
click at [709, 42] on button at bounding box center [709, 42] width 18 height 18
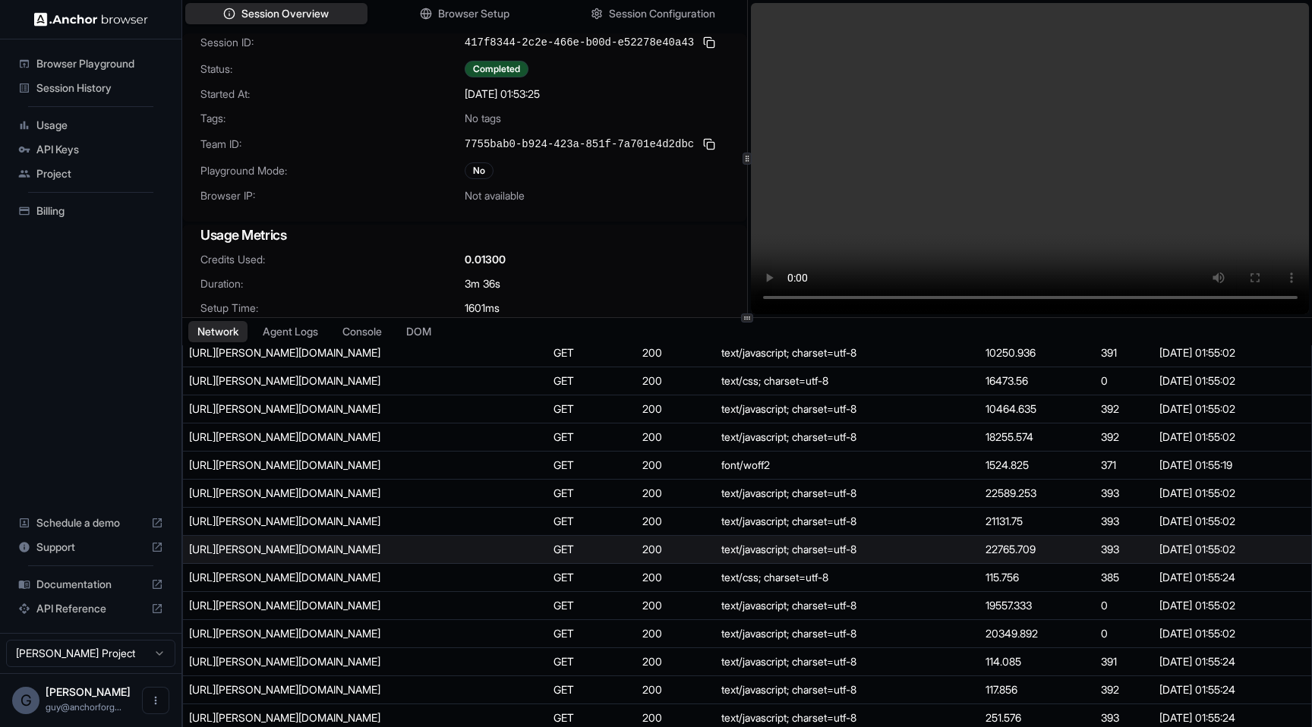
scroll to position [941, 0]
click at [1016, 550] on td "19720.04" at bounding box center [1036, 550] width 115 height 28
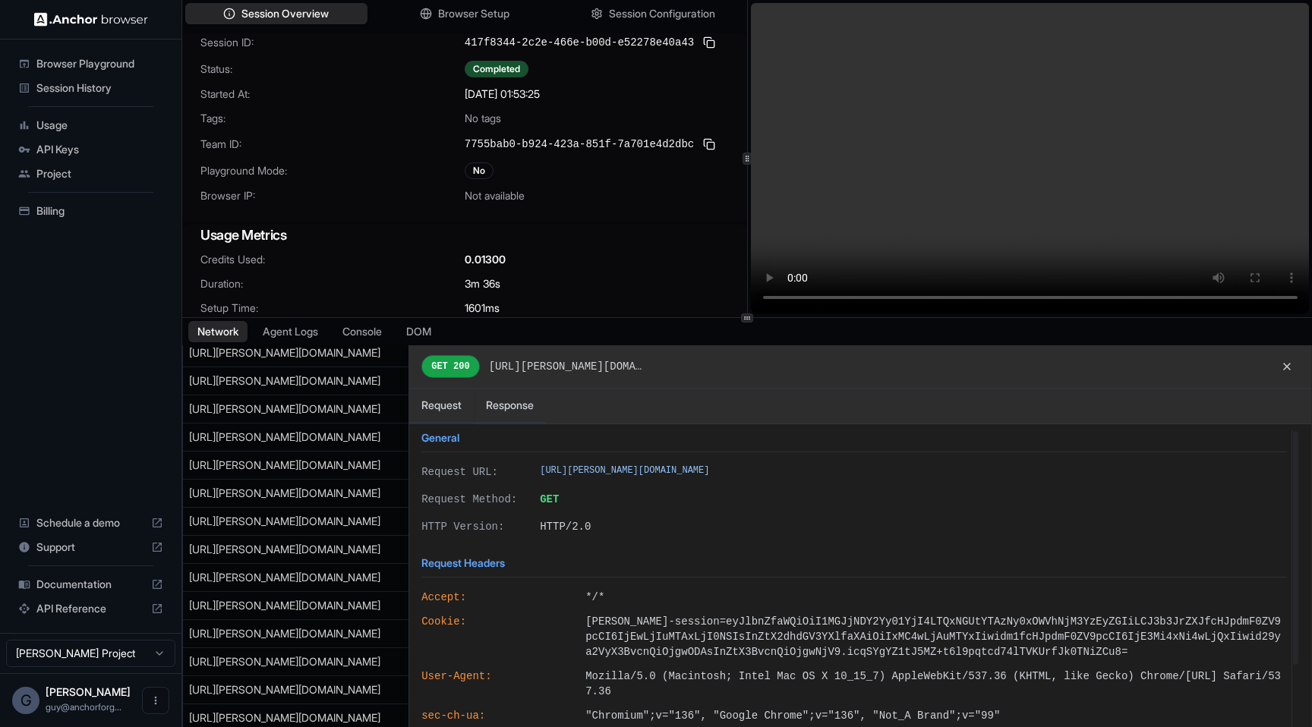
click at [314, 364] on div at bounding box center [747, 549] width 1128 height 408
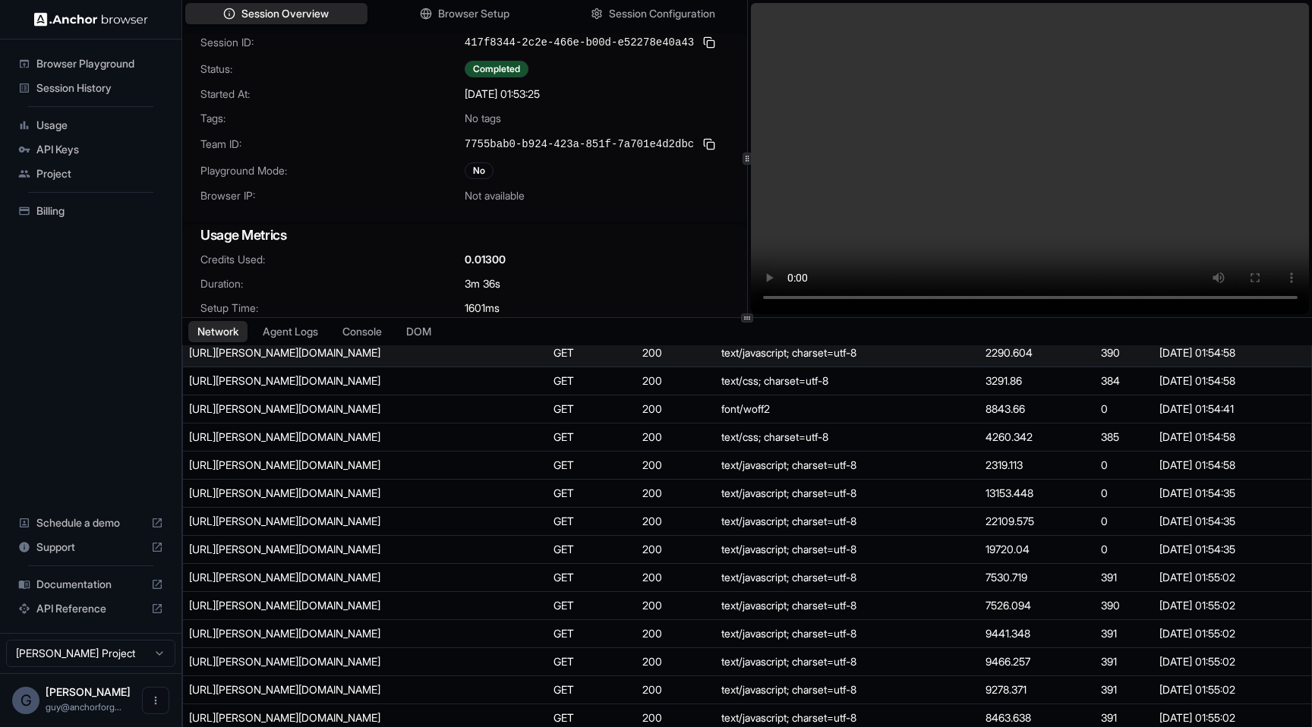
click at [319, 358] on div "[URL][PERSON_NAME][DOMAIN_NAME]" at bounding box center [303, 352] width 228 height 15
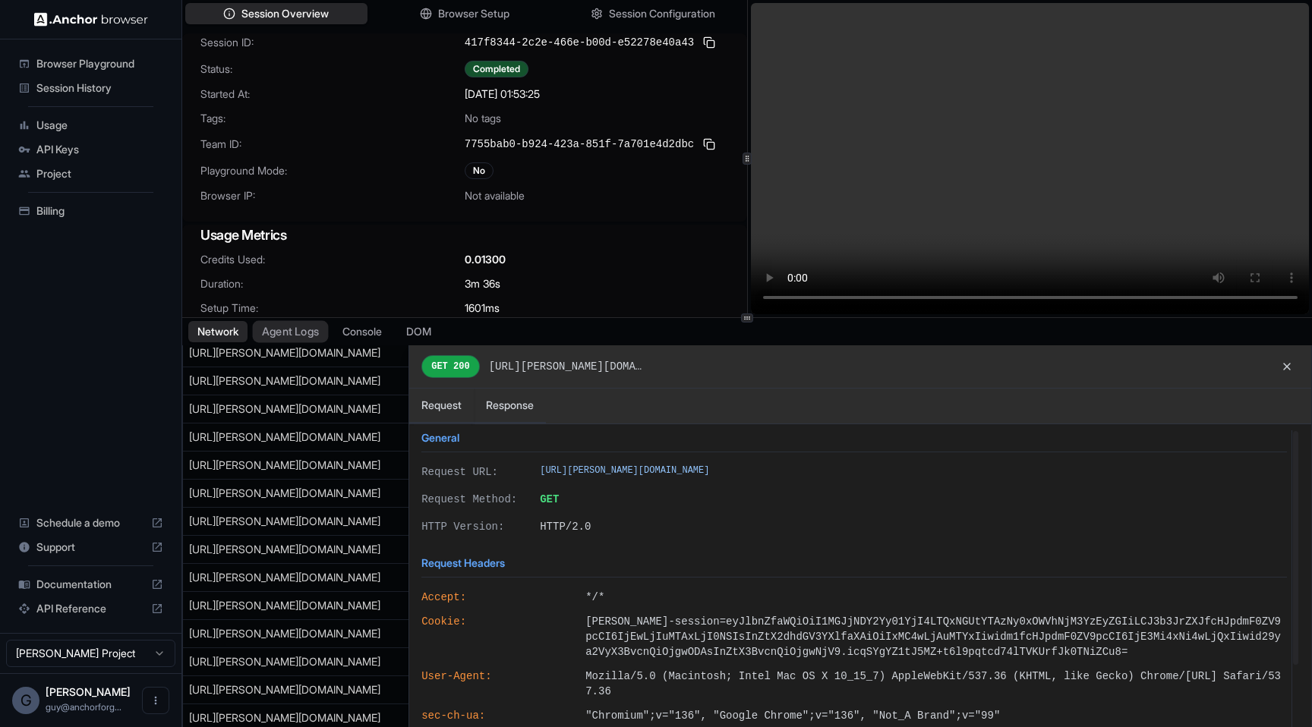
click at [294, 328] on button "Agent Logs" at bounding box center [291, 332] width 76 height 22
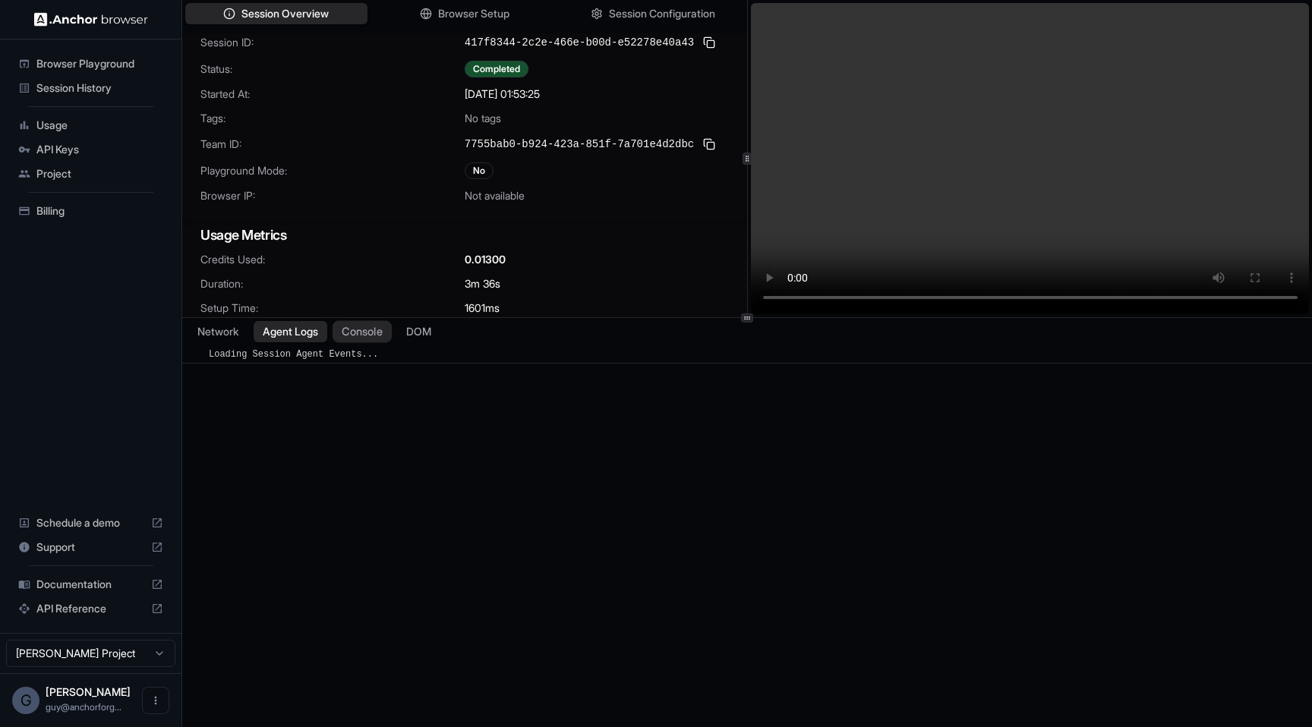
click at [373, 338] on button "Console" at bounding box center [362, 332] width 59 height 22
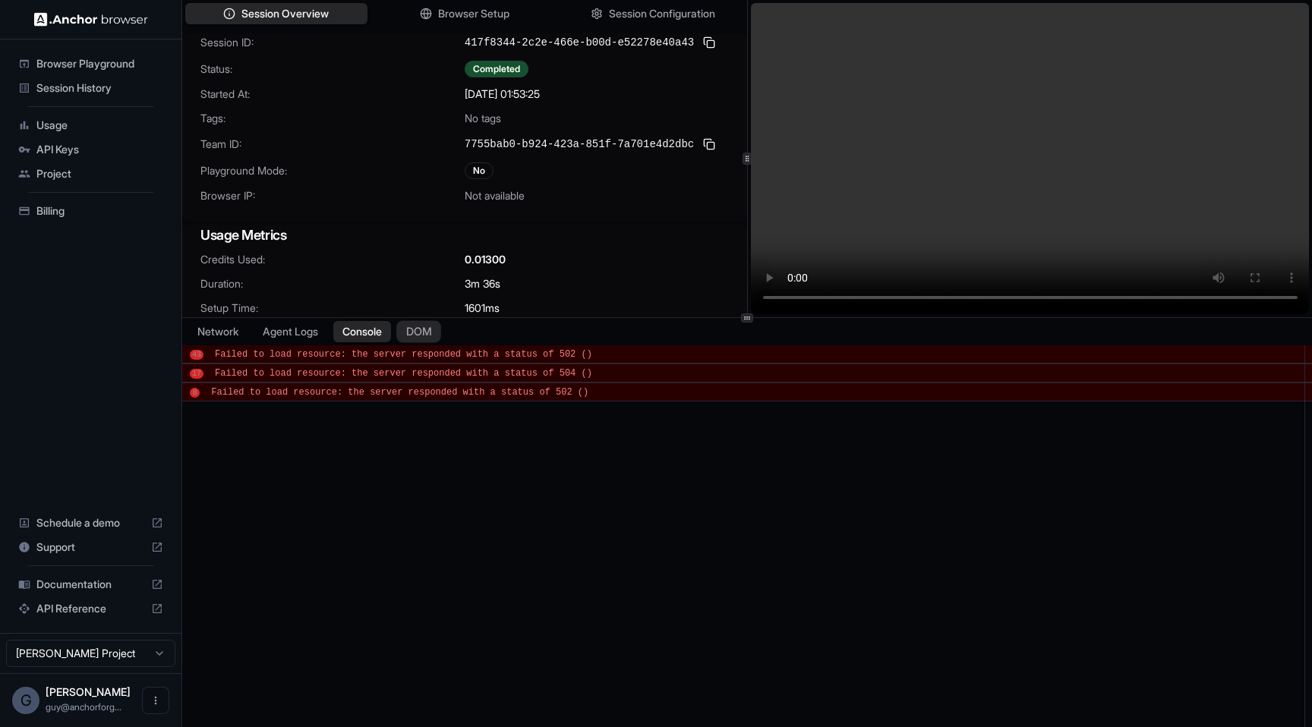
click at [423, 337] on button "DOM" at bounding box center [418, 332] width 45 height 22
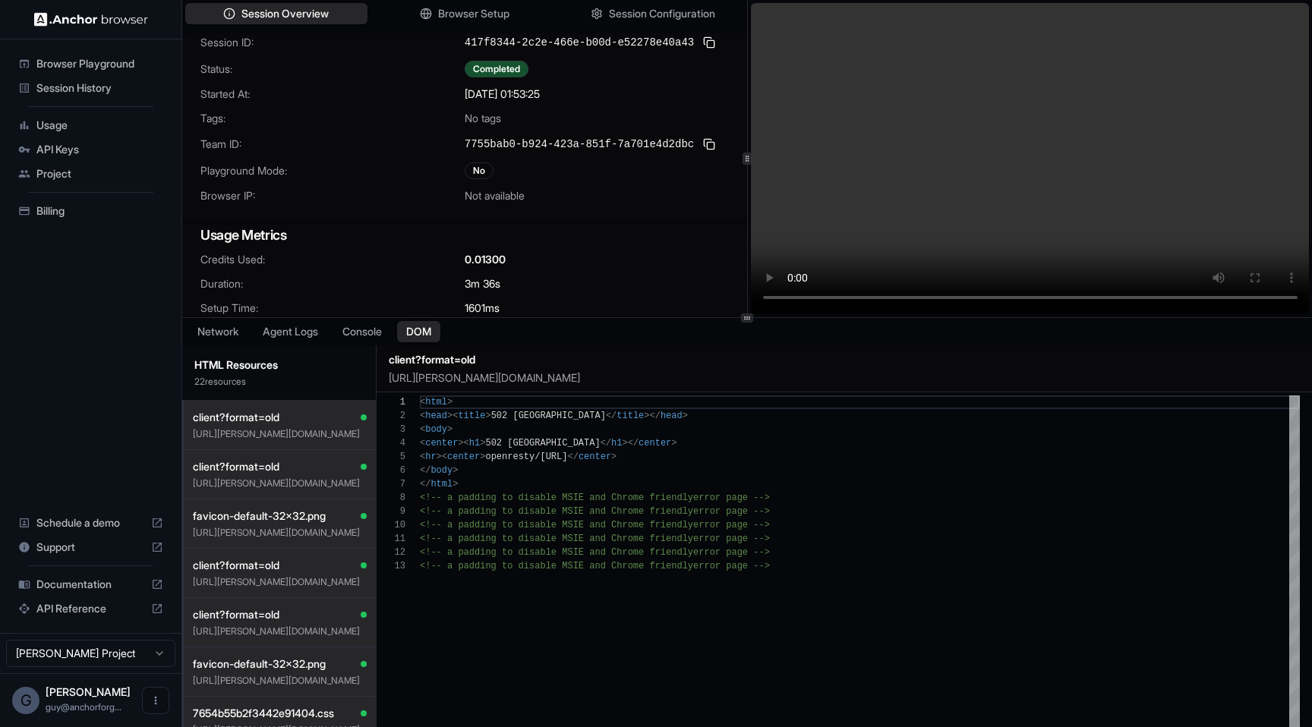
click at [301, 374] on div "HTML Resources 22 resource s" at bounding box center [279, 372] width 194 height 55
click at [303, 424] on div "client?format=old" at bounding box center [280, 417] width 174 height 15
click at [293, 471] on div "client?format=old" at bounding box center [280, 466] width 174 height 15
click at [303, 511] on span "favicon-default-32x32.png" at bounding box center [259, 516] width 133 height 15
click at [304, 558] on div "client?format=old" at bounding box center [280, 565] width 174 height 15
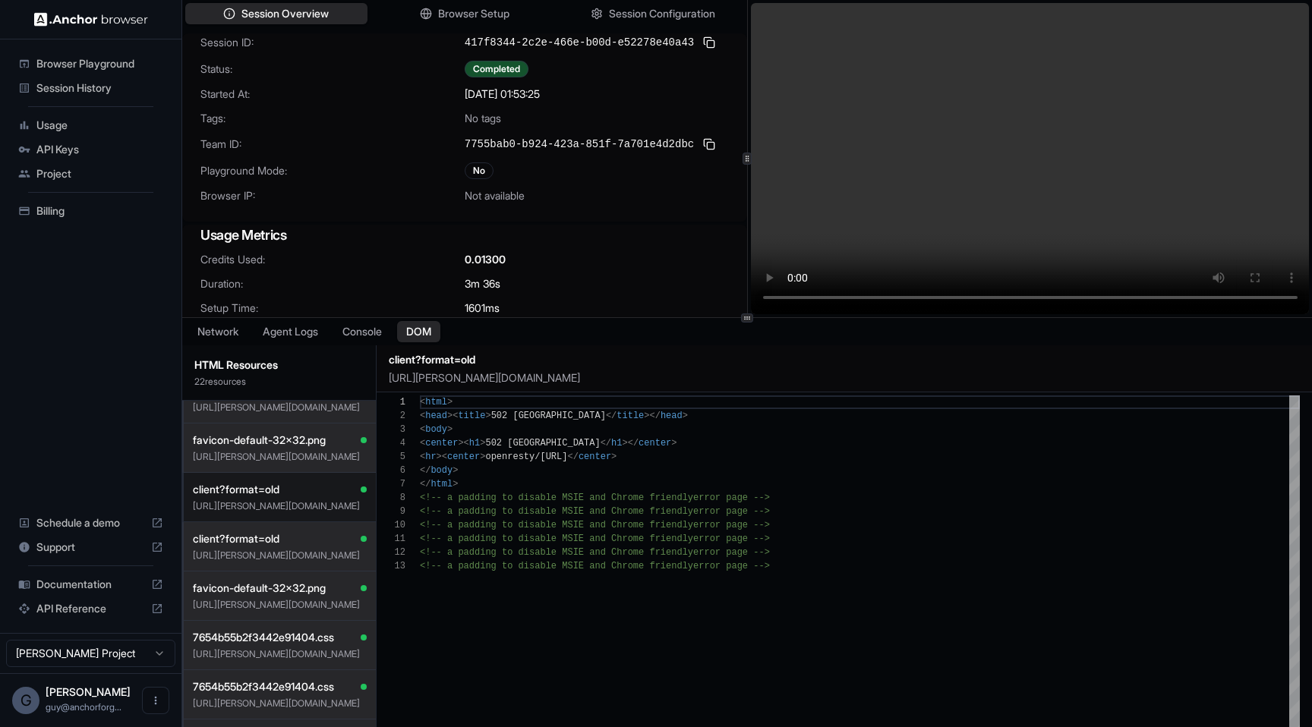
scroll to position [87, 0]
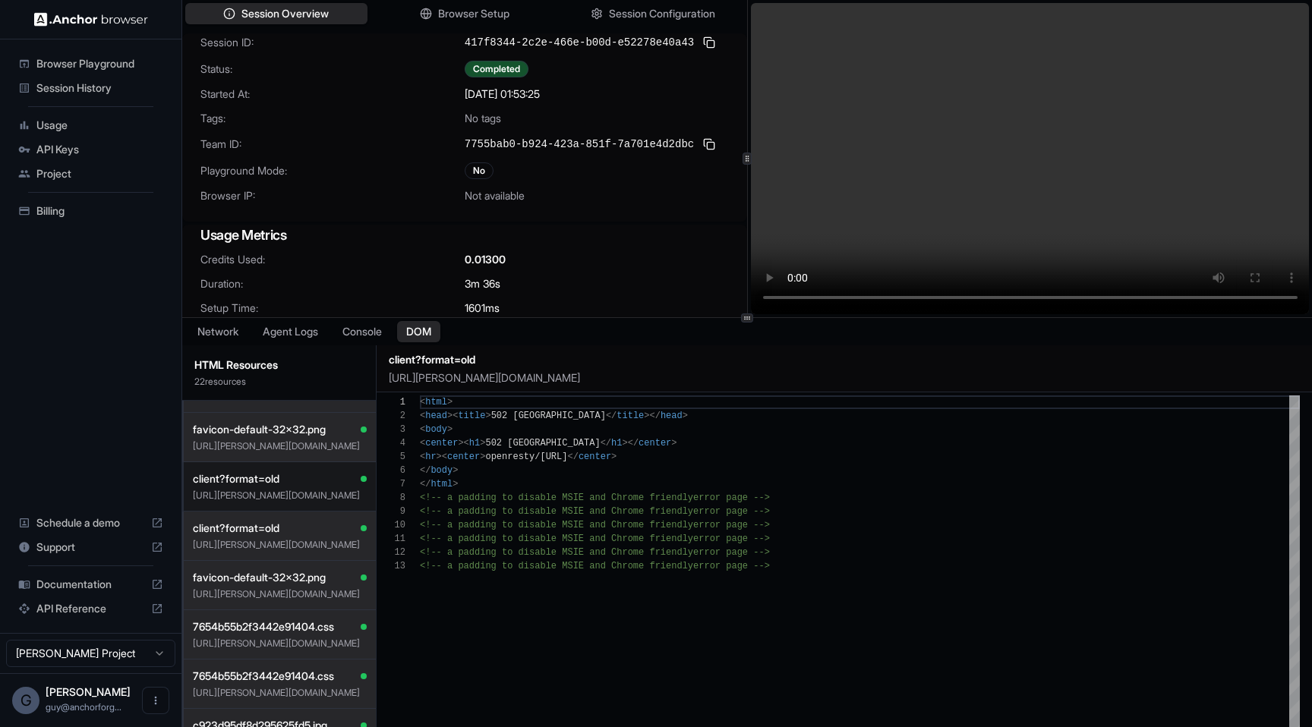
click at [298, 502] on p "[URL][PERSON_NAME][DOMAIN_NAME]" at bounding box center [280, 496] width 174 height 12
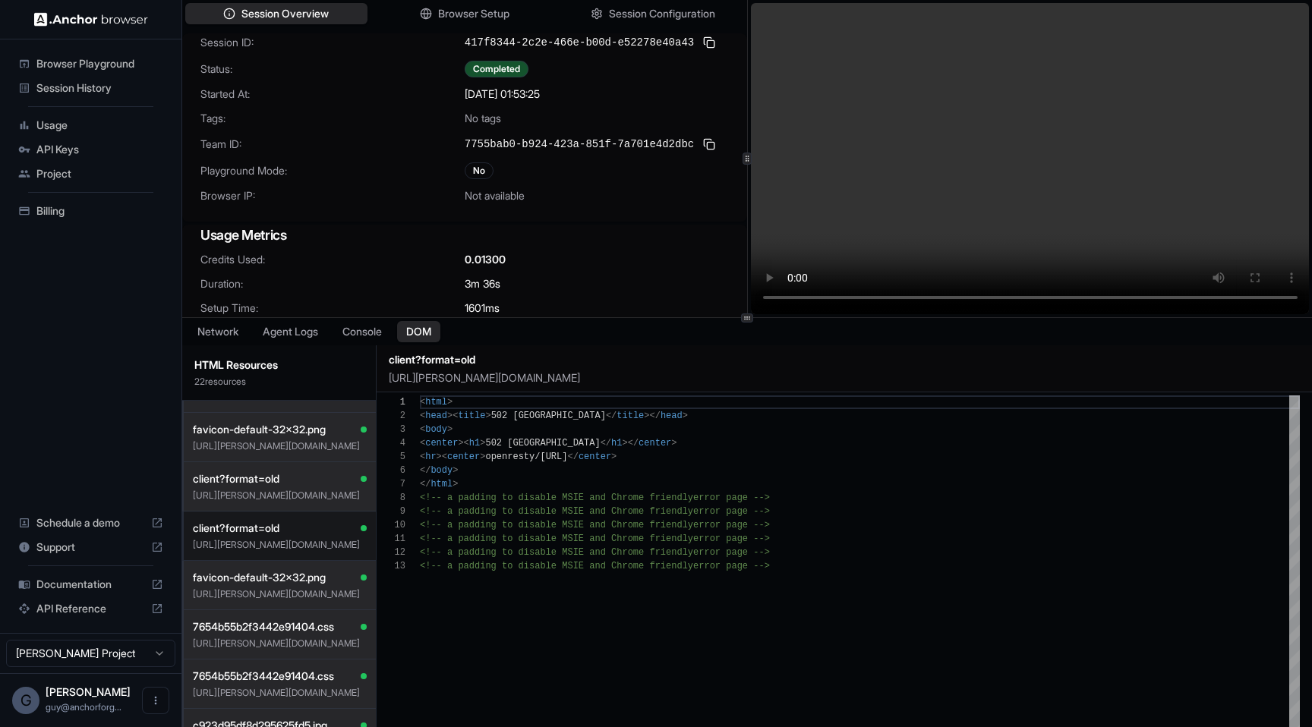
click at [298, 539] on p "[URL][PERSON_NAME][DOMAIN_NAME]" at bounding box center [280, 545] width 174 height 12
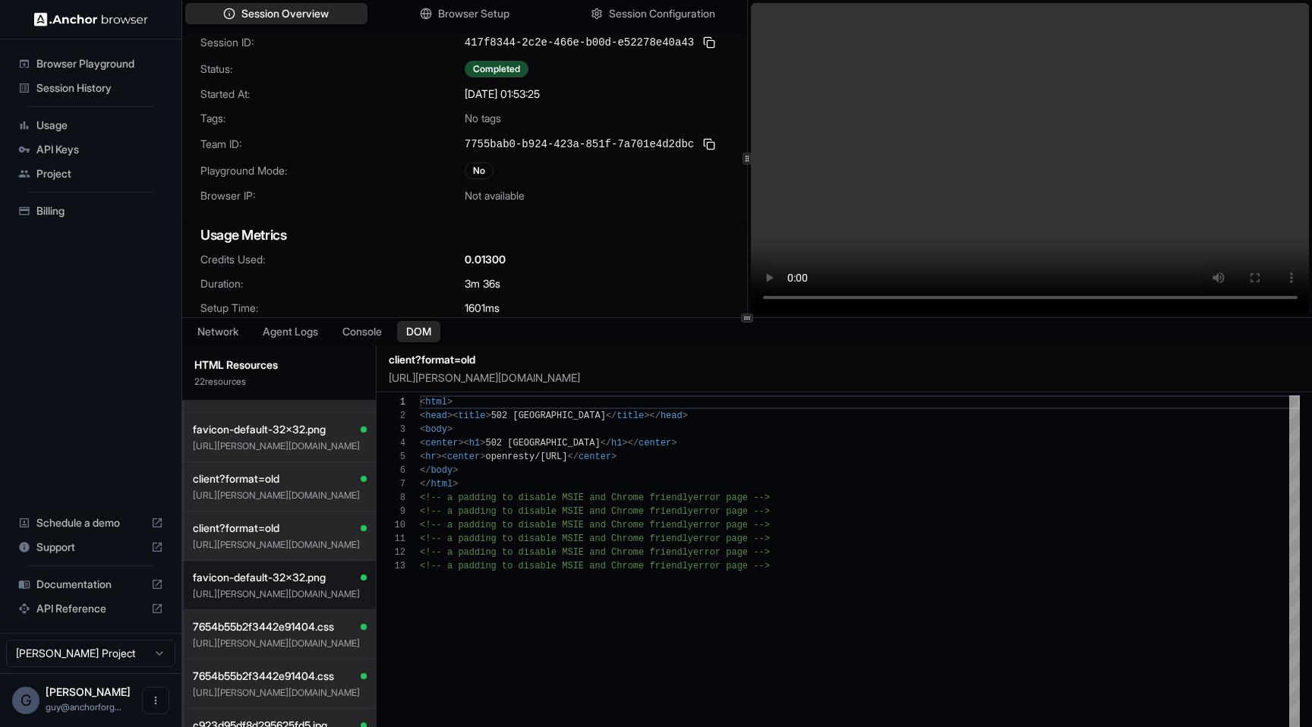
click at [298, 572] on span "favicon-default-32x32.png" at bounding box center [259, 577] width 133 height 15
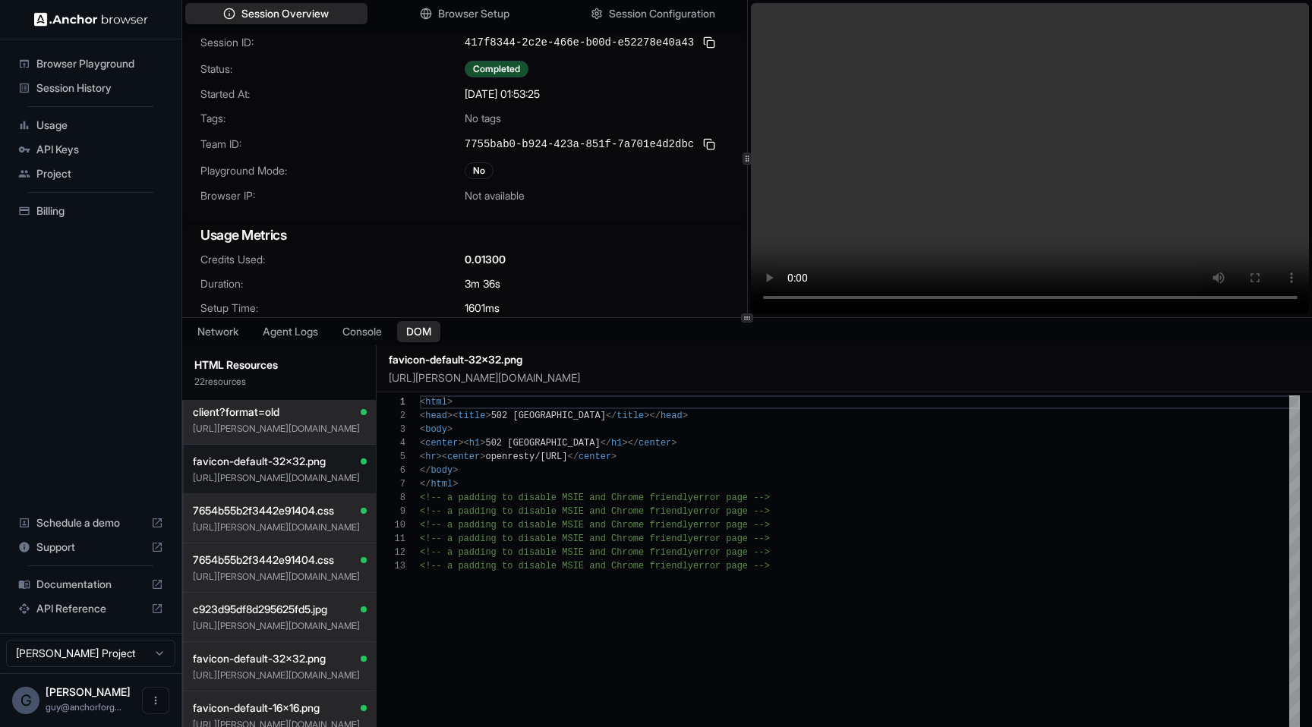
scroll to position [214, 0]
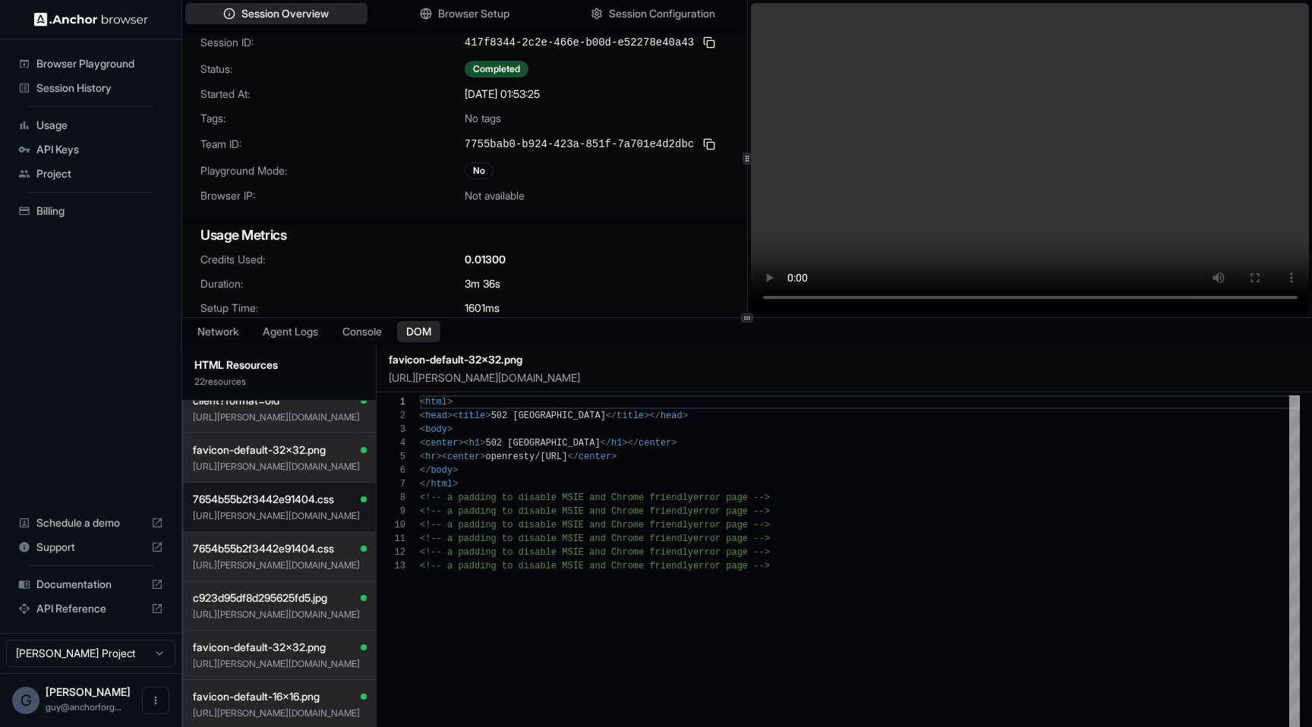
click at [293, 515] on p "[URL][PERSON_NAME][DOMAIN_NAME]" at bounding box center [280, 516] width 174 height 12
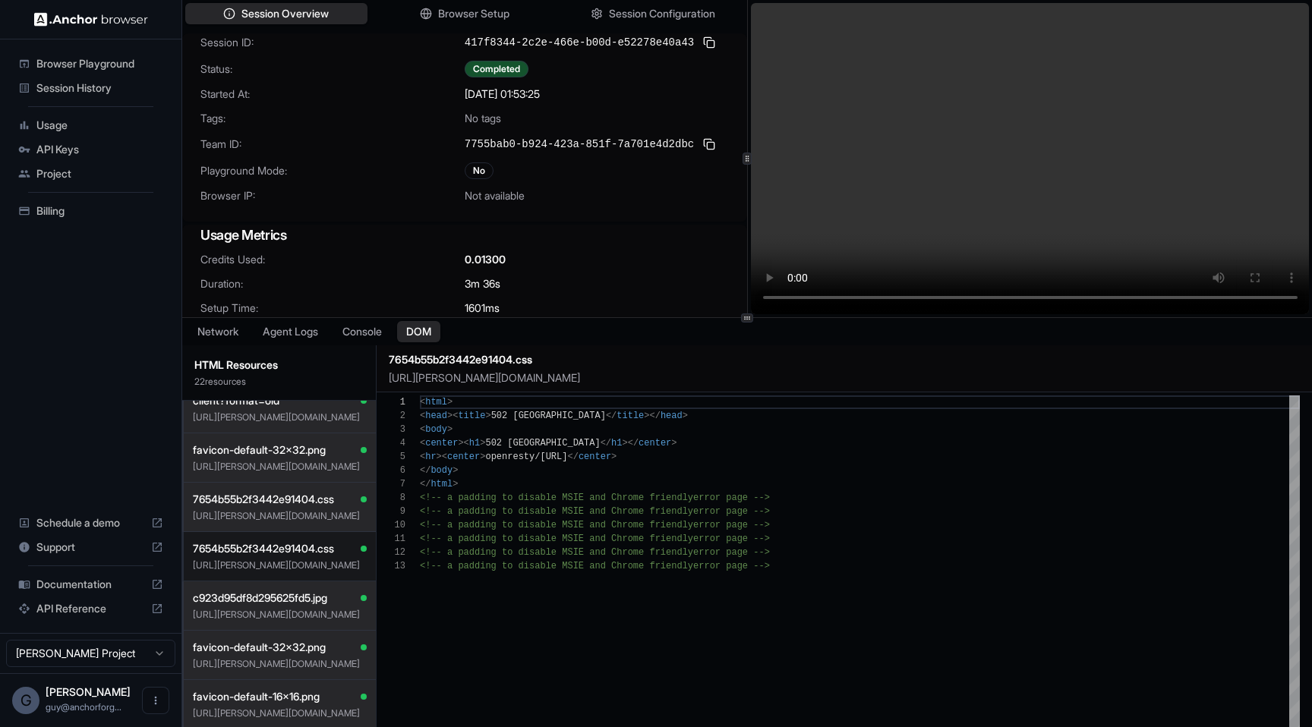
click at [293, 572] on button "7654b55b2f3442e91404.css https://sims.plato.so/static/files/7654b55b2f3442e9140…" at bounding box center [279, 556] width 194 height 49
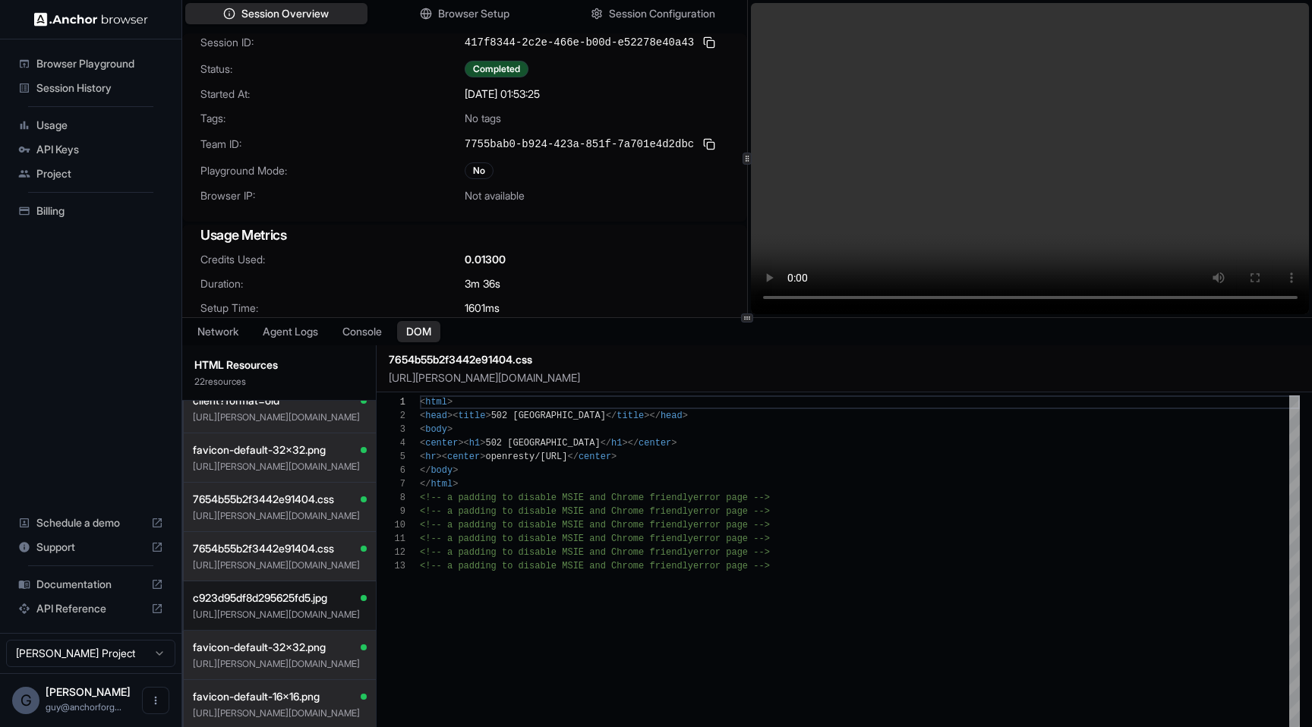
click at [293, 605] on span "c923d95df8d295625fd5.jpg" at bounding box center [260, 598] width 134 height 15
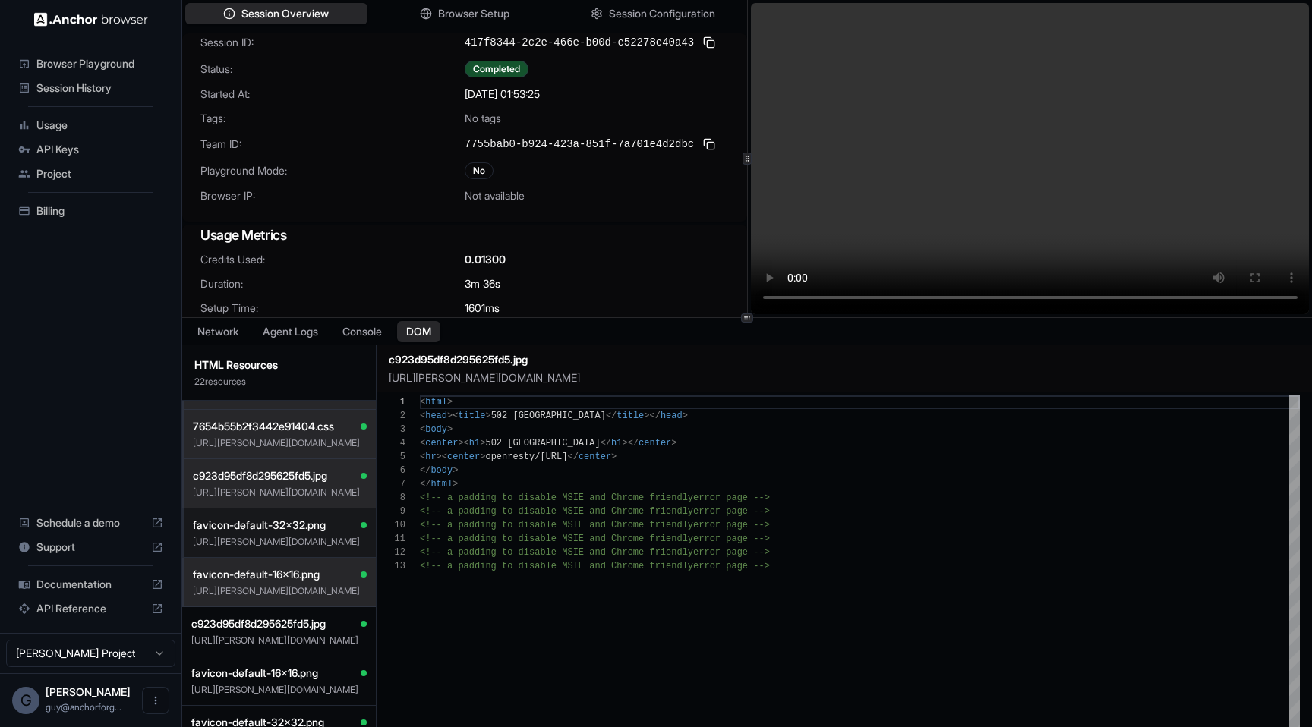
click at [295, 543] on p "[URL][PERSON_NAME][DOMAIN_NAME]" at bounding box center [280, 542] width 174 height 12
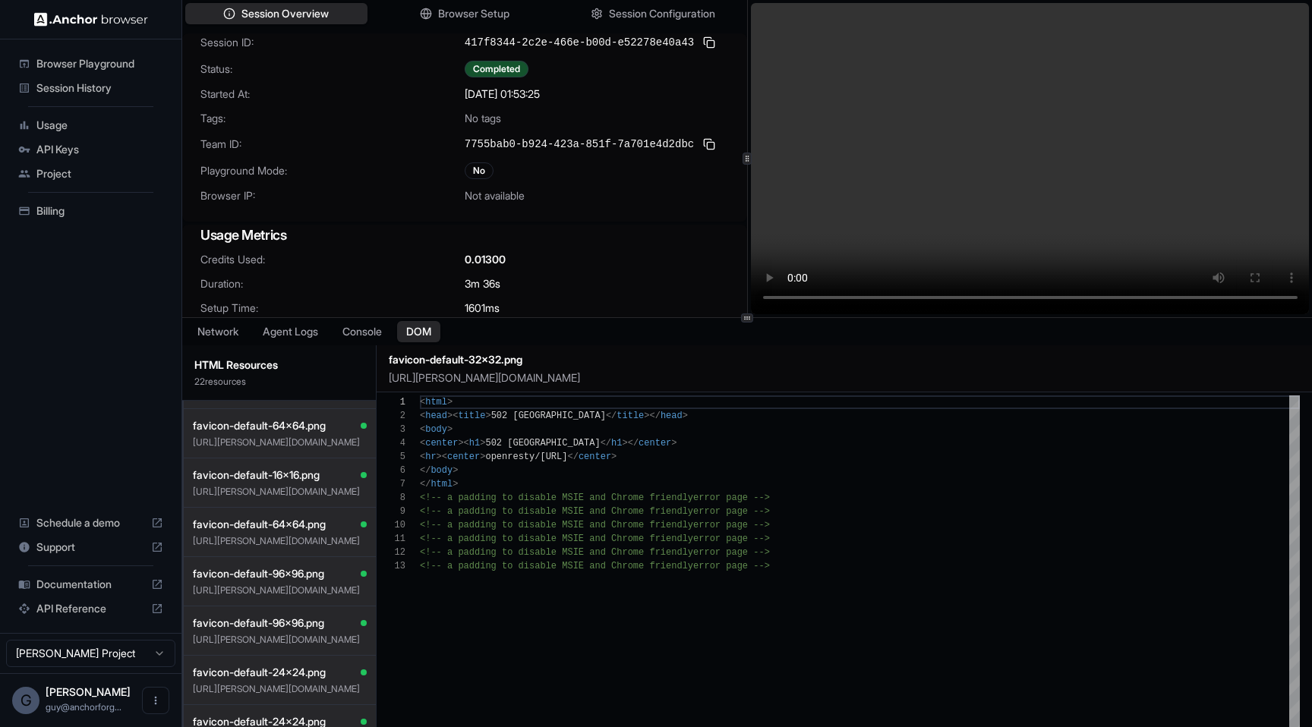
click at [295, 543] on p "[URL][PERSON_NAME][DOMAIN_NAME]" at bounding box center [280, 541] width 174 height 12
click at [291, 607] on button "favicon-default-96x96.png https://sims.plato.so/static/images/favicon/favicon-d…" at bounding box center [279, 631] width 194 height 49
click at [302, 662] on button "favicon-default-24x24.png https://sims.plato.so/static/images/favicon/favicon-d…" at bounding box center [279, 680] width 194 height 49
click at [279, 714] on span "favicon-default-24x24.png" at bounding box center [259, 721] width 133 height 15
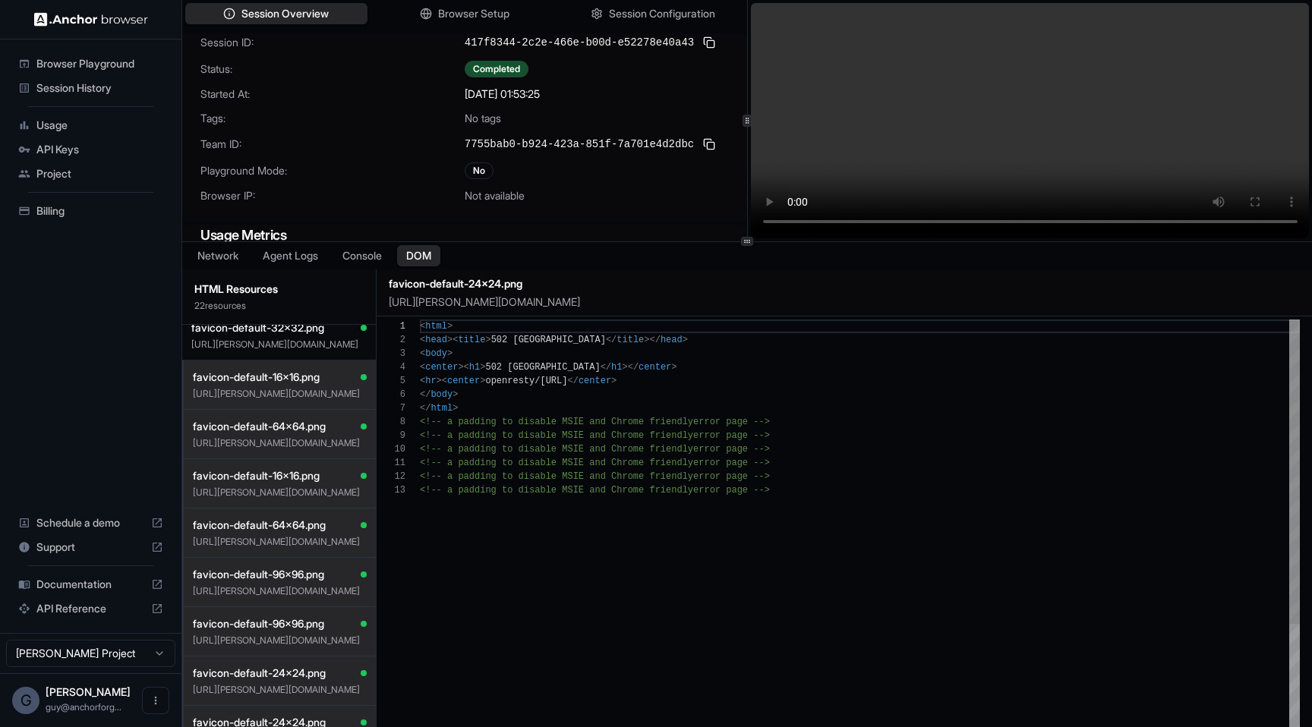
scroll to position [656, 0]
click at [742, 244] on div at bounding box center [747, 242] width 12 height 9
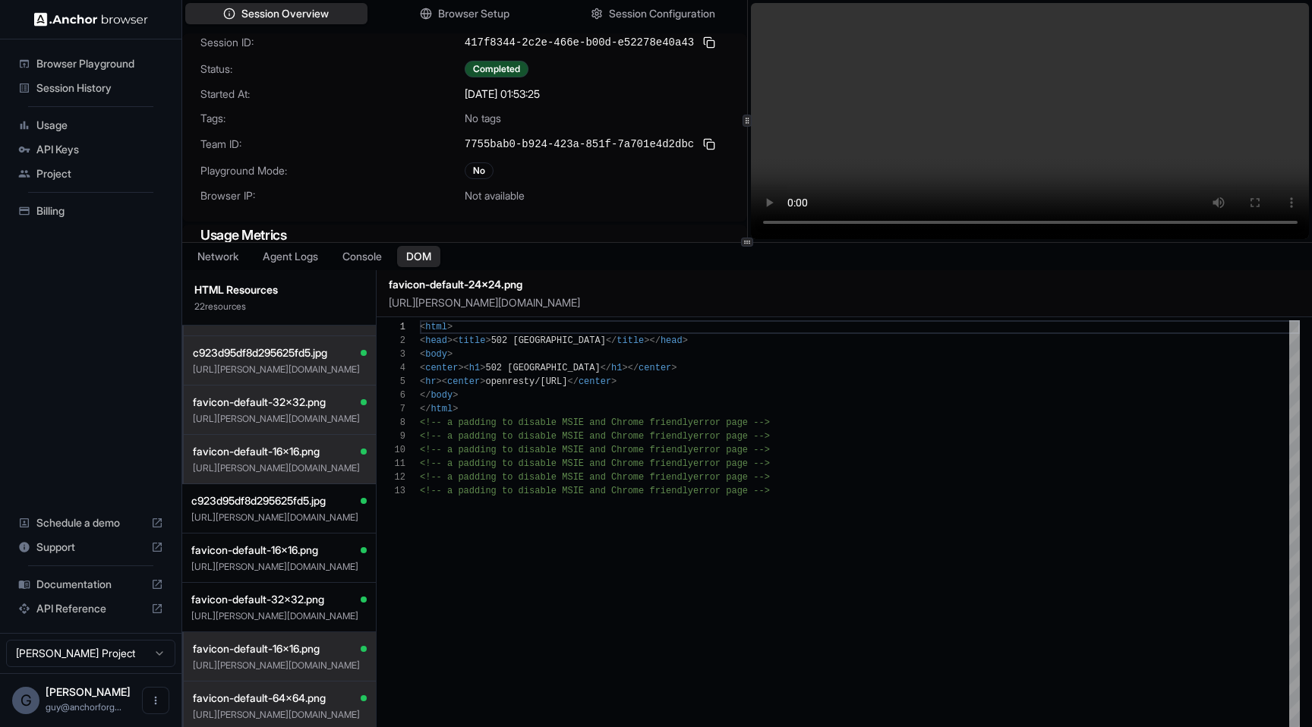
scroll to position [54, 0]
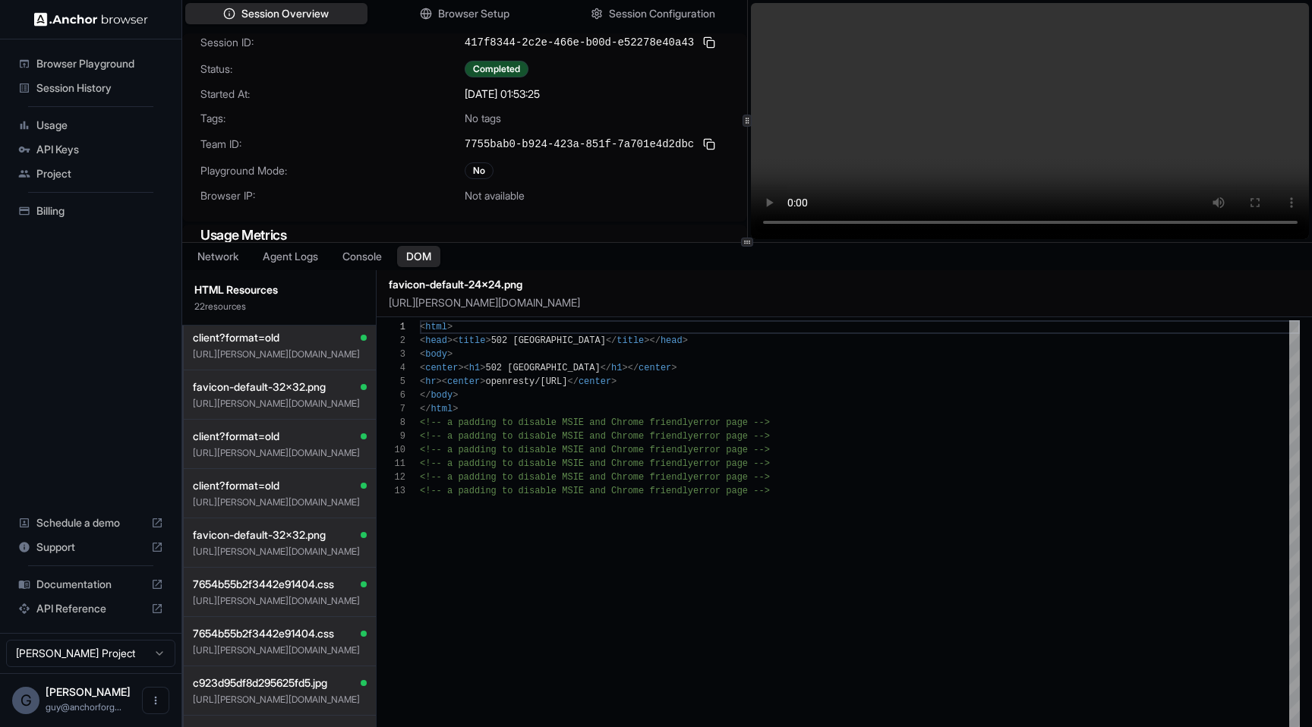
click at [233, 270] on div "Network Agent Logs Console DOM" at bounding box center [747, 256] width 1130 height 27
click at [233, 263] on button "Network" at bounding box center [218, 256] width 61 height 22
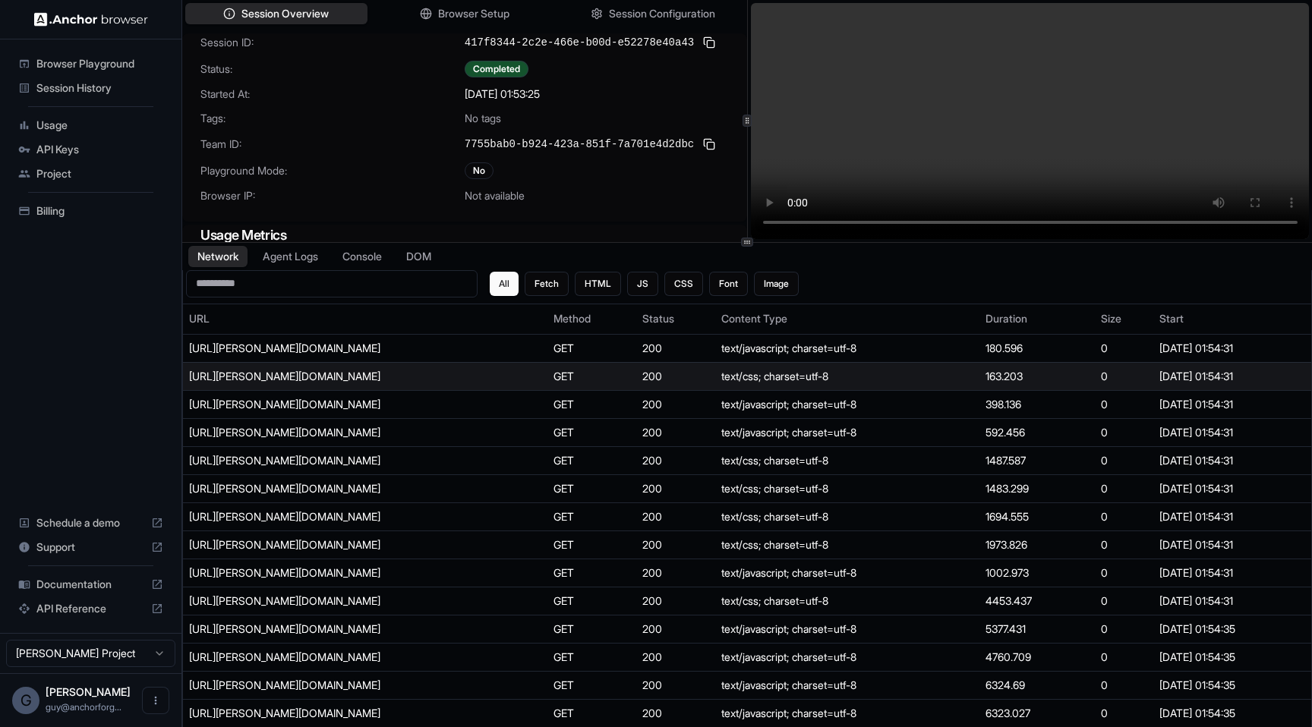
click at [352, 374] on div "[URL][PERSON_NAME][DOMAIN_NAME]" at bounding box center [303, 376] width 228 height 15
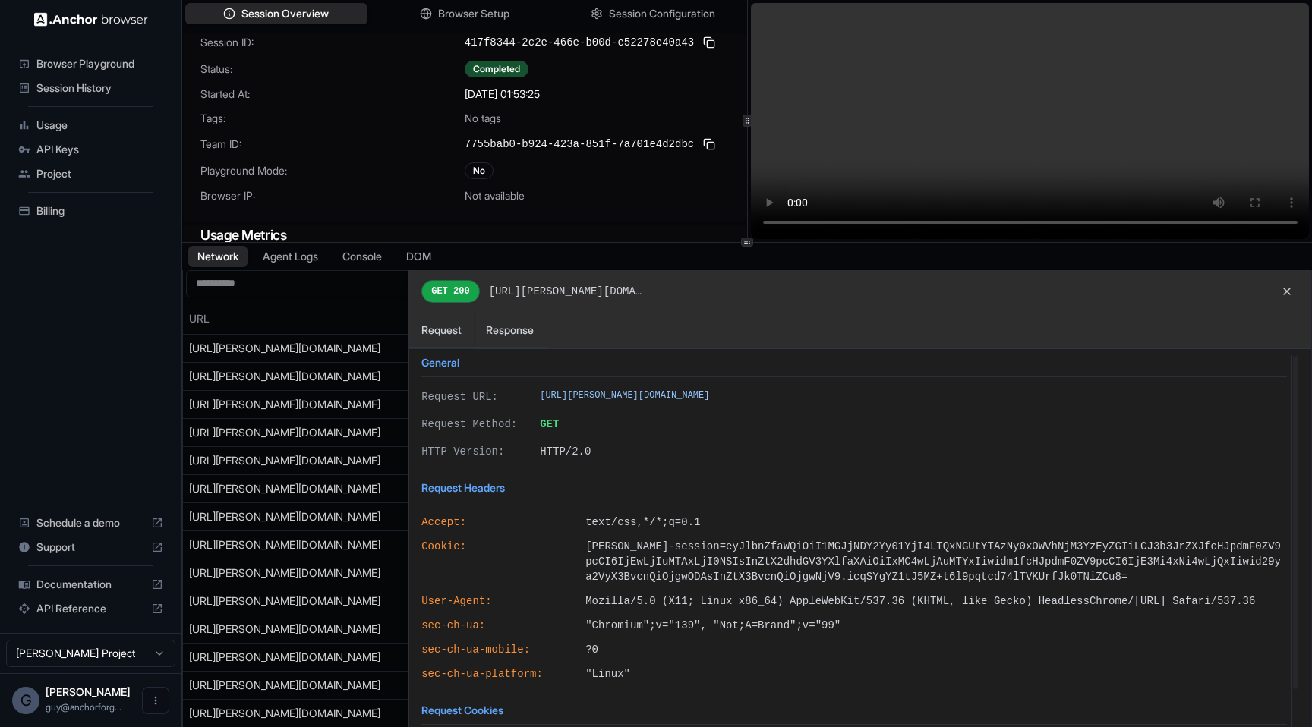
click at [379, 351] on div at bounding box center [747, 512] width 1128 height 484
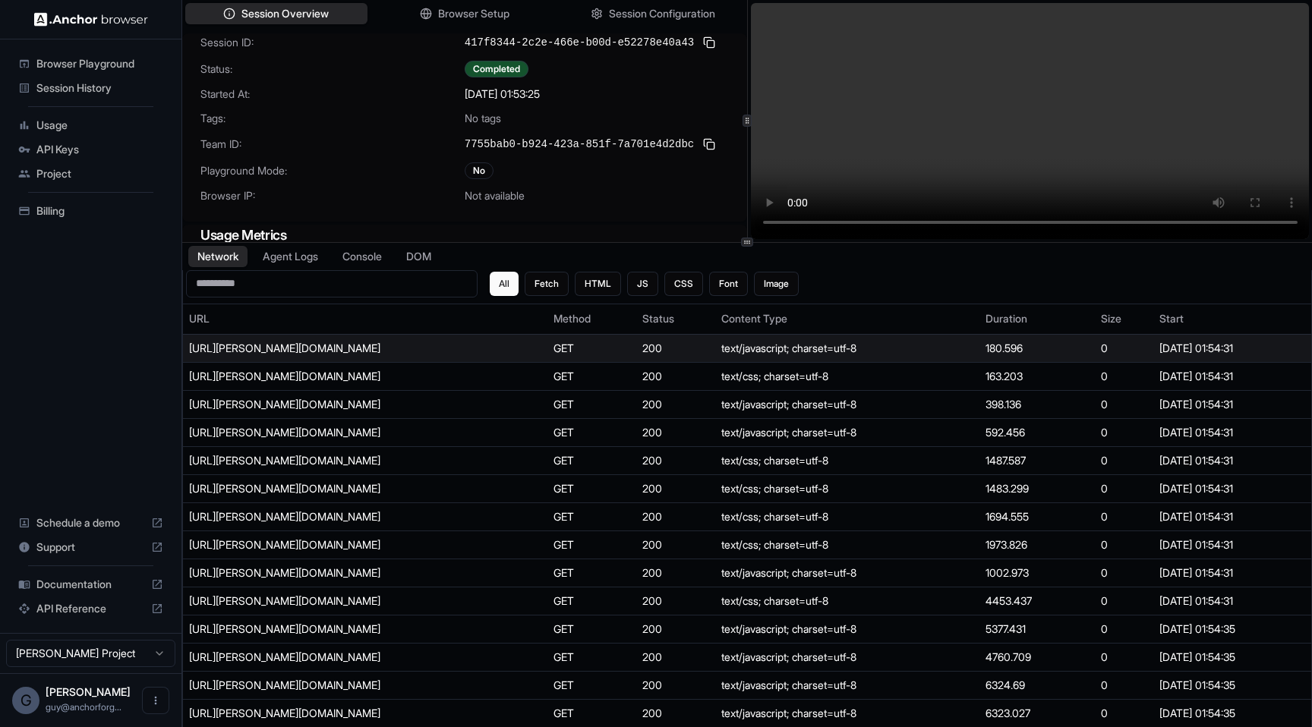
click at [331, 338] on td "[URL][PERSON_NAME][DOMAIN_NAME]" at bounding box center [365, 348] width 364 height 28
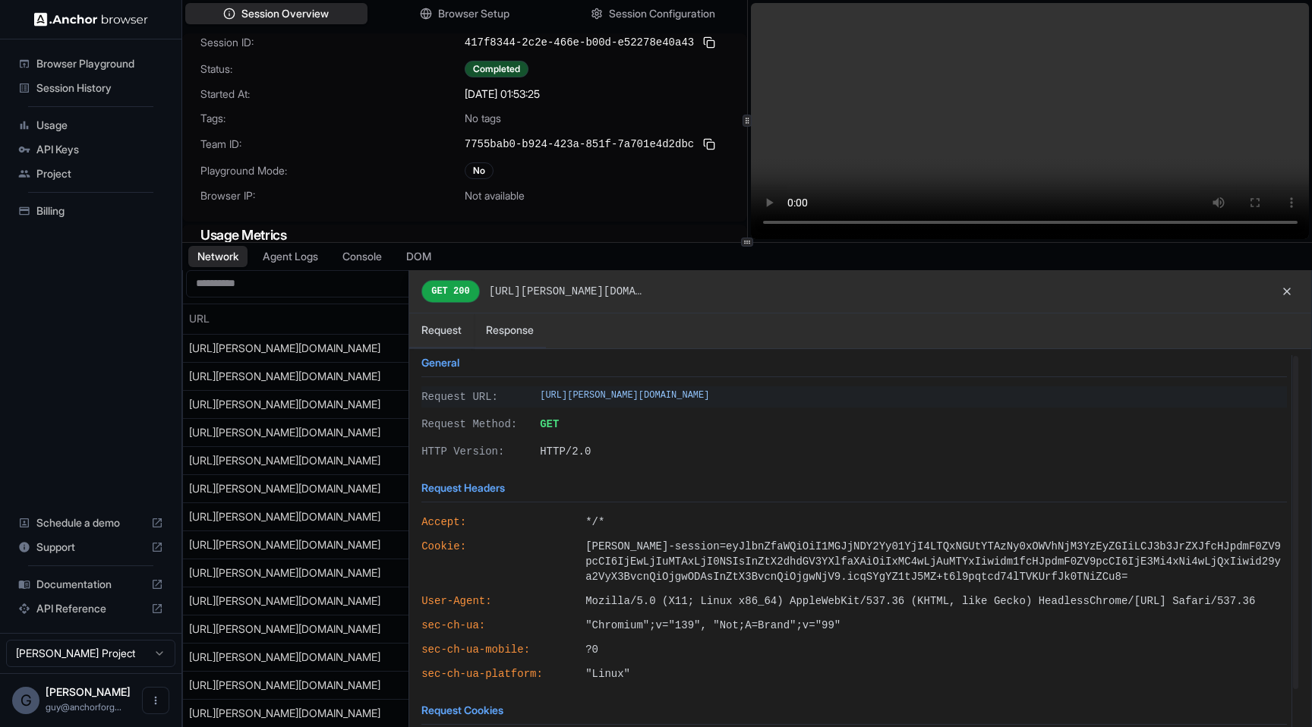
click at [701, 393] on span "[URL][PERSON_NAME][DOMAIN_NAME]" at bounding box center [913, 396] width 747 height 15
click at [503, 326] on button "Response" at bounding box center [510, 331] width 72 height 35
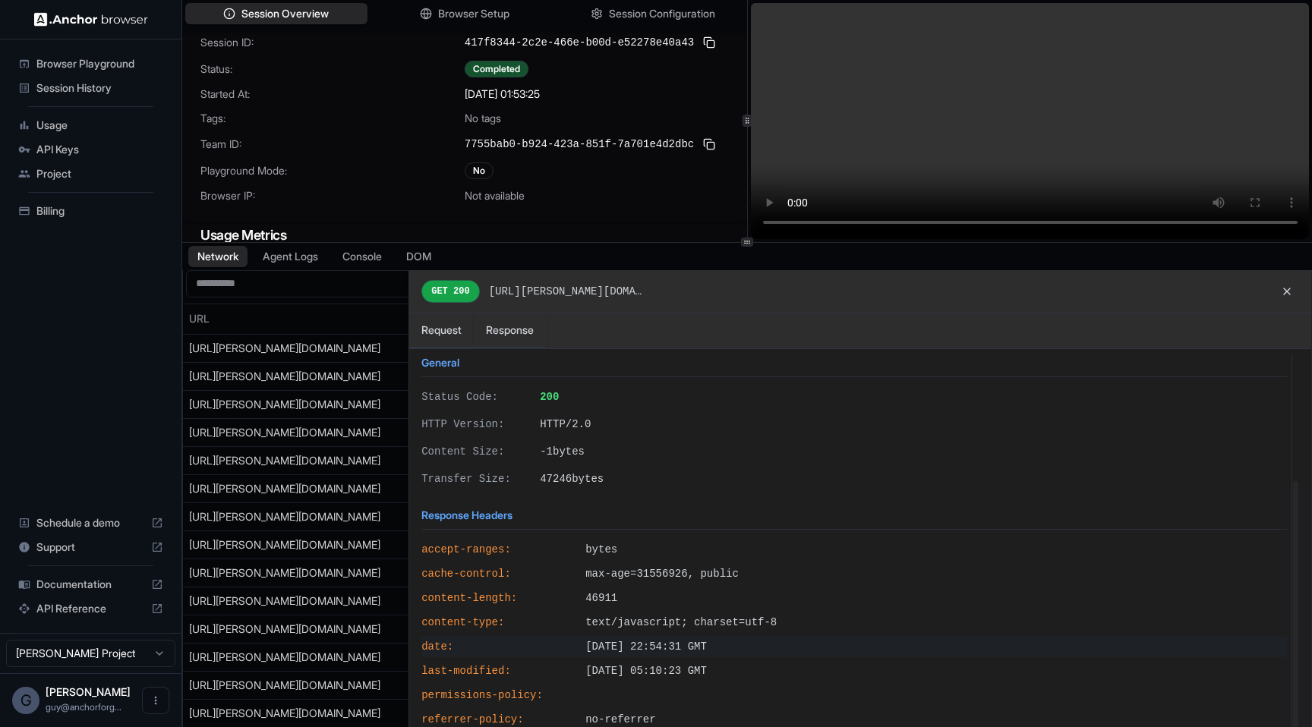
scroll to position [191, 0]
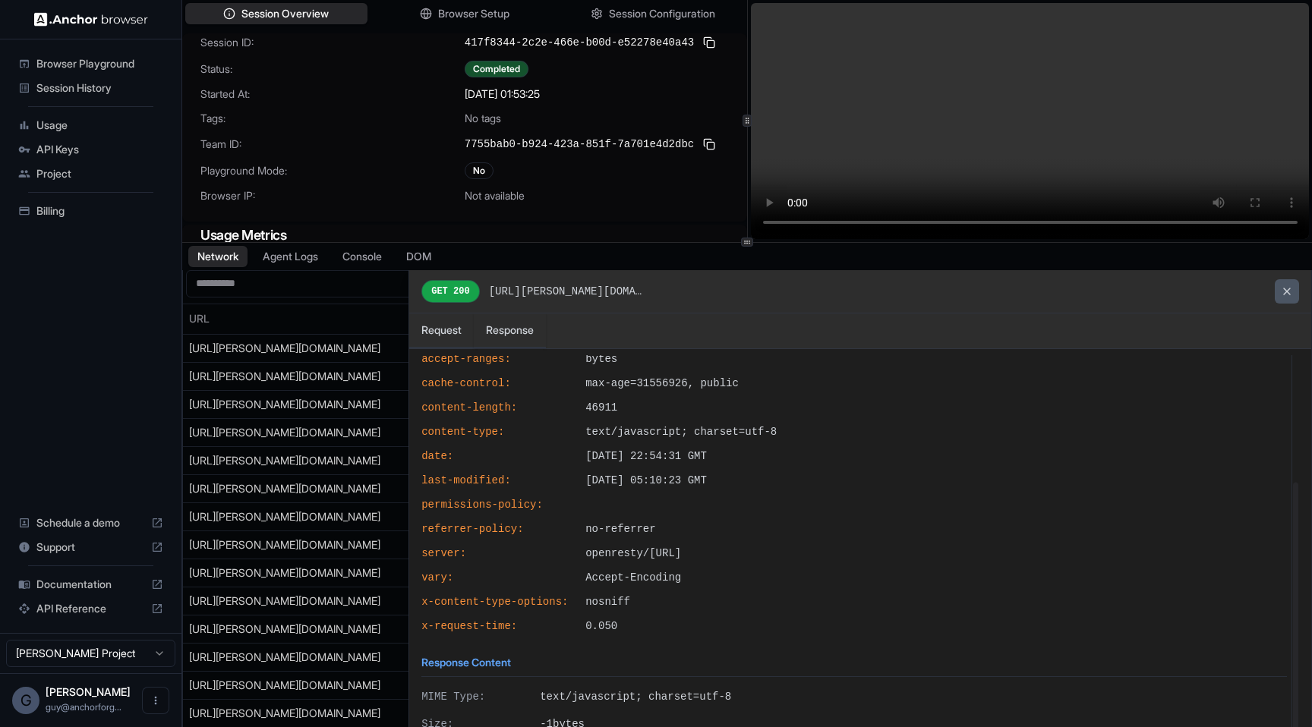
click at [1285, 281] on button at bounding box center [1287, 291] width 24 height 24
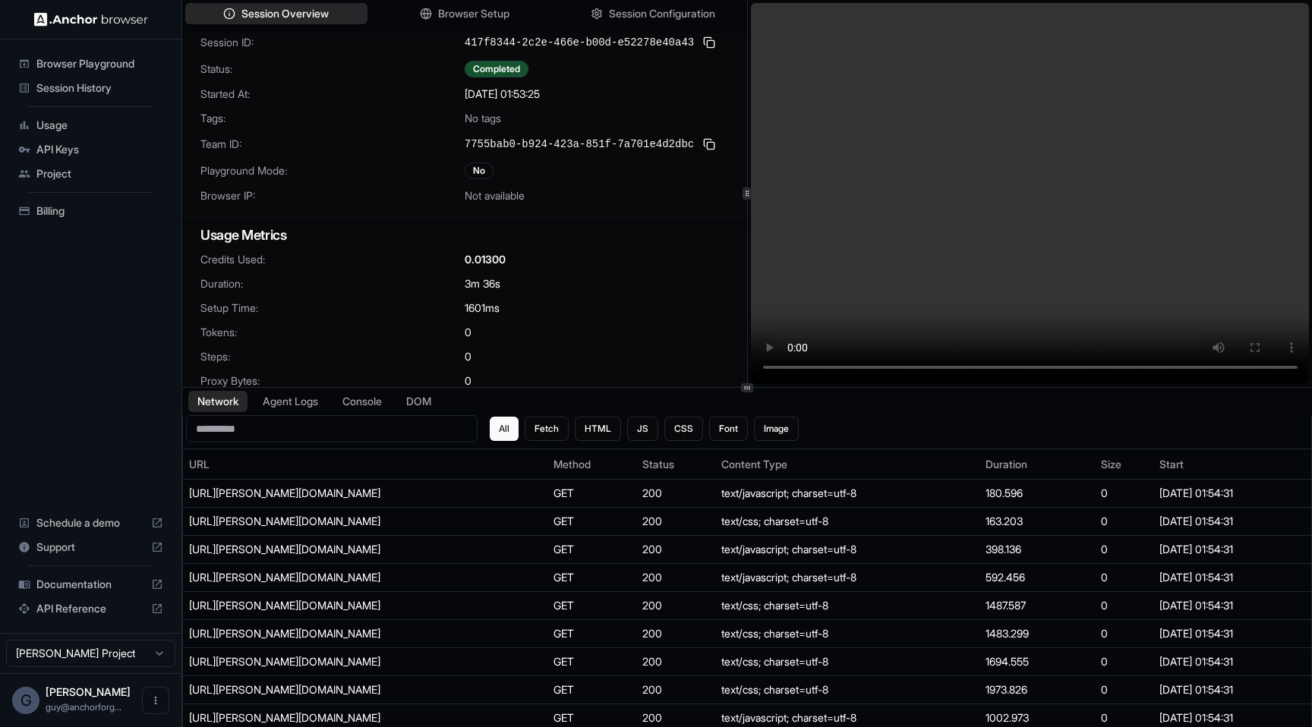
click at [754, 388] on div at bounding box center [747, 387] width 1130 height 1
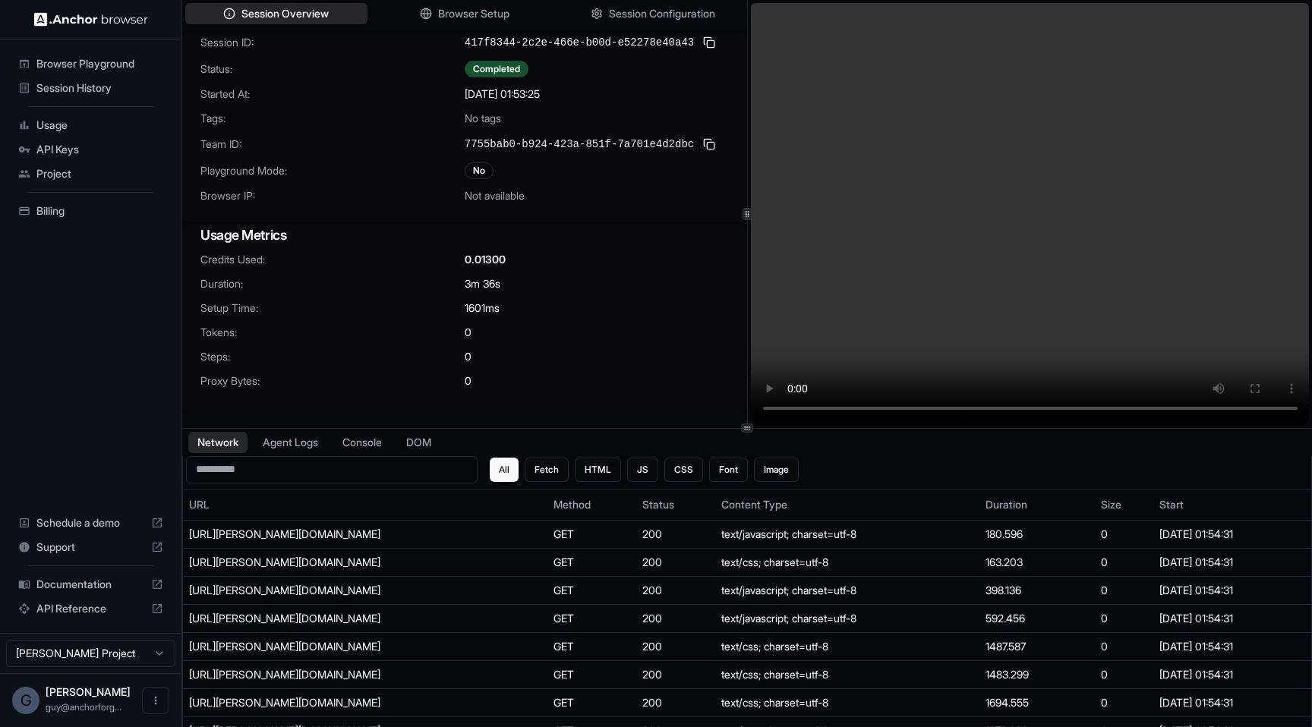
click at [850, 206] on video at bounding box center [1030, 214] width 559 height 422
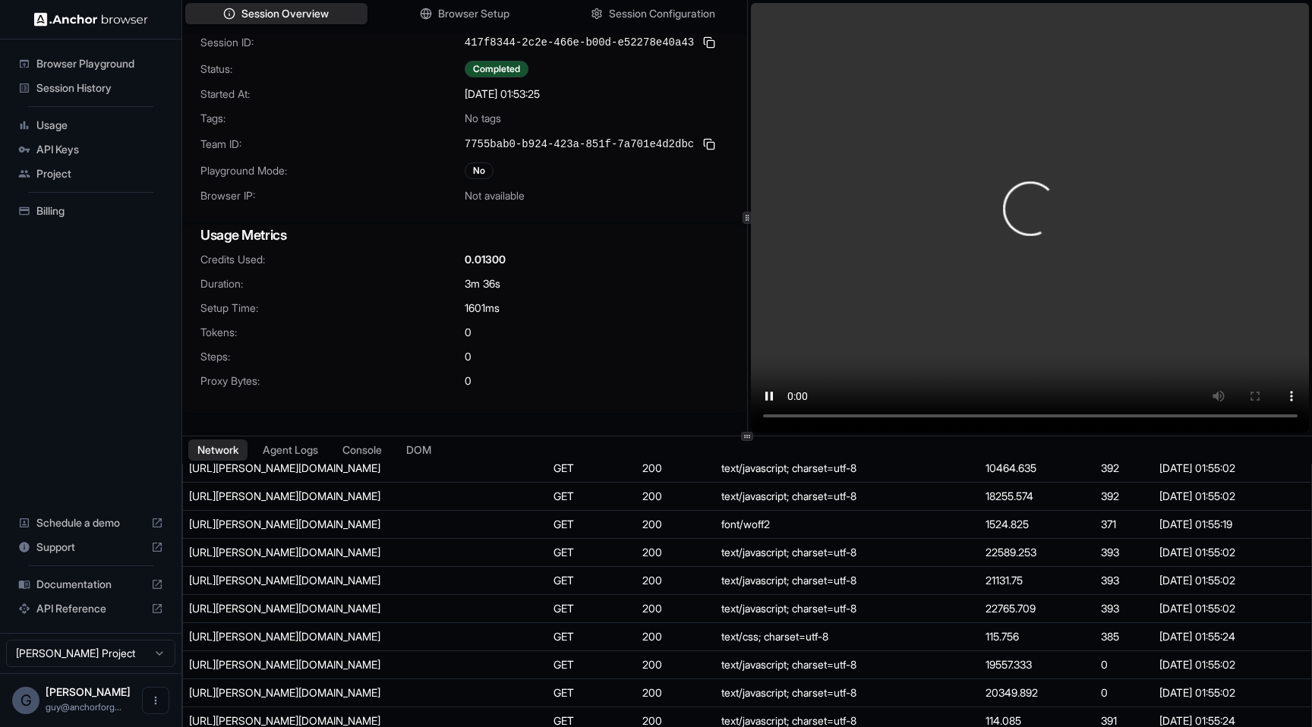
scroll to position [1001, 0]
